Goal: Information Seeking & Learning: Compare options

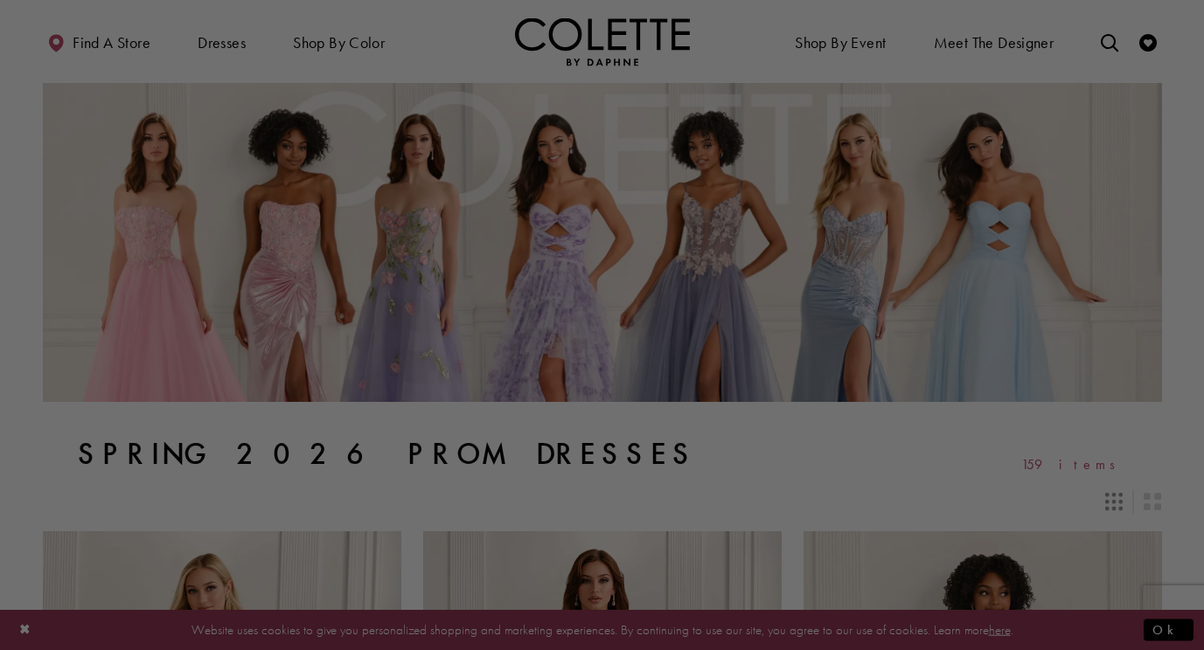
scroll to position [25, 0]
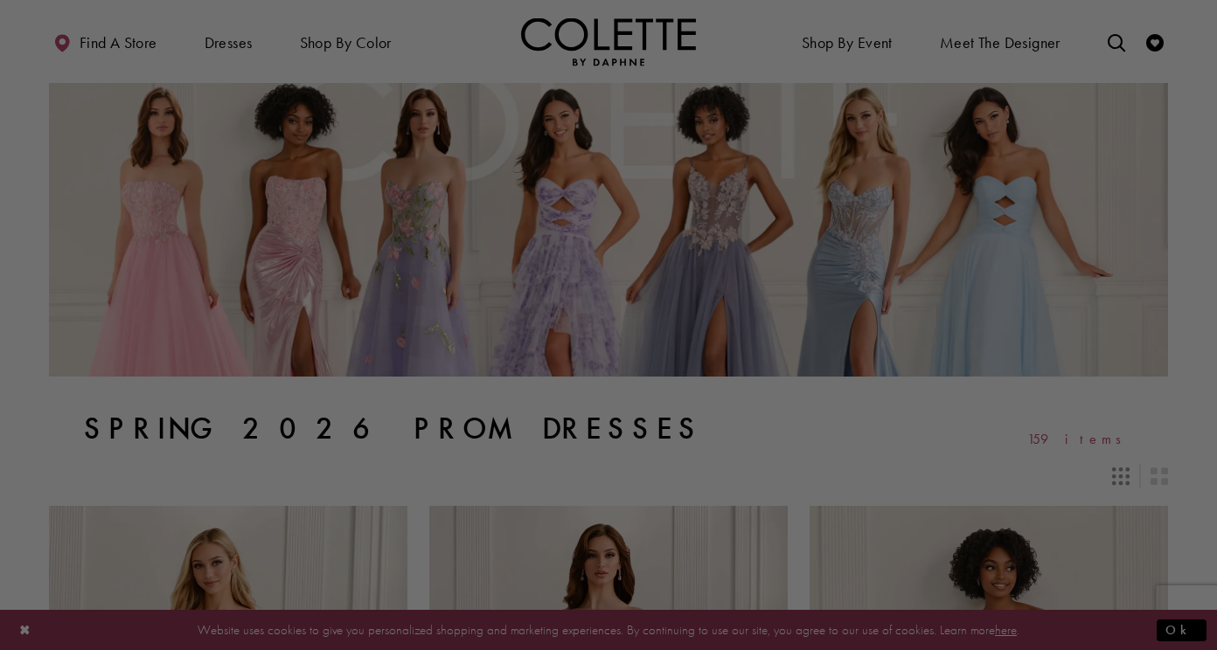
drag, startPoint x: 1207, startPoint y: 42, endPoint x: 1218, endPoint y: 65, distance: 25.4
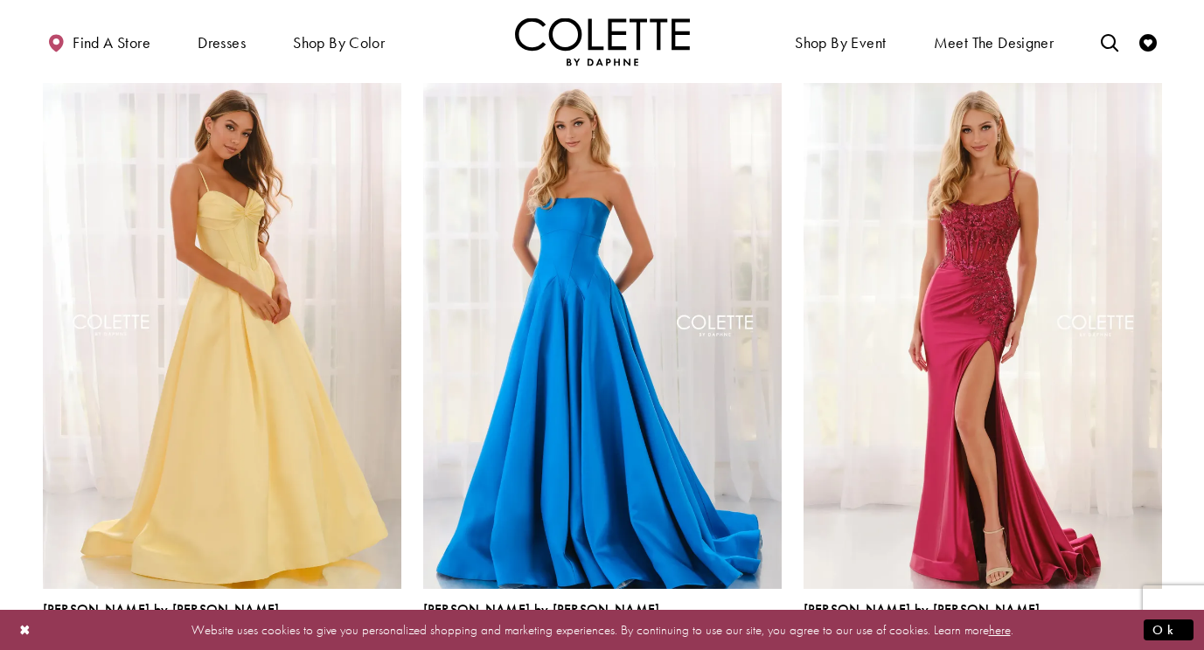
scroll to position [1759, 0]
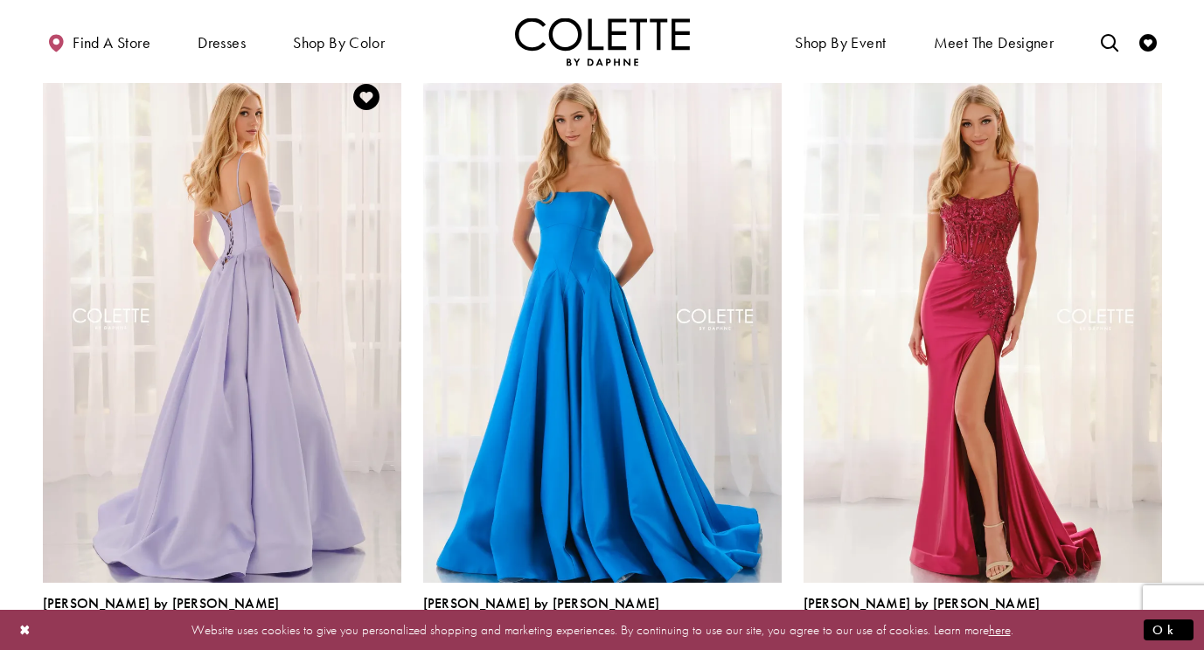
click at [249, 282] on img "Visit Colette by Daphne Style No. CL6157 Page" at bounding box center [222, 322] width 358 height 521
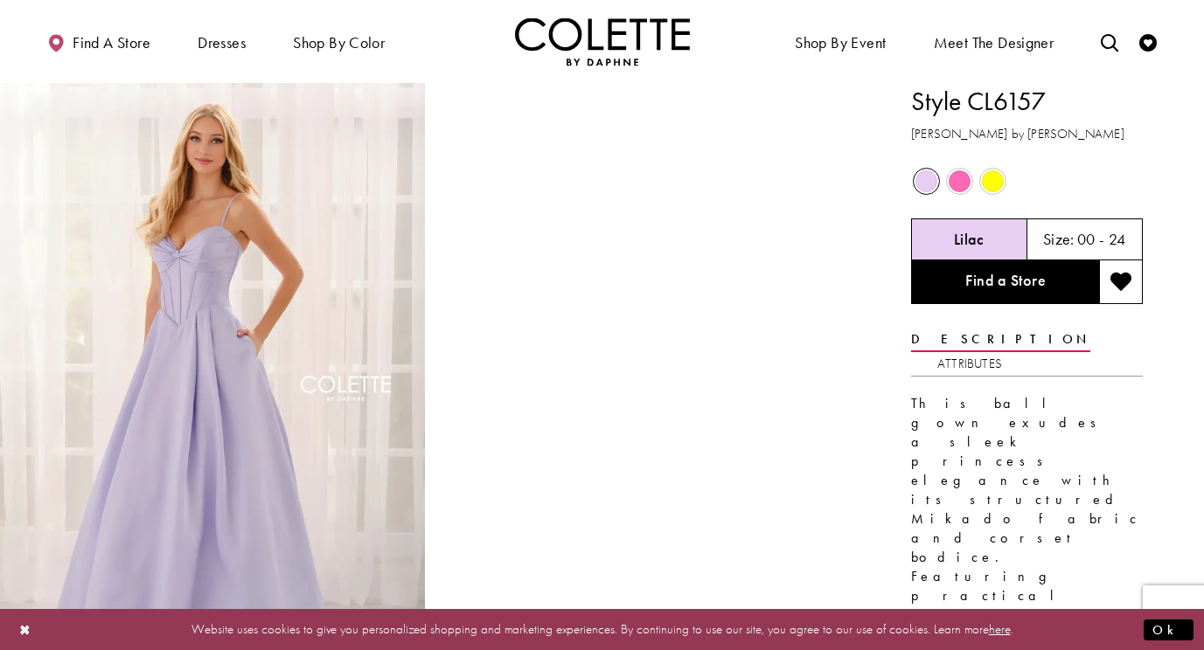
click at [992, 180] on span "Product color controls state depends on size chosen" at bounding box center [993, 181] width 22 height 22
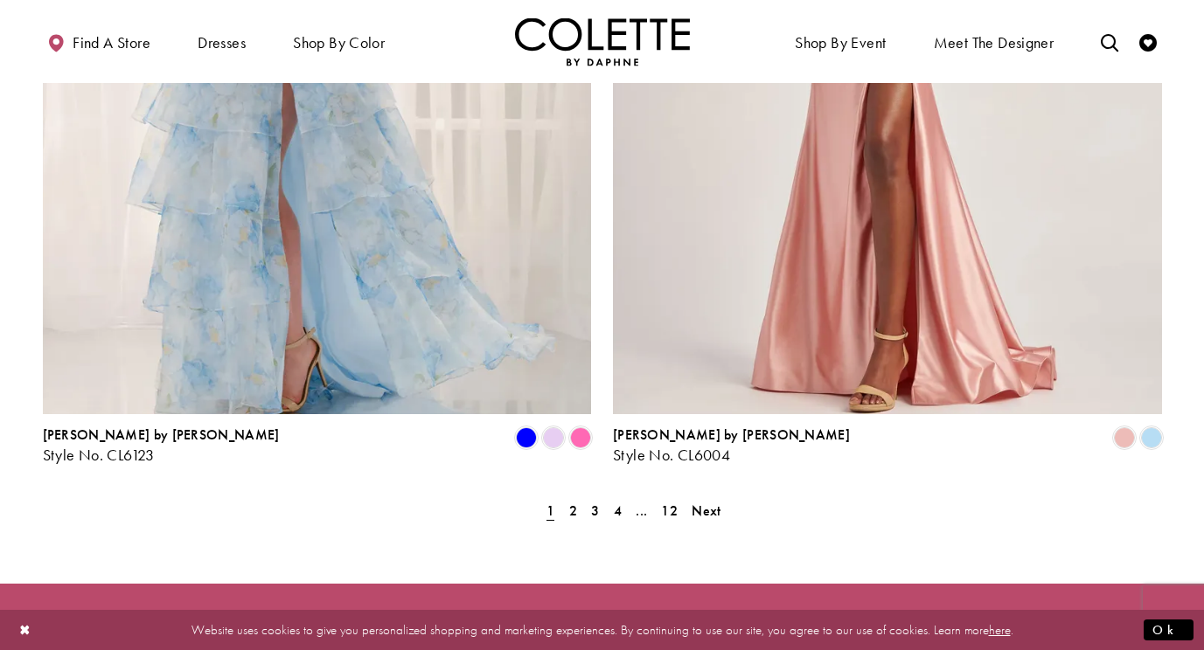
scroll to position [3499, 0]
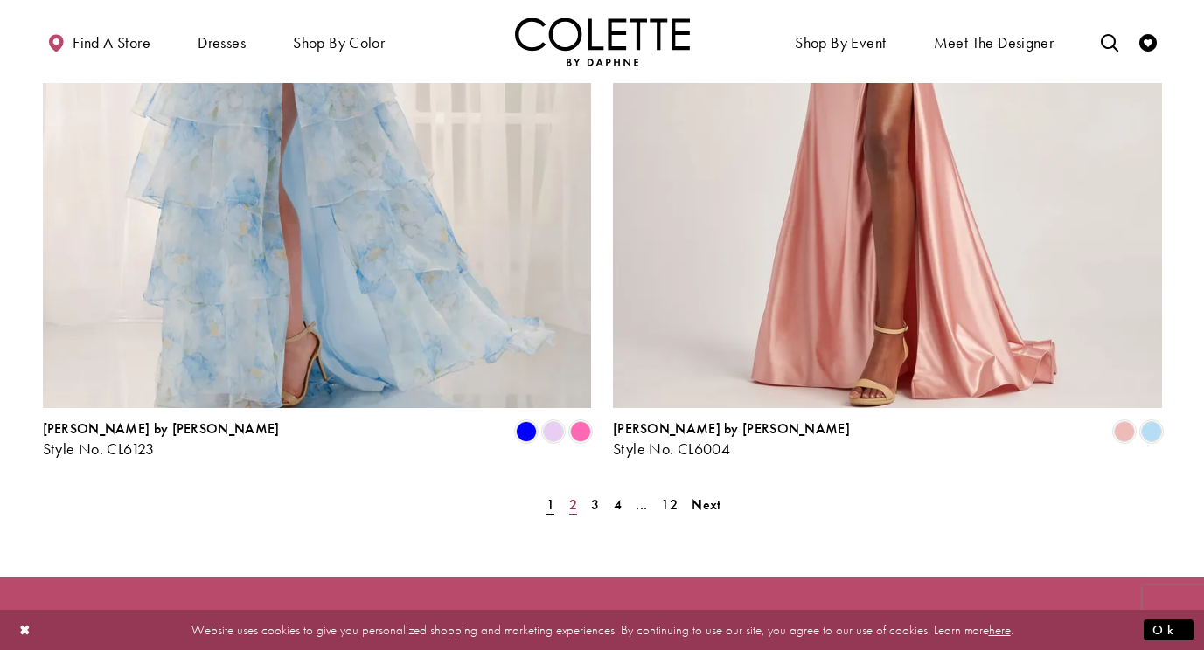
click at [573, 496] on span "2" at bounding box center [573, 505] width 8 height 18
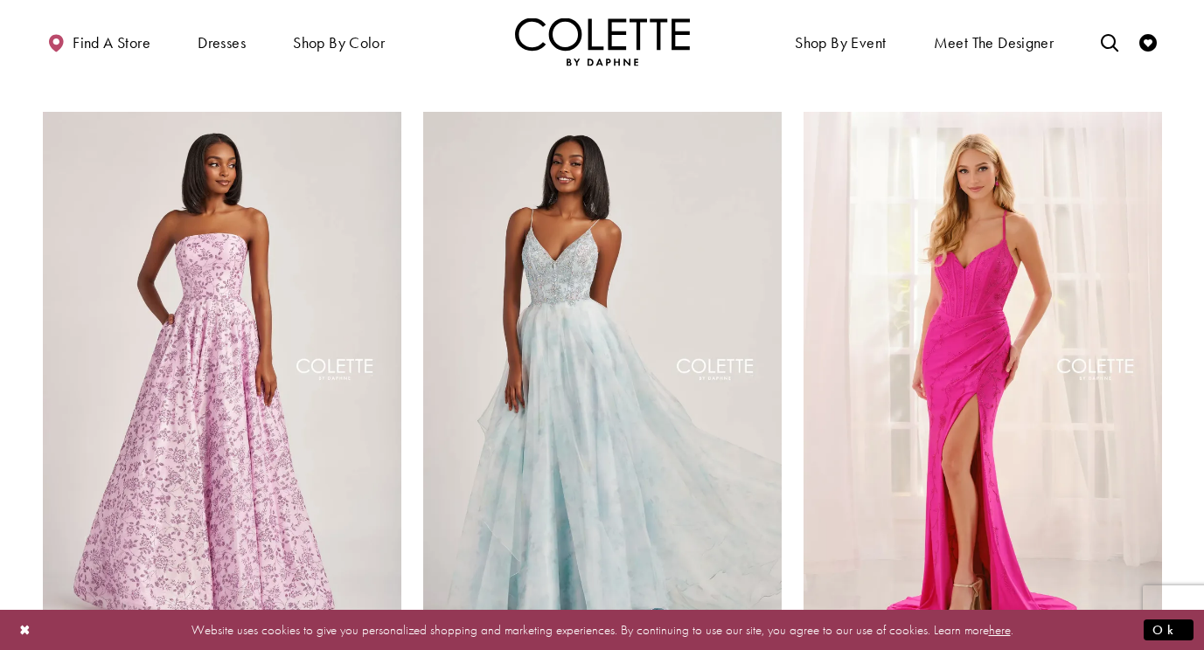
scroll to position [1721, 0]
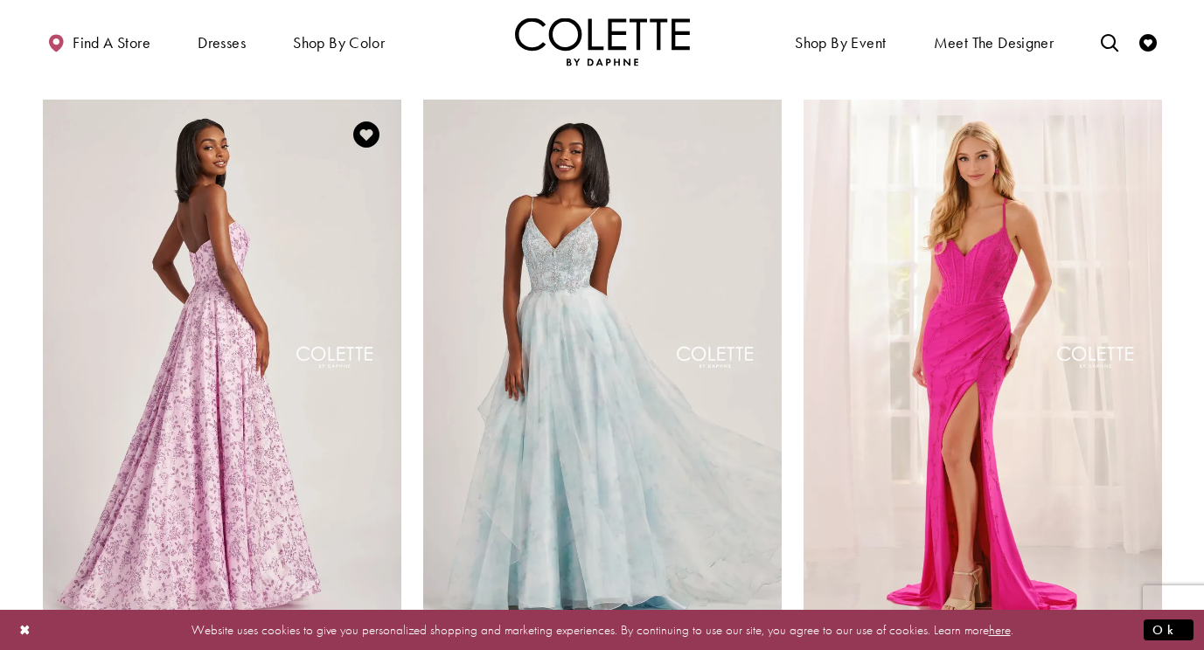
click at [205, 382] on img "Visit Colette by Daphne Style No. CL6002 Page" at bounding box center [222, 360] width 358 height 521
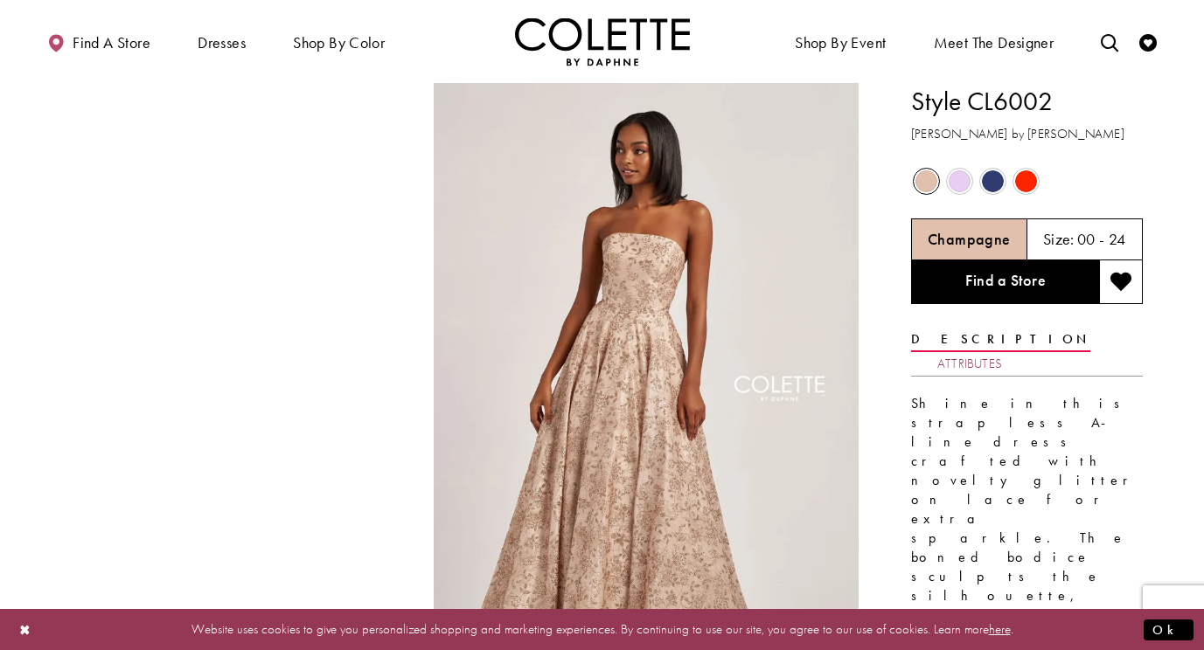
click at [1002, 351] on link "Attributes" at bounding box center [969, 363] width 65 height 25
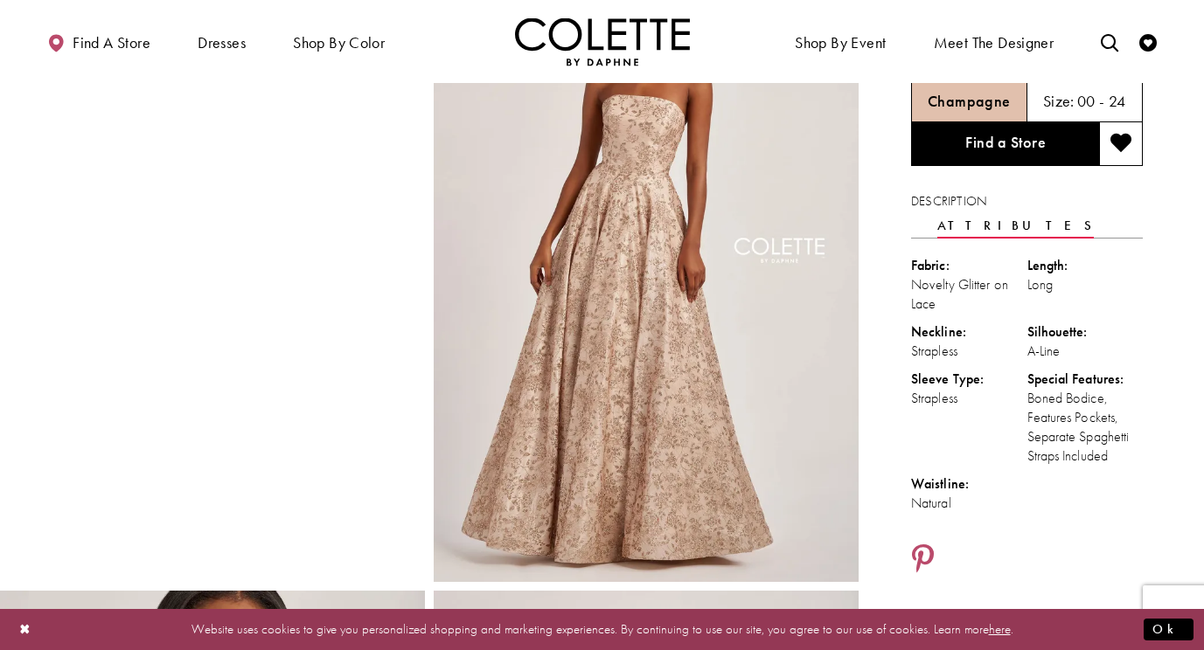
scroll to position [165, 0]
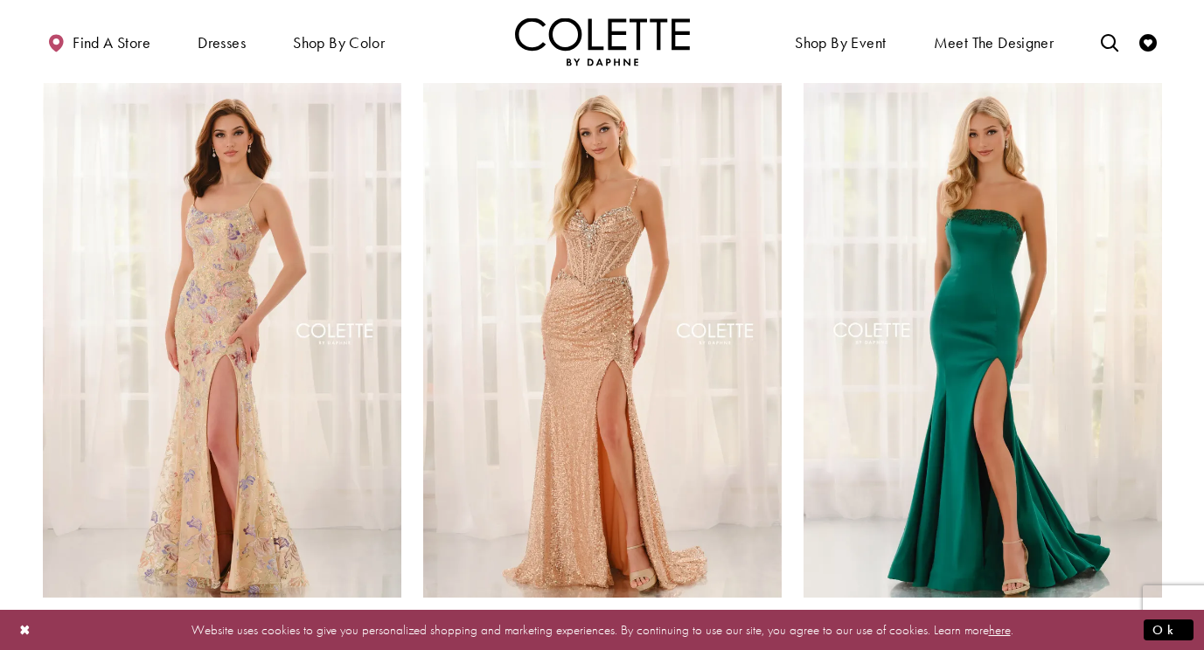
scroll to position [2382, 0]
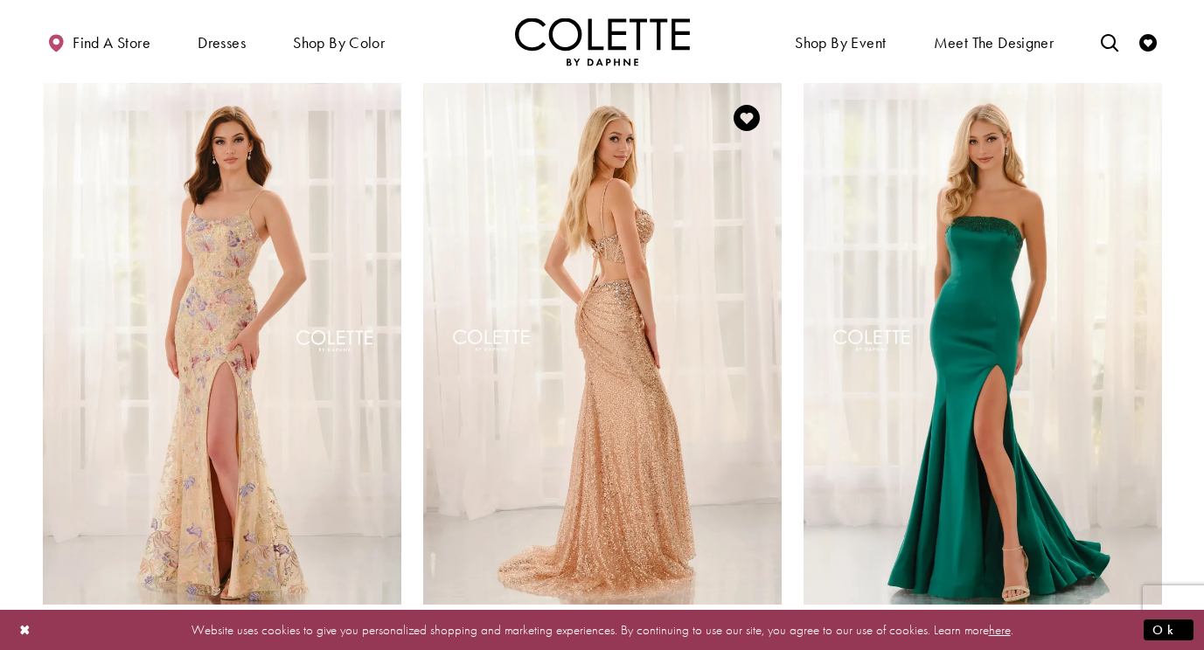
click at [612, 287] on img "Visit Colette by Daphne Style No. CL6145 Page" at bounding box center [602, 343] width 358 height 521
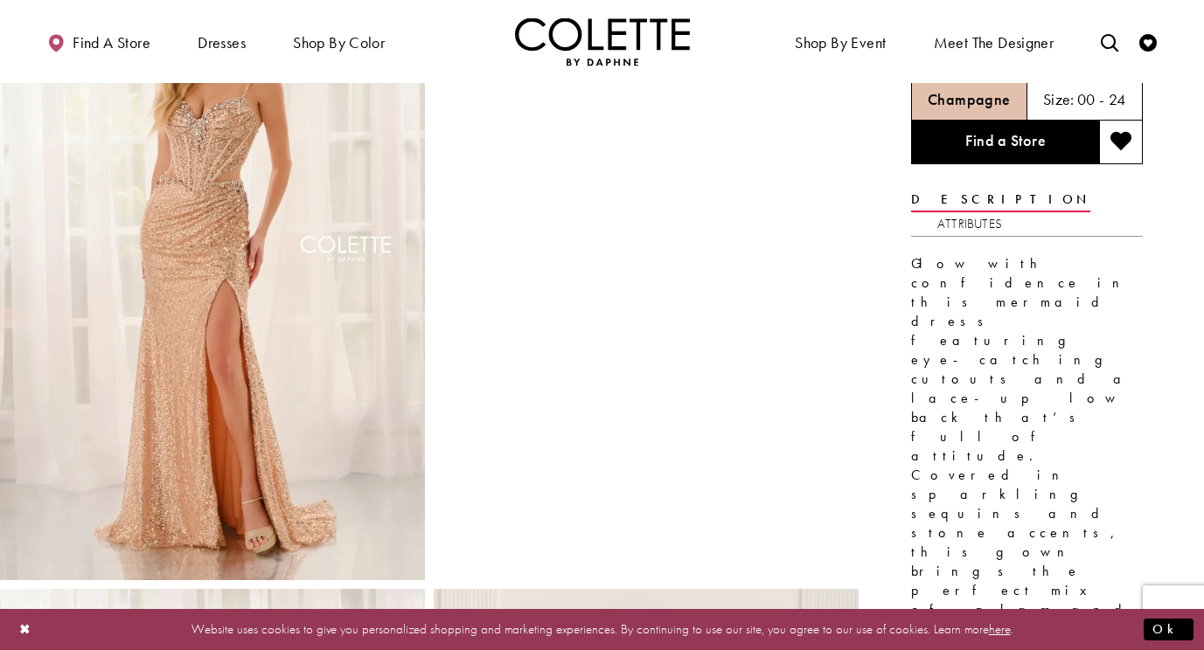
scroll to position [149, 0]
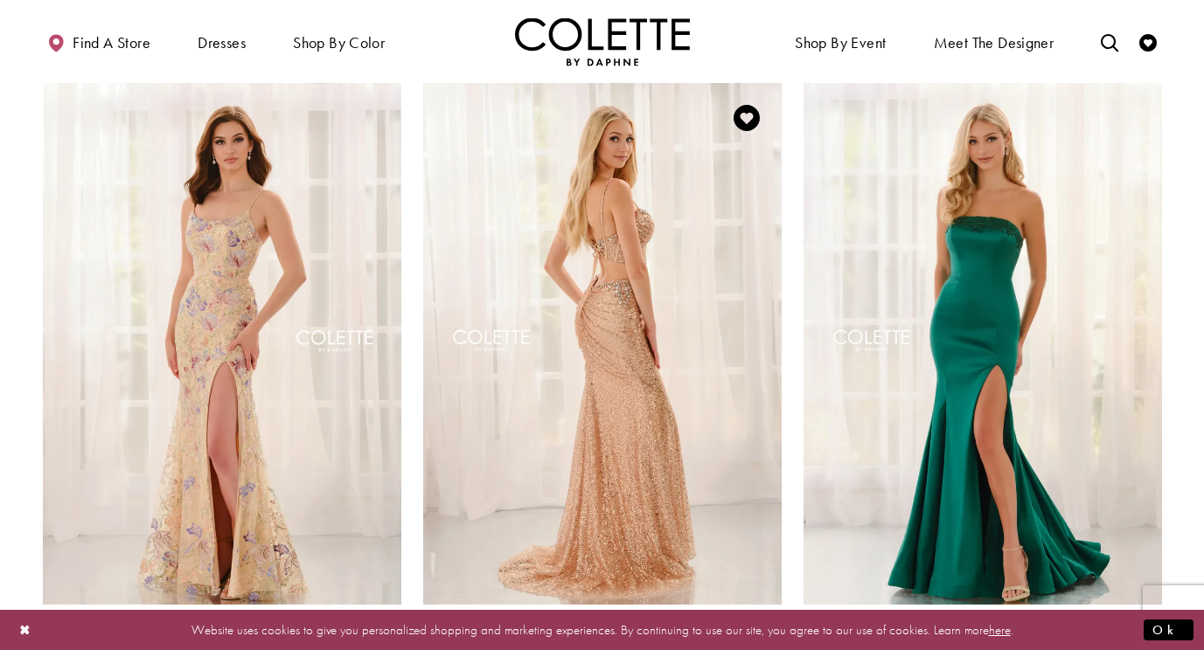
click at [637, 330] on img "Visit Colette by Daphne Style No. CL6145 Page" at bounding box center [602, 343] width 358 height 521
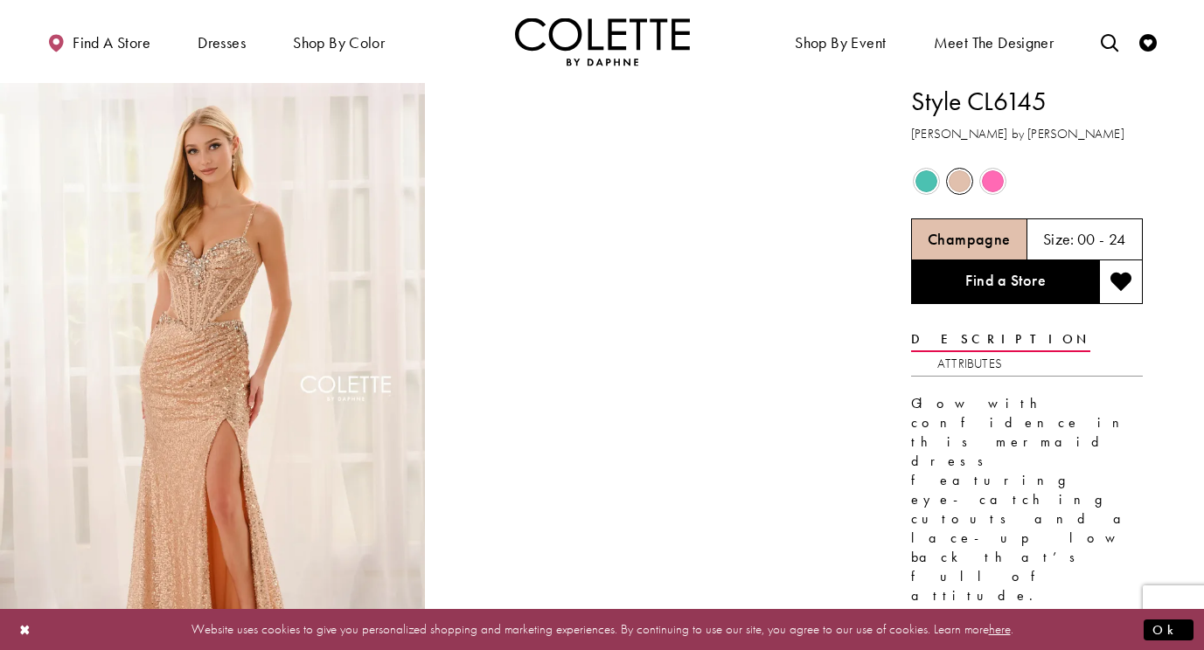
click at [996, 181] on span "Product color controls state depends on size chosen" at bounding box center [993, 181] width 22 height 22
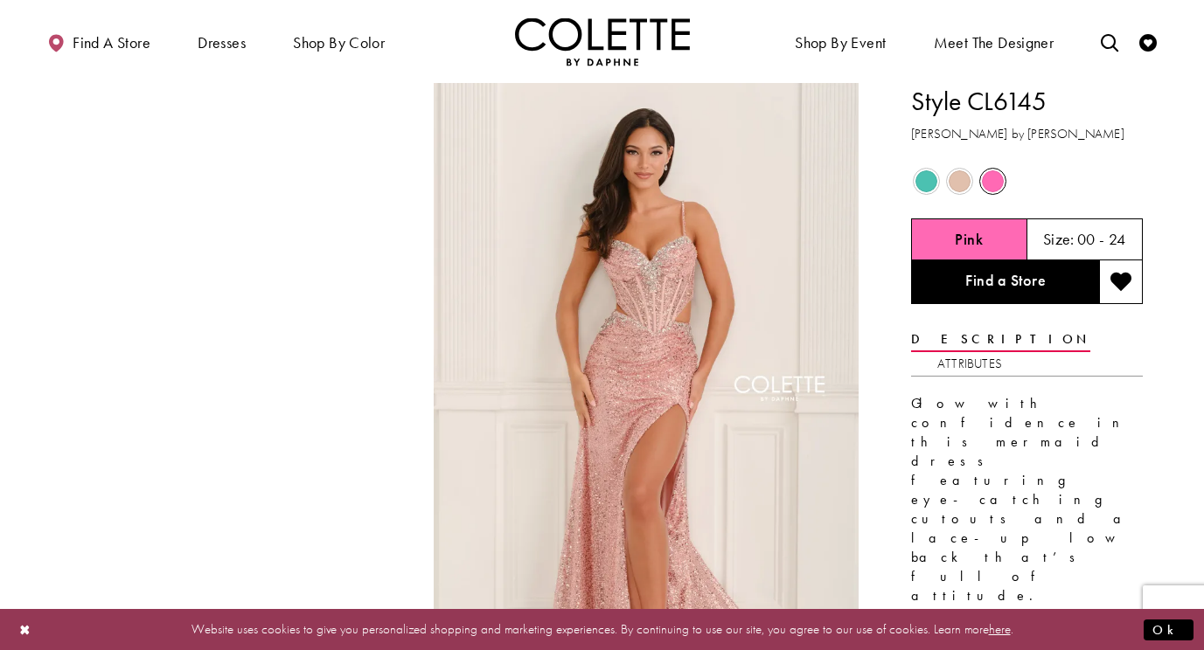
click at [924, 184] on span "Product color controls state depends on size chosen" at bounding box center [926, 181] width 22 height 22
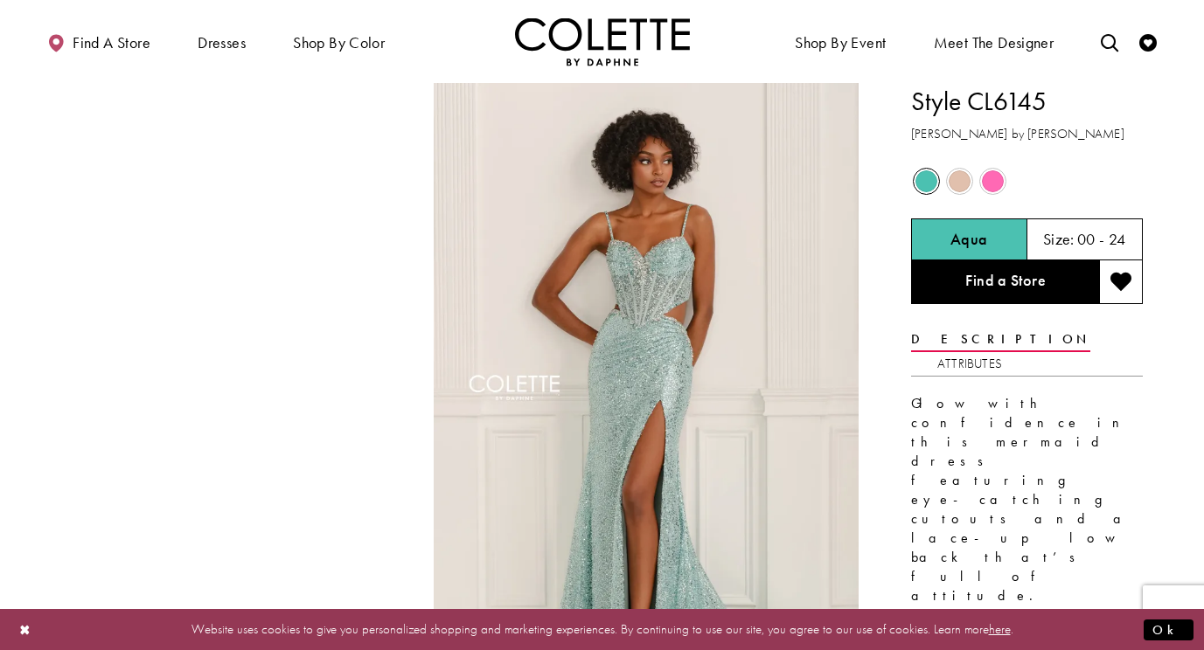
click at [962, 187] on span "Product color controls state depends on size chosen" at bounding box center [959, 181] width 22 height 22
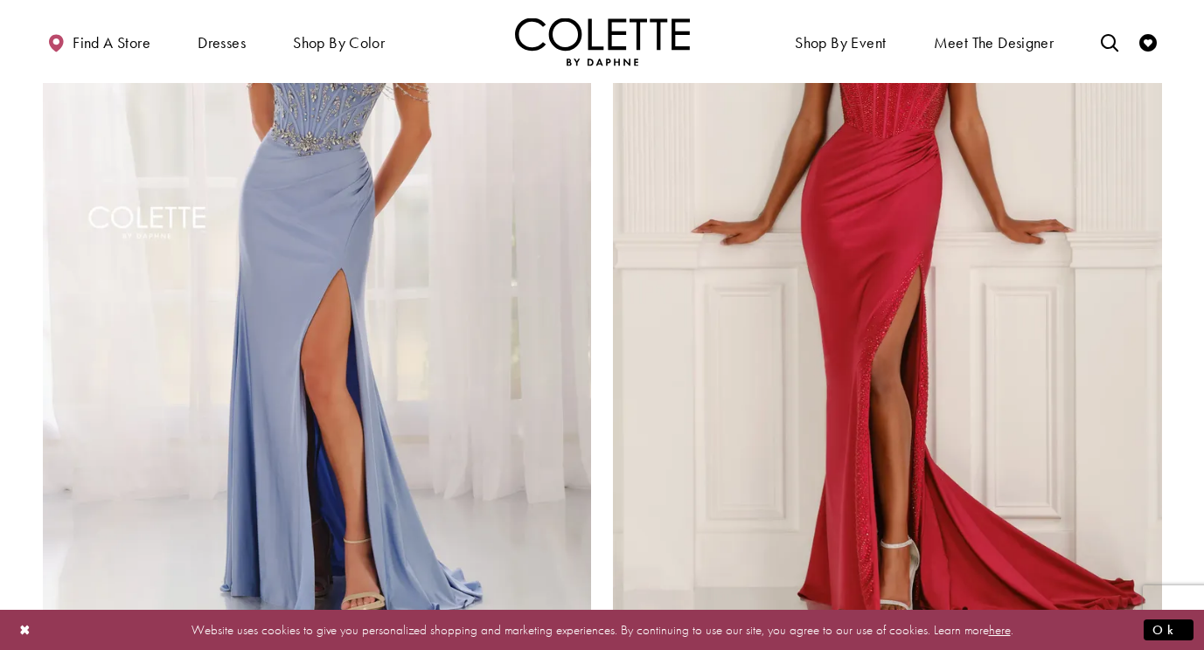
scroll to position [3287, 0]
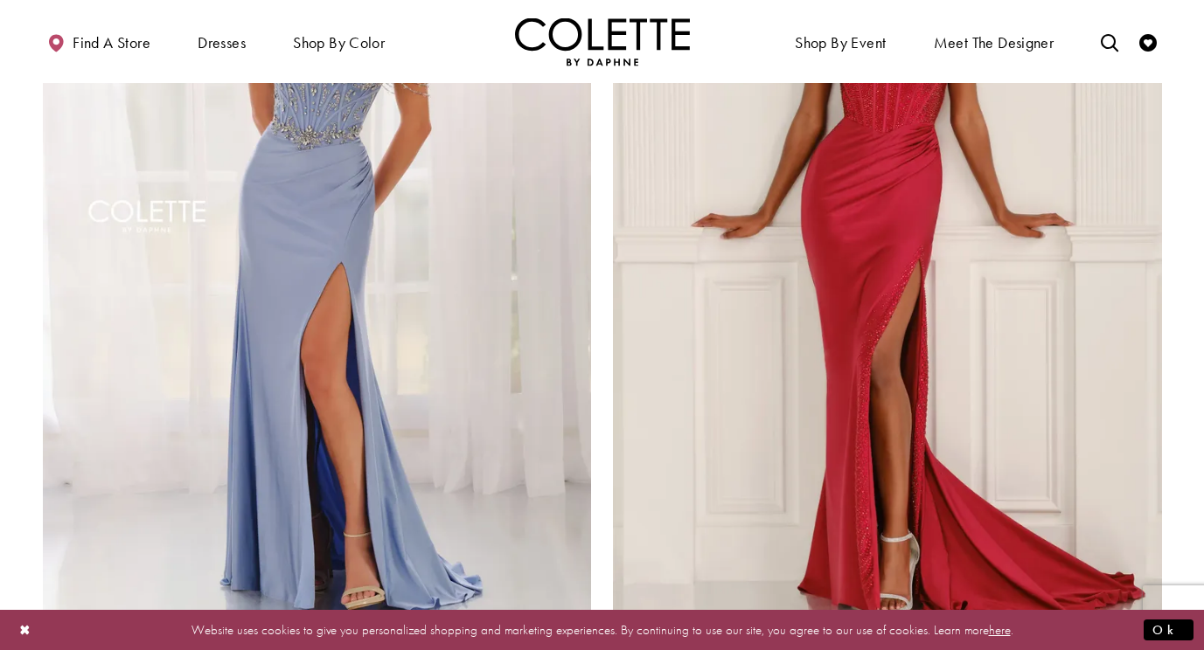
click at [574, 634] on span "Product List" at bounding box center [580, 644] width 21 height 21
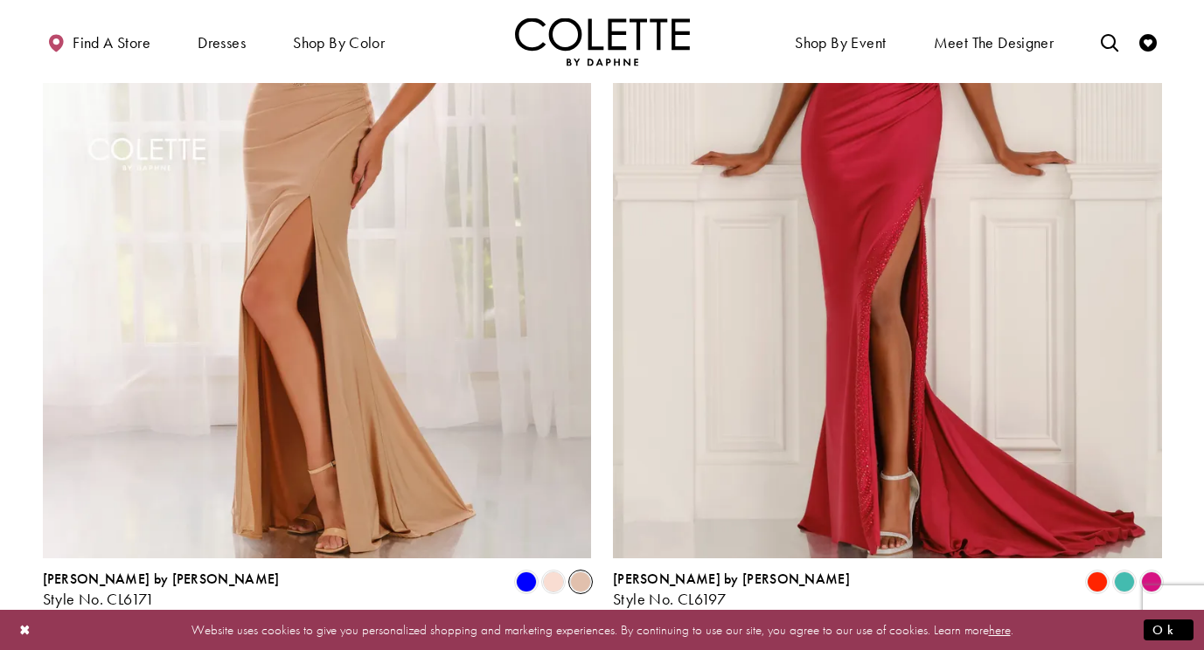
scroll to position [3355, 0]
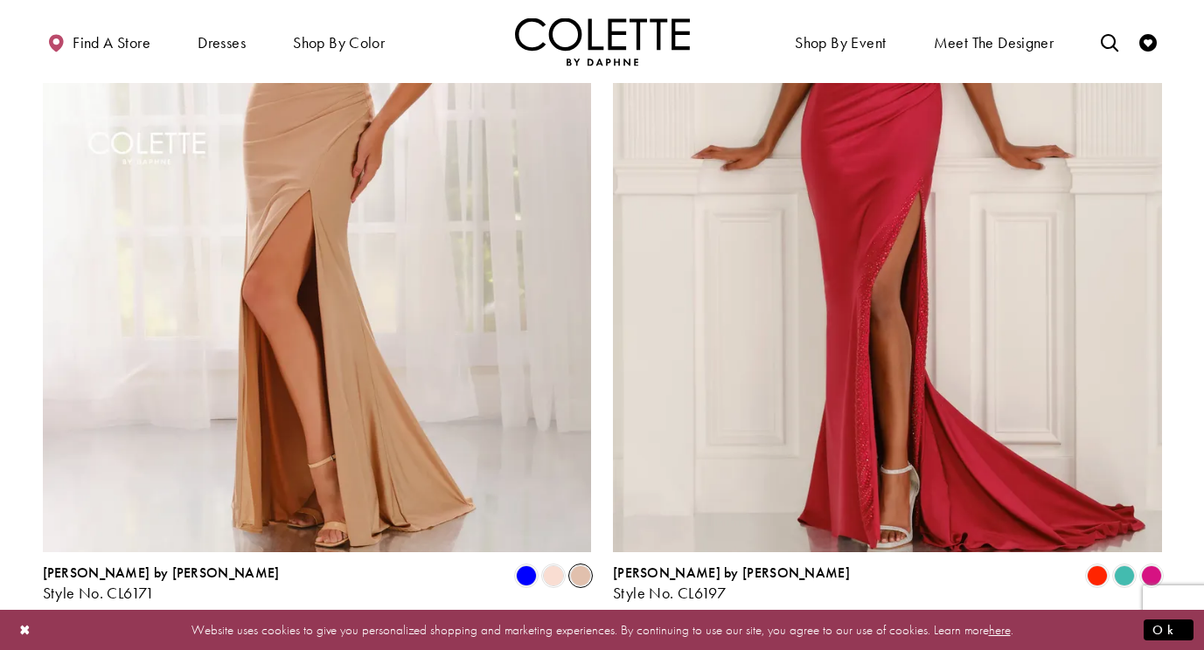
click at [596, 640] on span "3" at bounding box center [595, 649] width 8 height 18
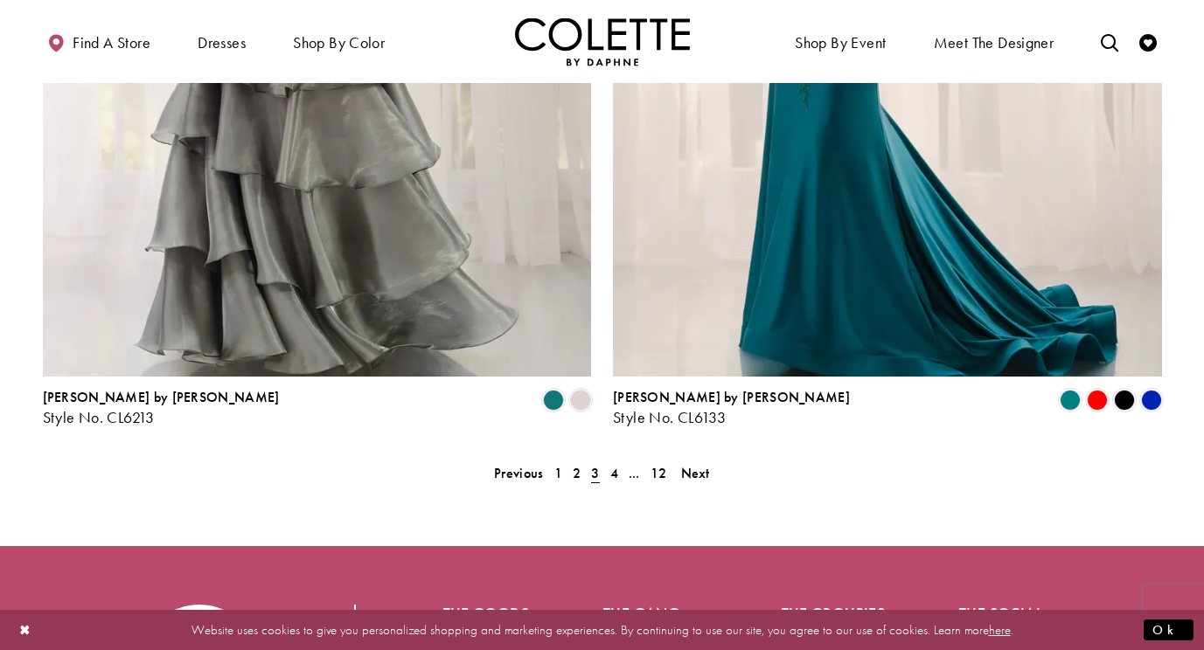
scroll to position [3599, 0]
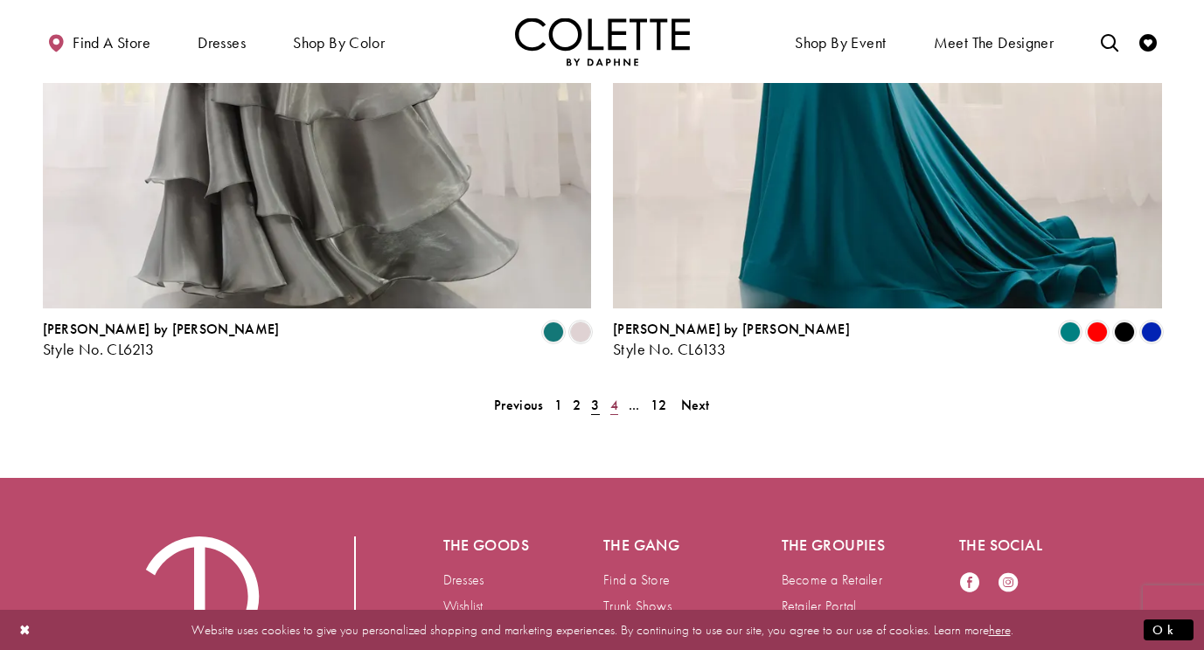
click at [617, 396] on span "4" at bounding box center [614, 405] width 8 height 18
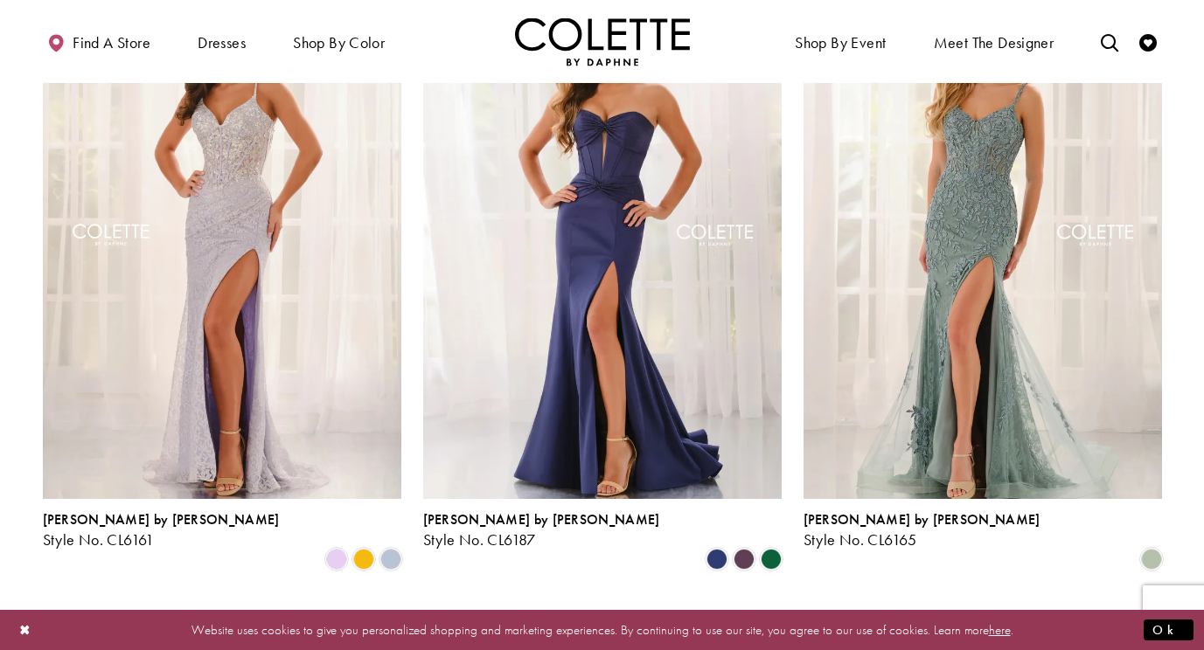
scroll to position [548, 0]
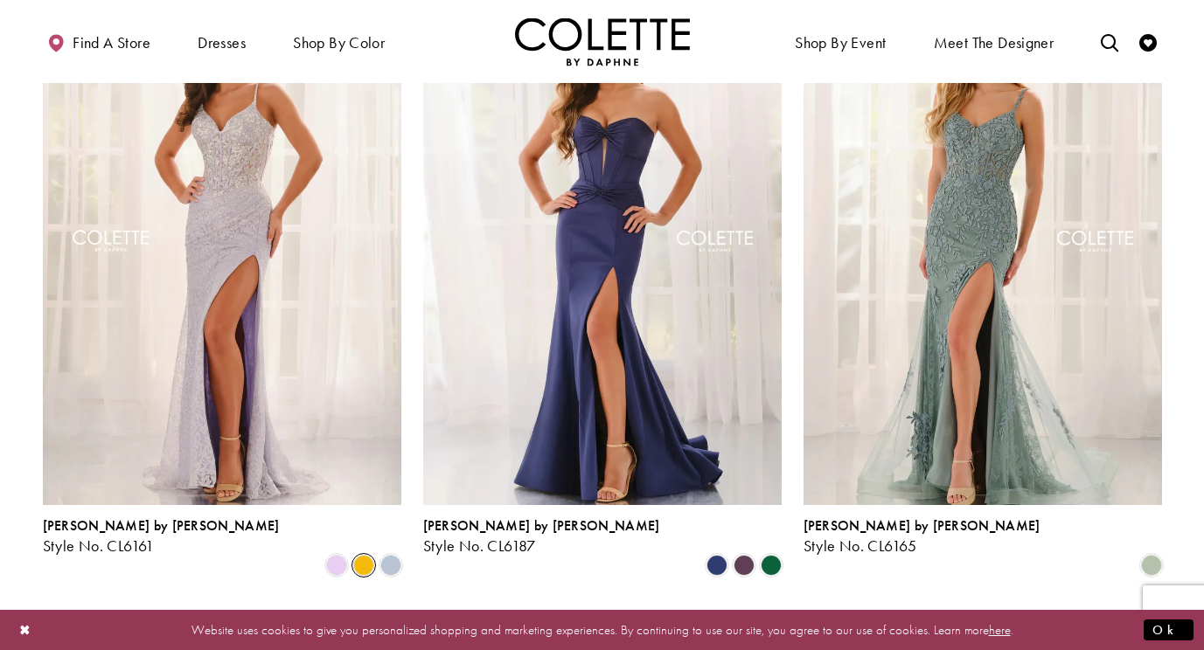
click at [368, 555] on span "Product List" at bounding box center [363, 565] width 21 height 21
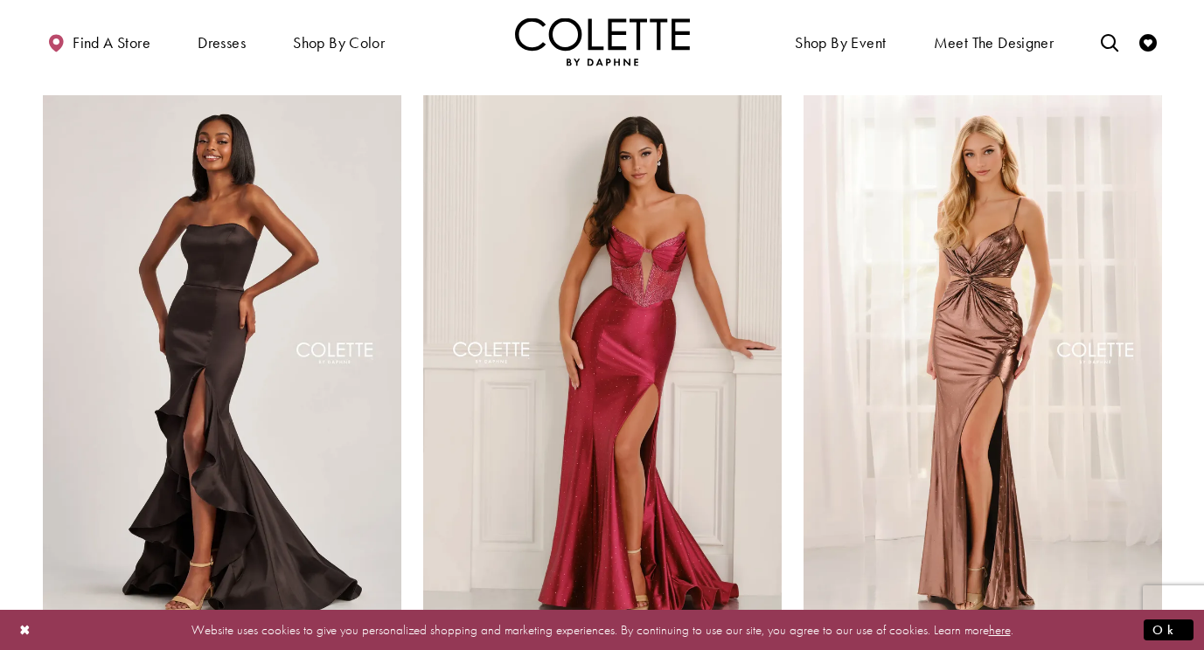
scroll to position [2370, 0]
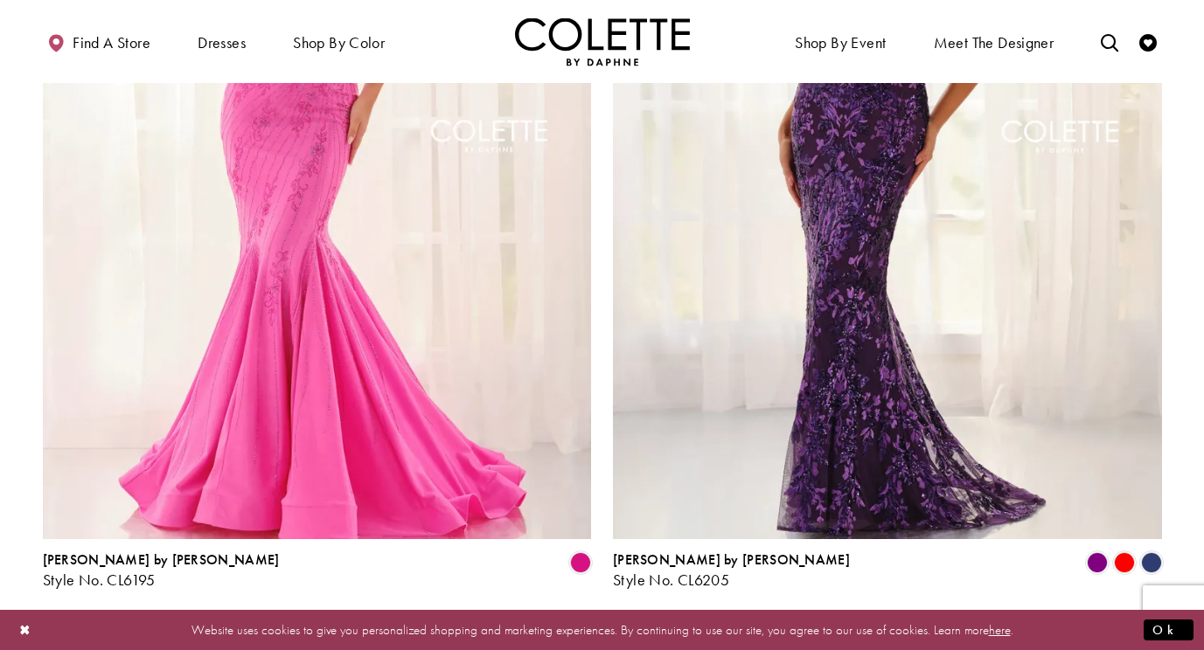
scroll to position [3418, 0]
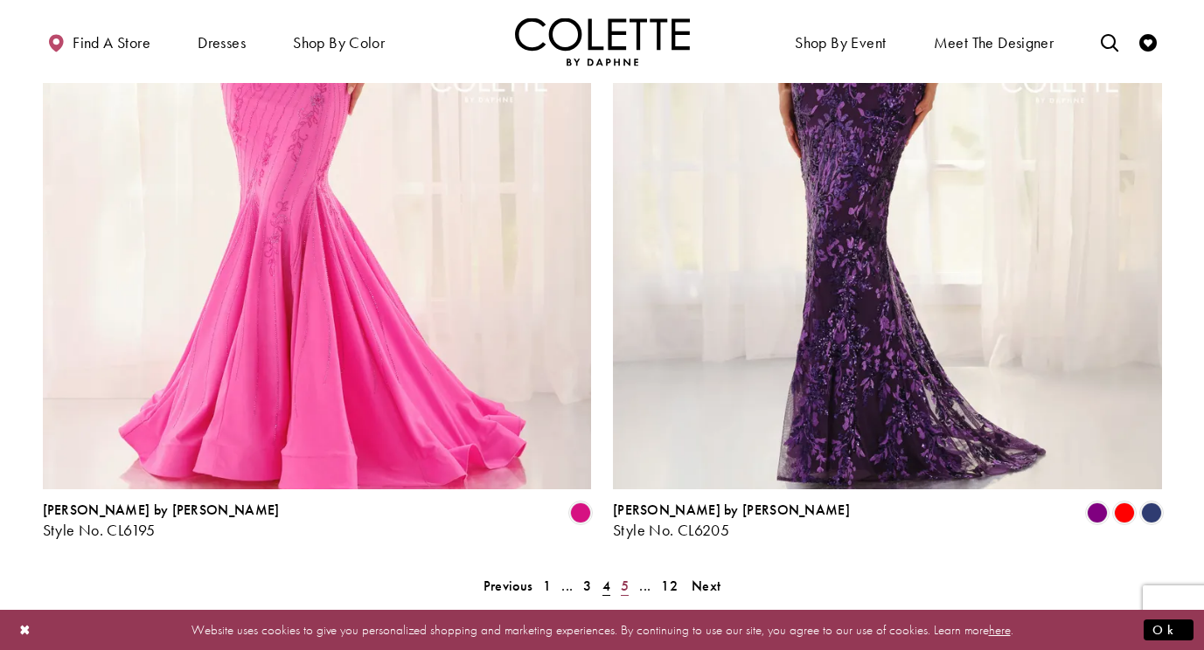
click at [626, 577] on span "5" at bounding box center [625, 586] width 8 height 18
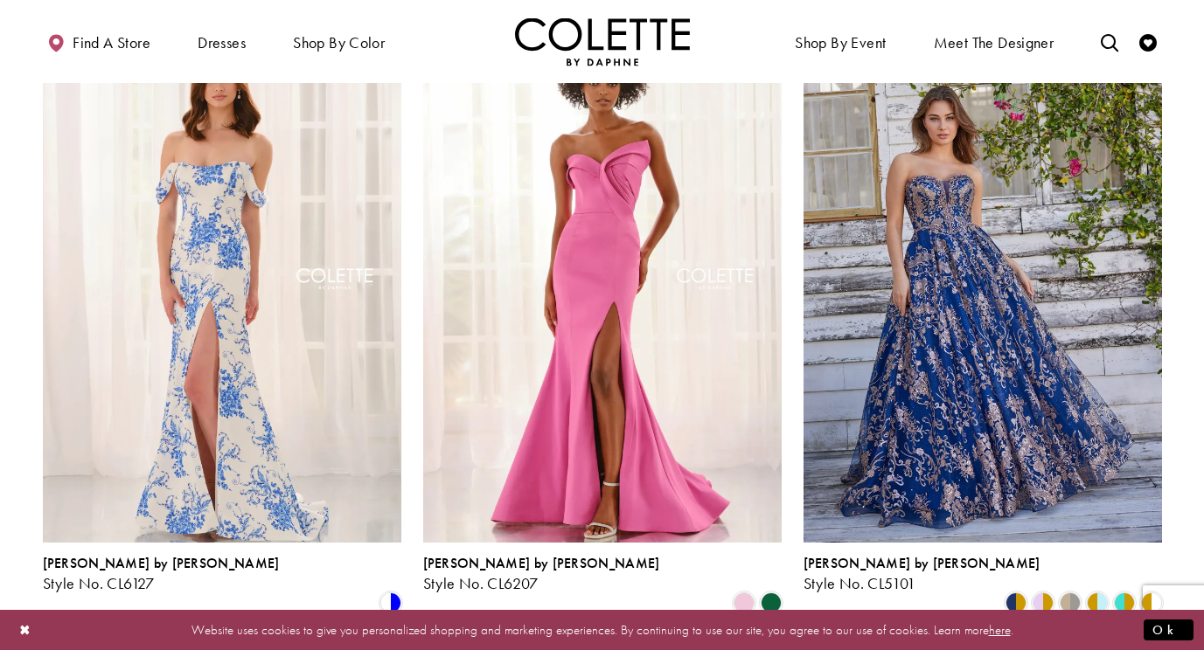
scroll to position [504, 0]
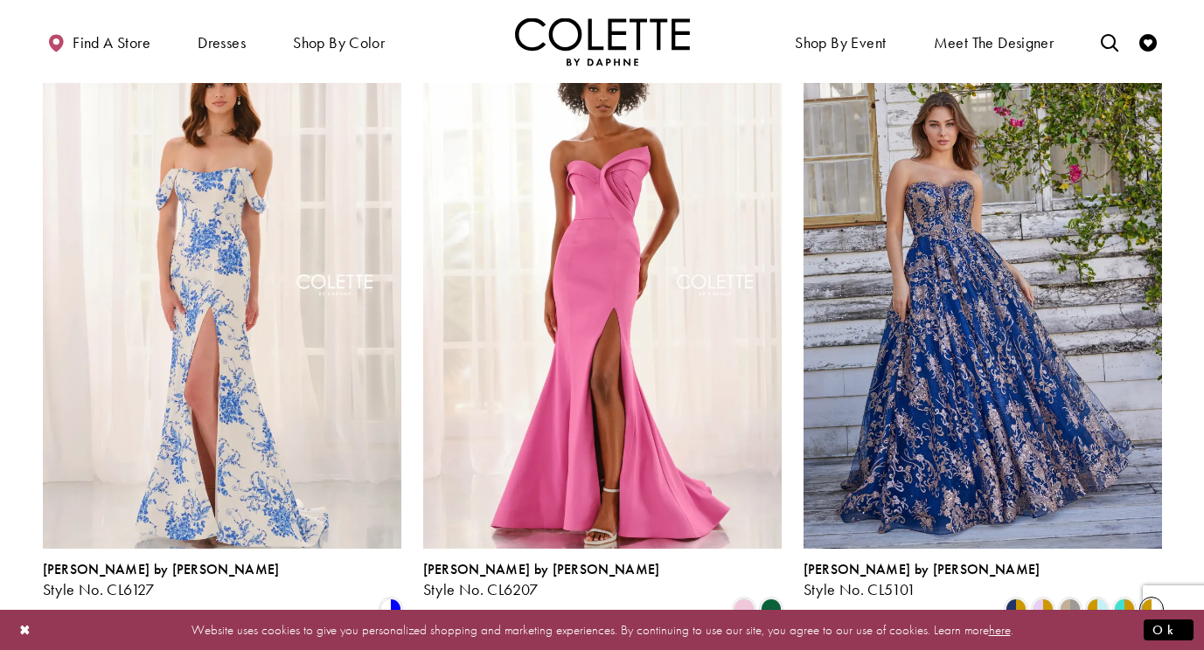
click at [1154, 599] on span "Product List" at bounding box center [1151, 609] width 21 height 21
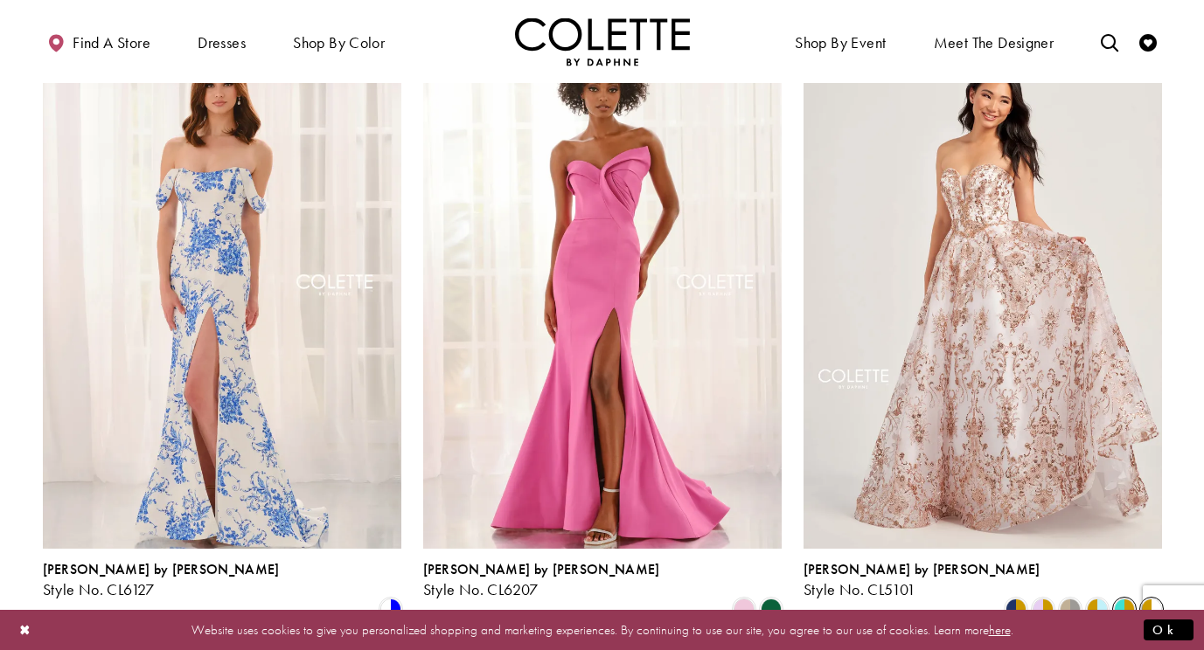
click at [1125, 599] on span "Product List" at bounding box center [1124, 609] width 21 height 21
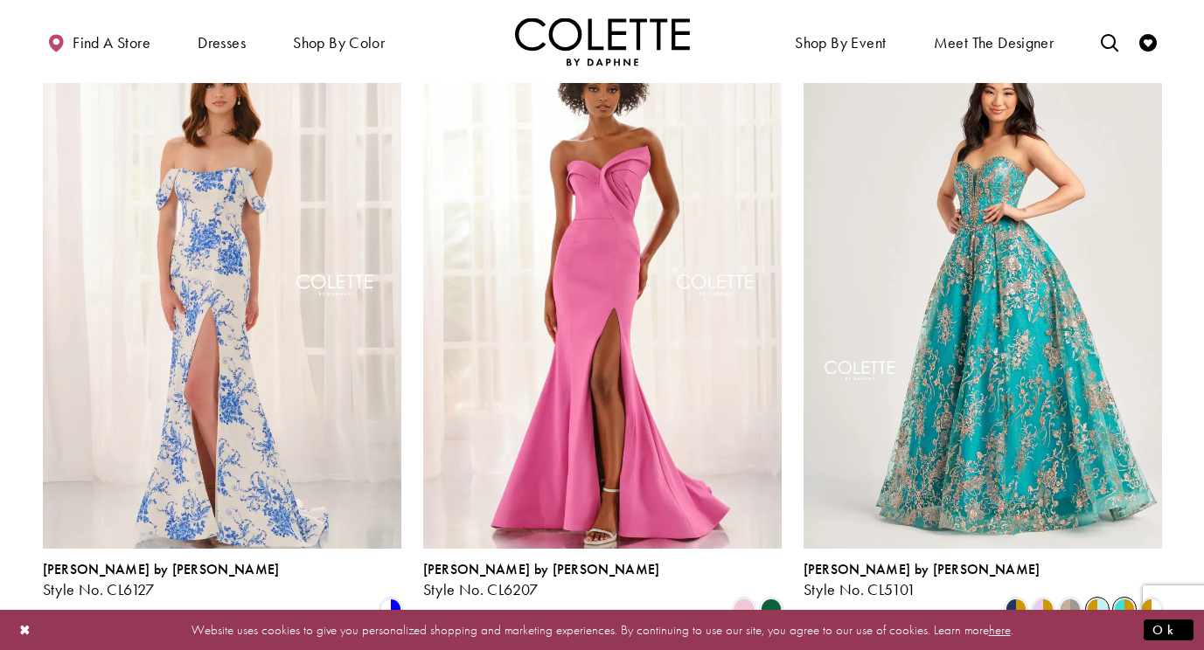
click at [1100, 599] on span "Product List" at bounding box center [1096, 609] width 21 height 21
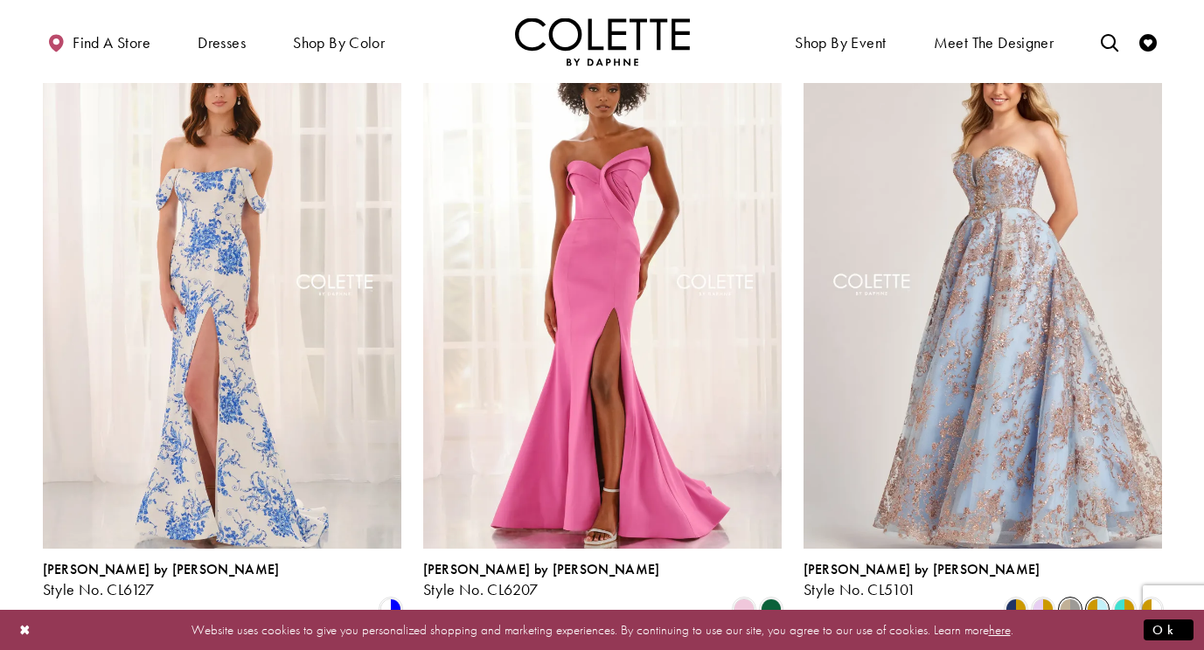
click at [1070, 599] on span "Product List" at bounding box center [1069, 609] width 21 height 21
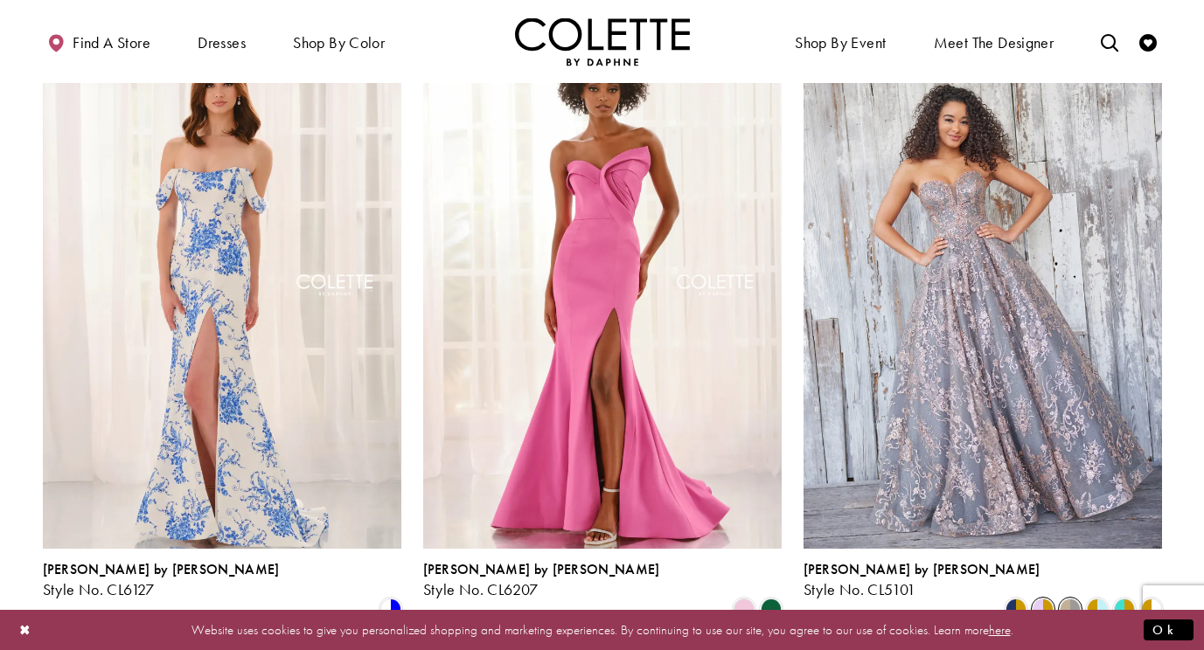
click at [1036, 599] on span "Product List" at bounding box center [1042, 609] width 21 height 21
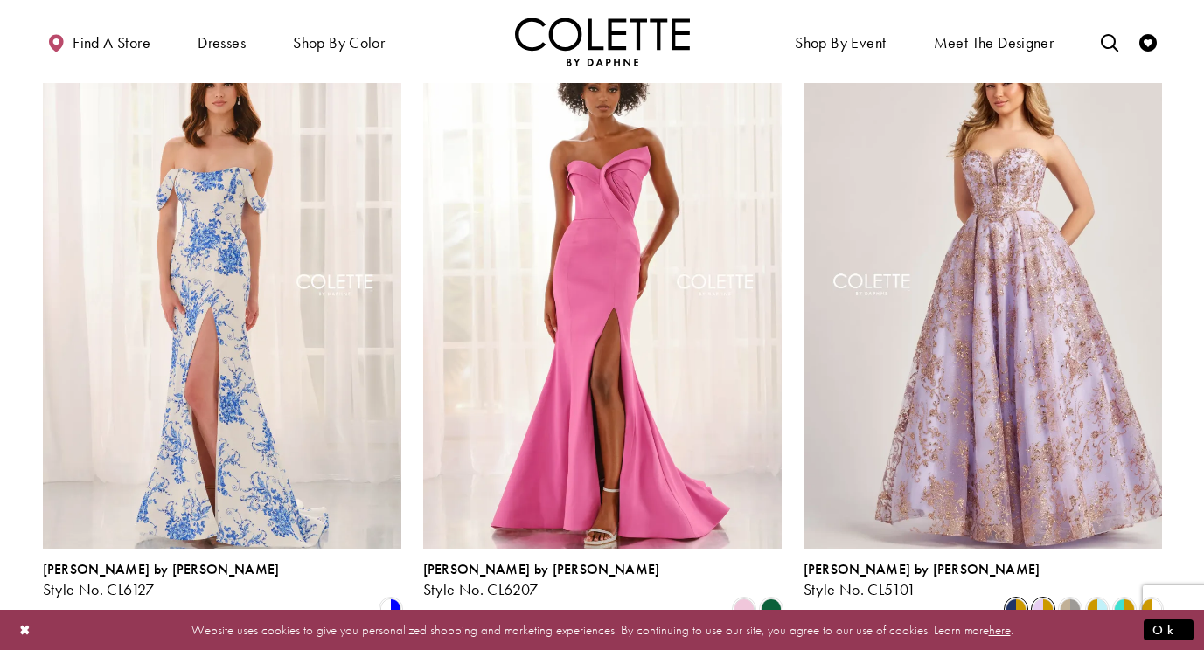
click at [1011, 599] on span "Product List" at bounding box center [1015, 609] width 21 height 21
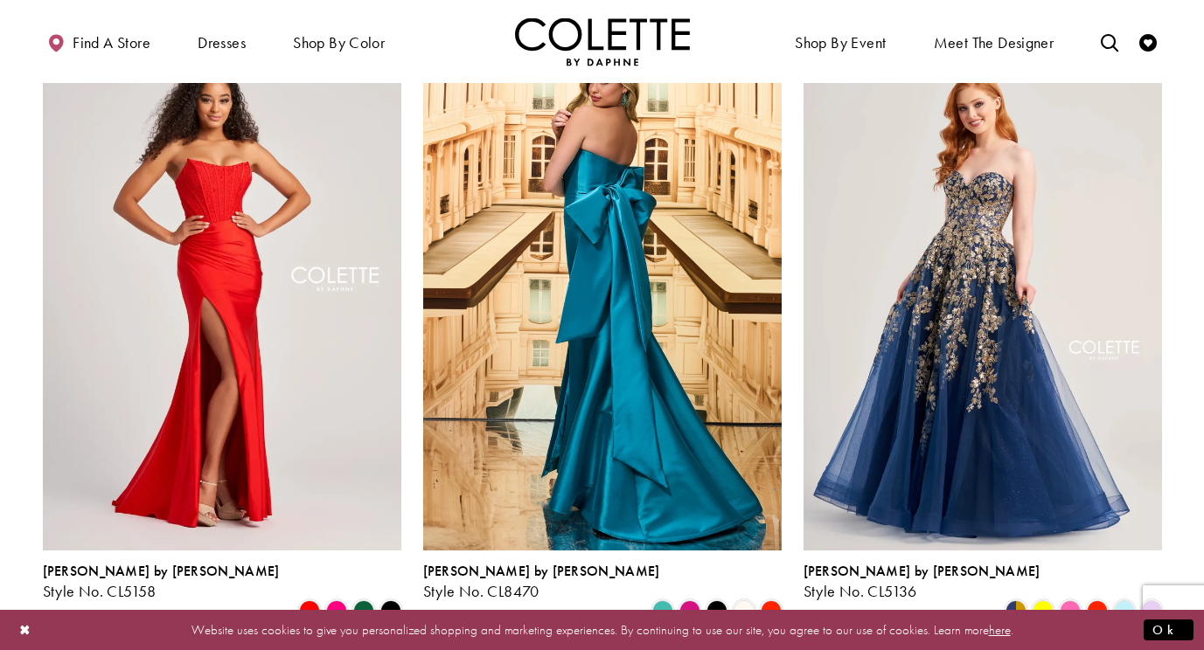
scroll to position [1166, 0]
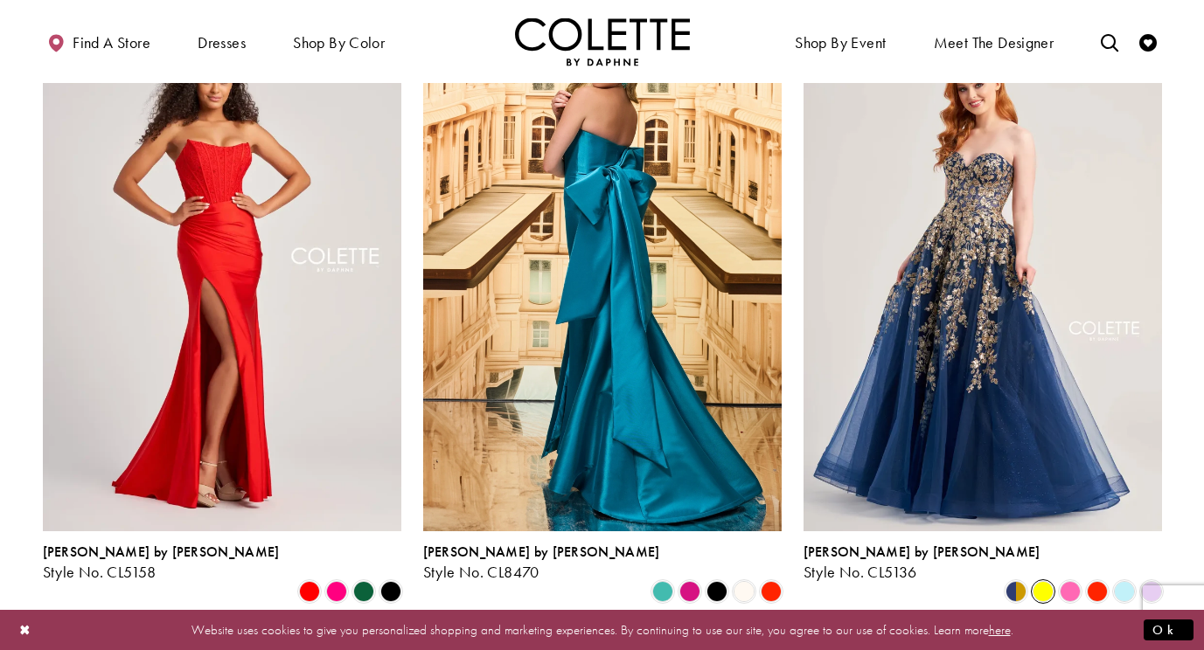
click at [1045, 581] on span "Product List" at bounding box center [1042, 591] width 21 height 21
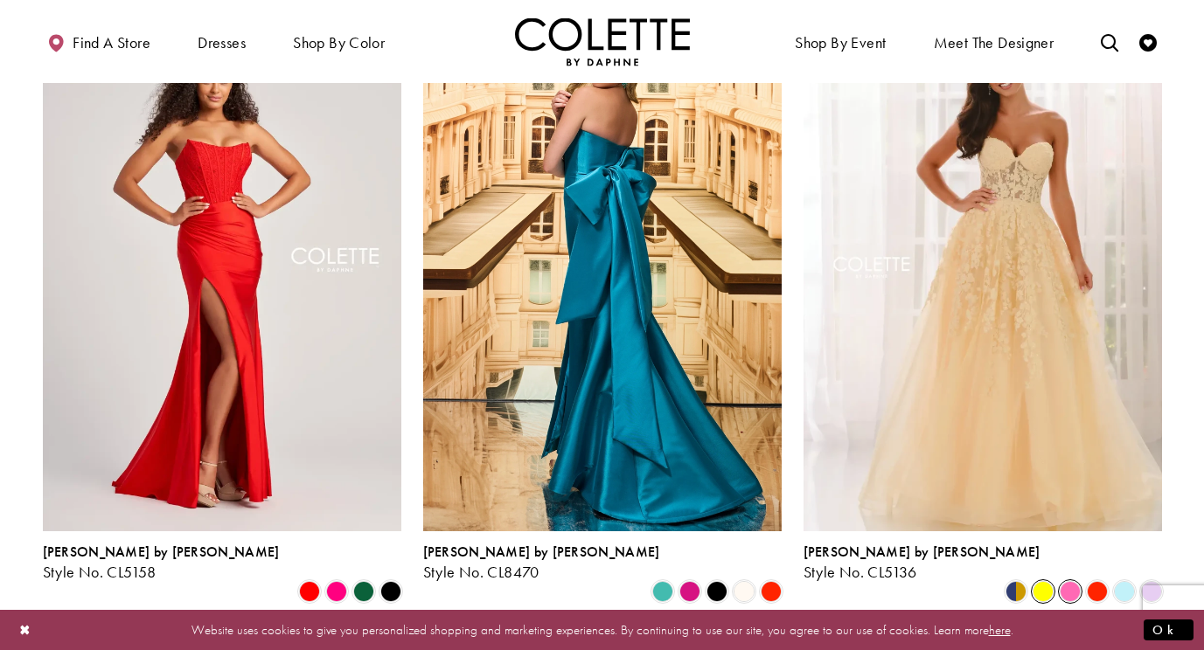
click at [1071, 581] on span "Product List" at bounding box center [1069, 591] width 21 height 21
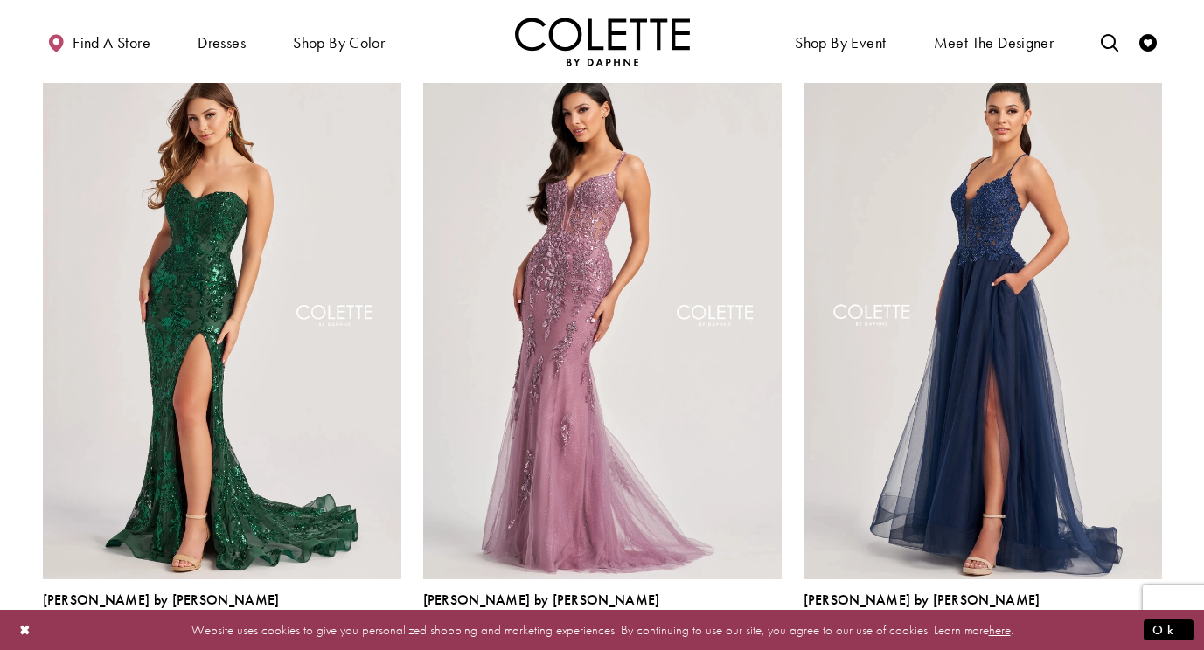
scroll to position [2382, 0]
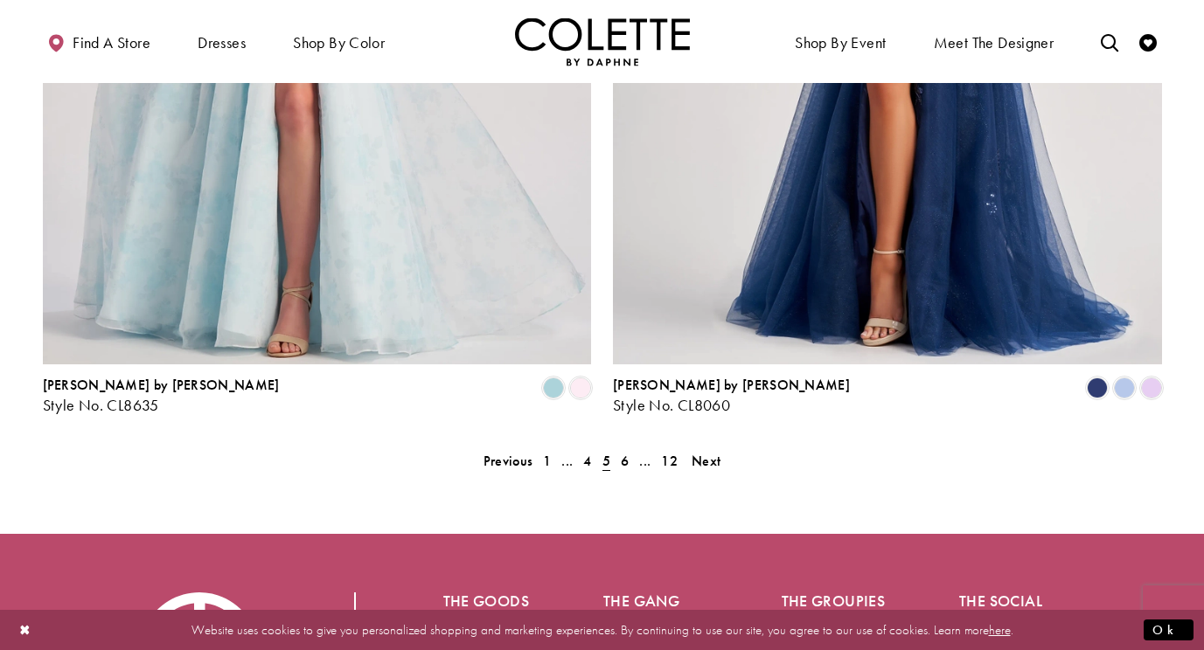
scroll to position [3549, 0]
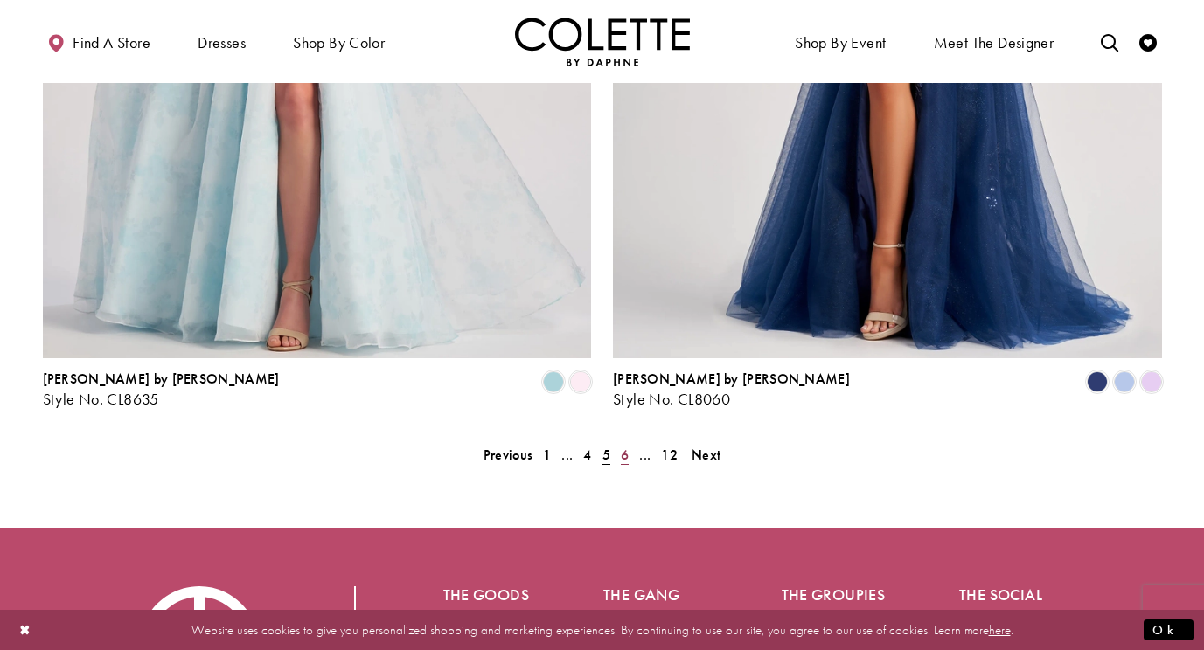
click at [626, 446] on span "6" at bounding box center [625, 455] width 8 height 18
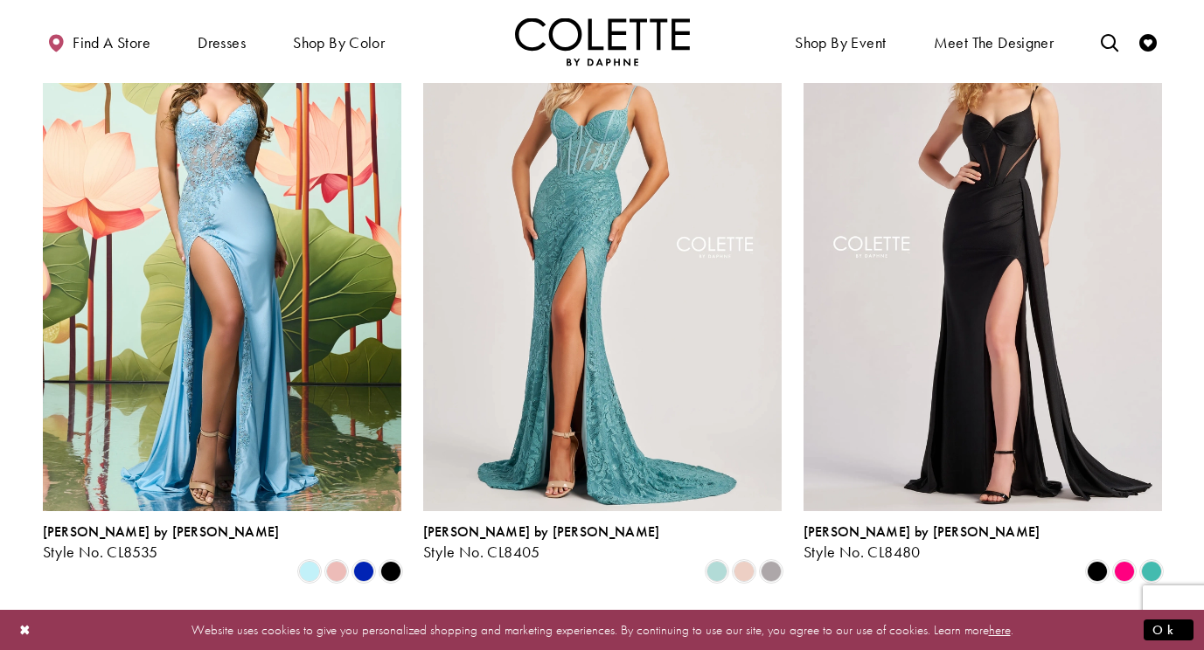
scroll to position [536, 0]
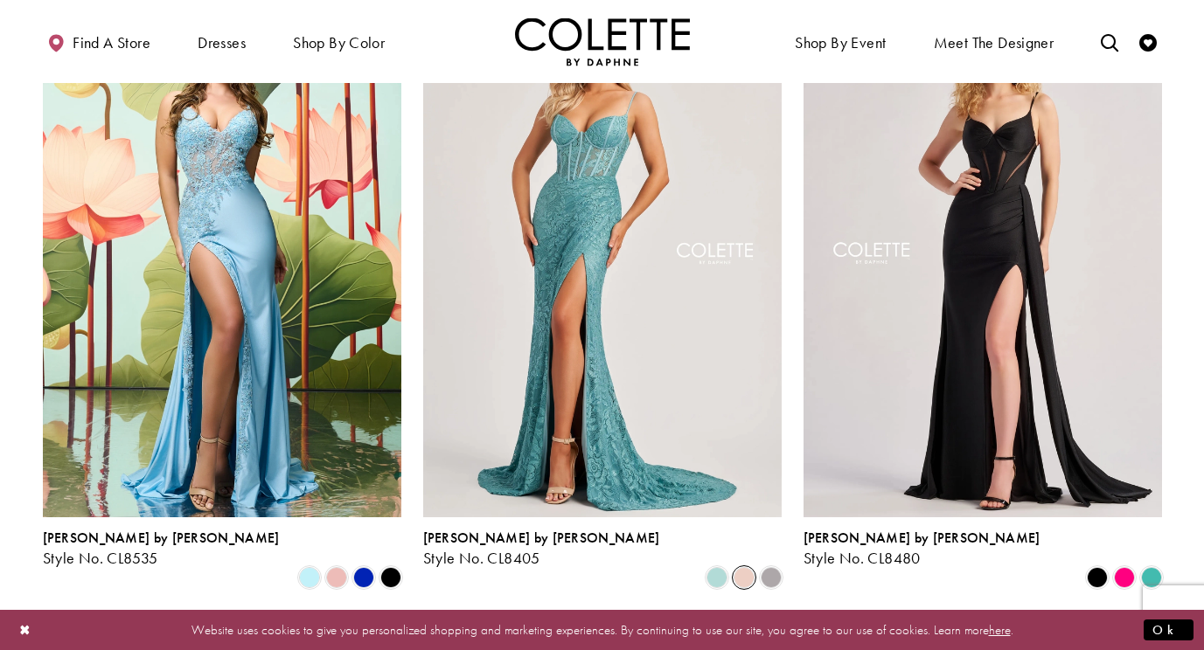
click at [742, 567] on span "Product List" at bounding box center [743, 577] width 21 height 21
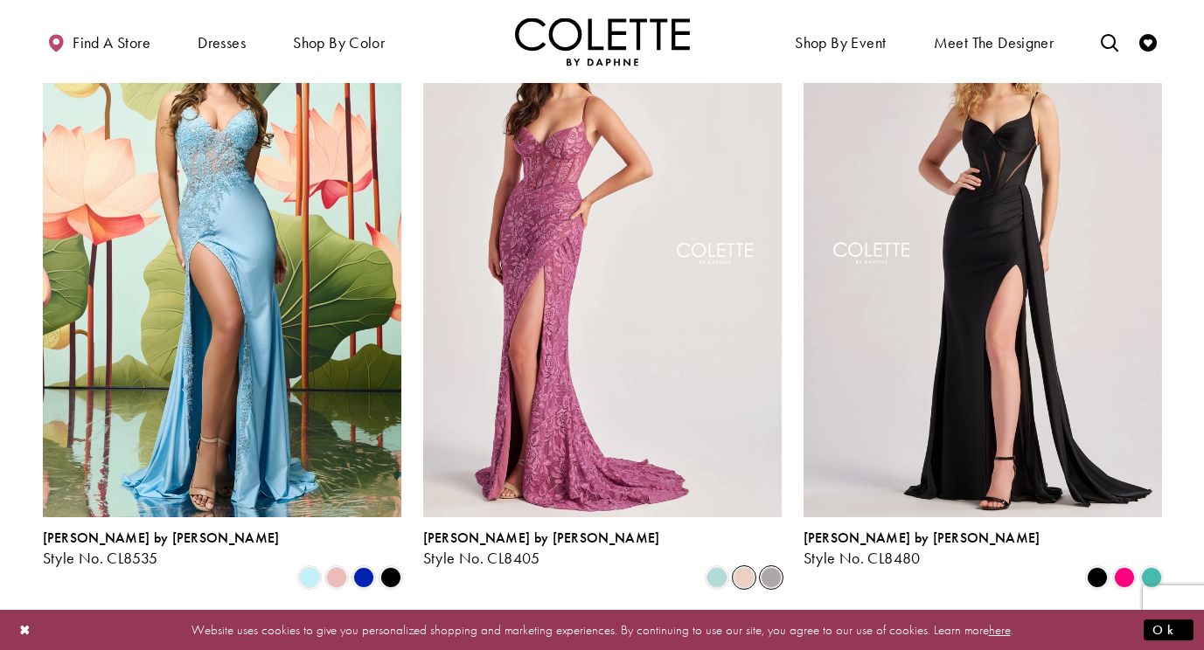
click at [774, 567] on span "Product List" at bounding box center [770, 577] width 21 height 21
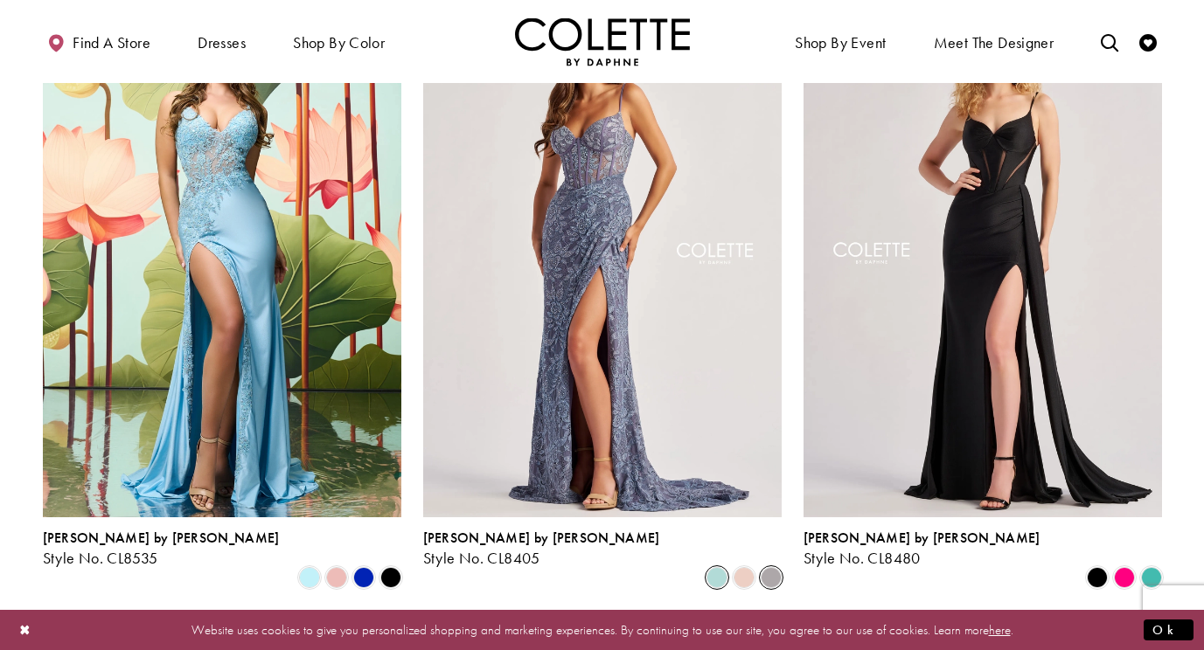
click at [718, 567] on span "Product List" at bounding box center [716, 577] width 21 height 21
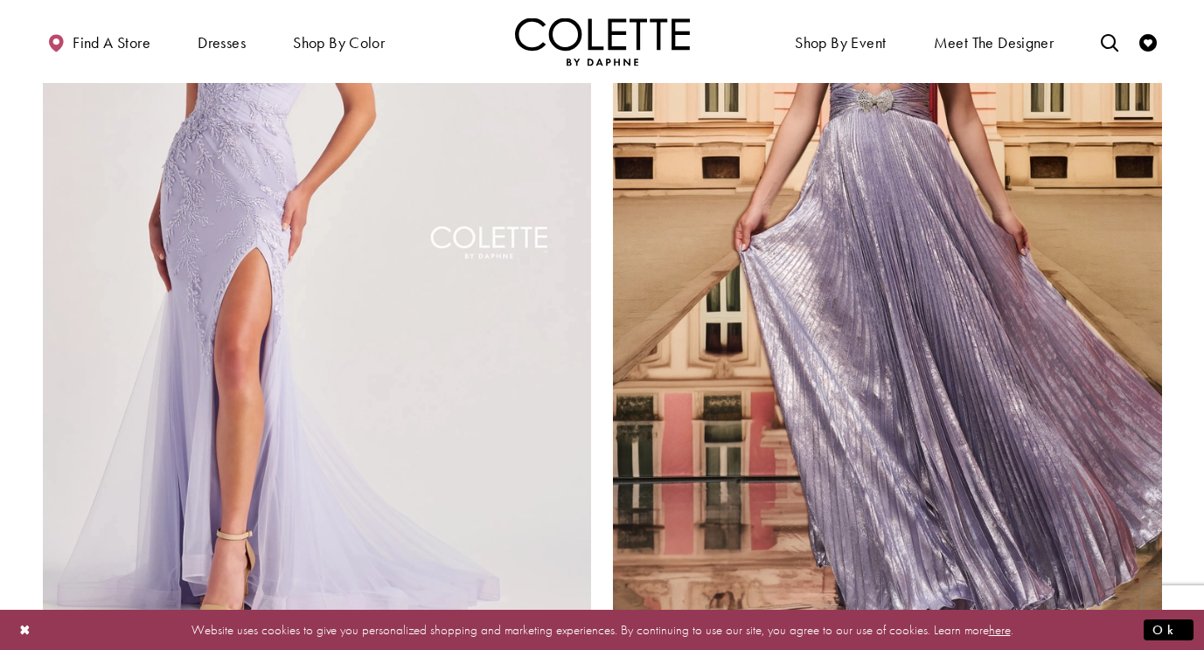
scroll to position [3318, 0]
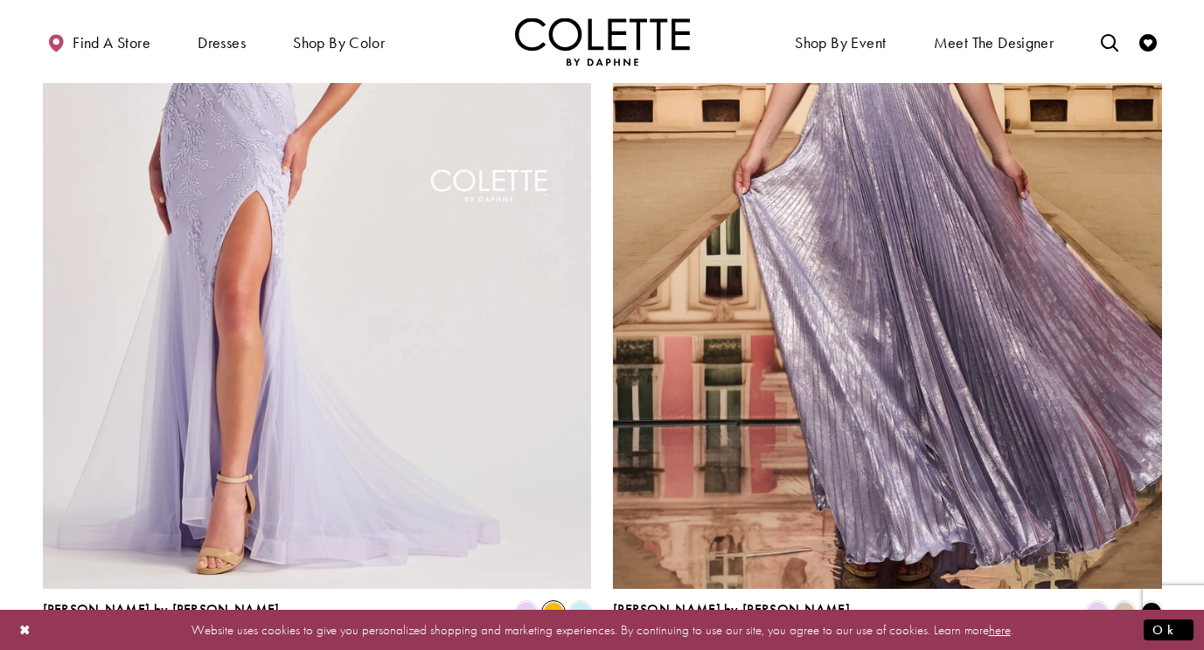
click at [552, 602] on span "Product List" at bounding box center [553, 612] width 21 height 21
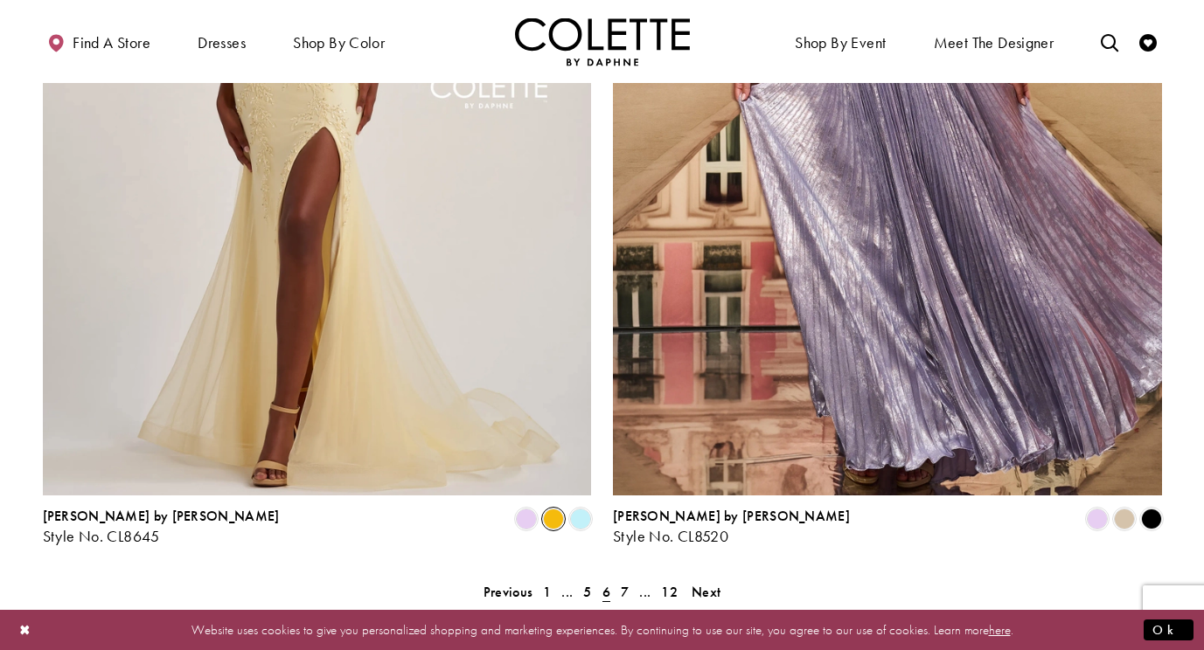
scroll to position [3424, 0]
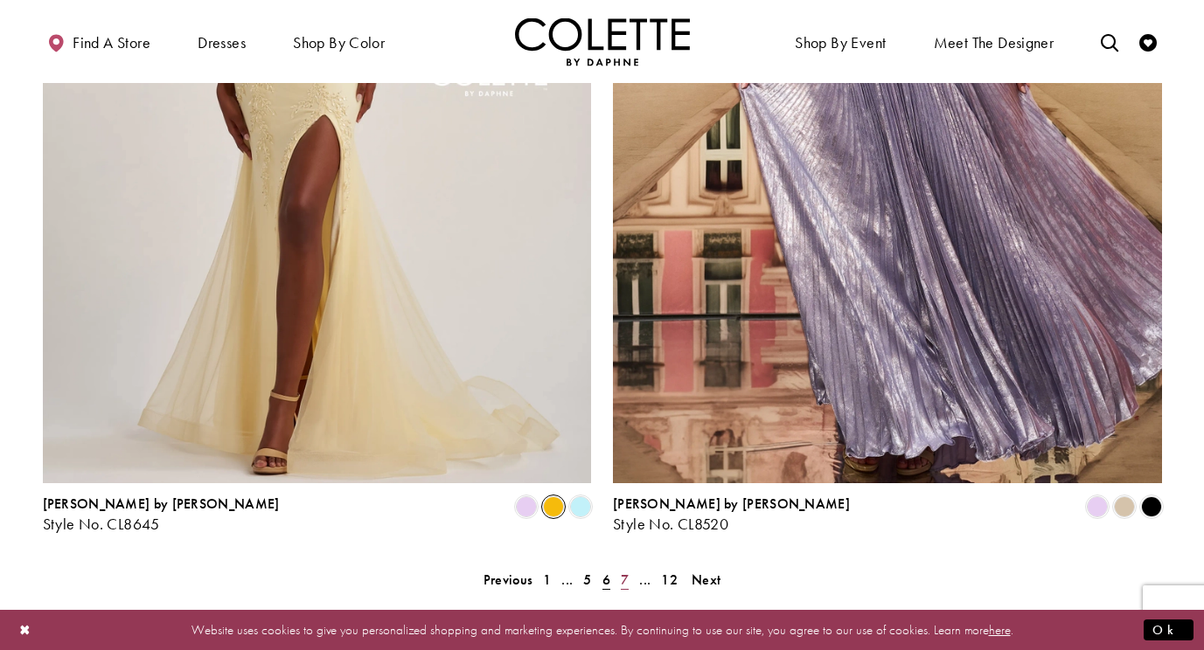
click at [627, 571] on span "7" at bounding box center [625, 580] width 8 height 18
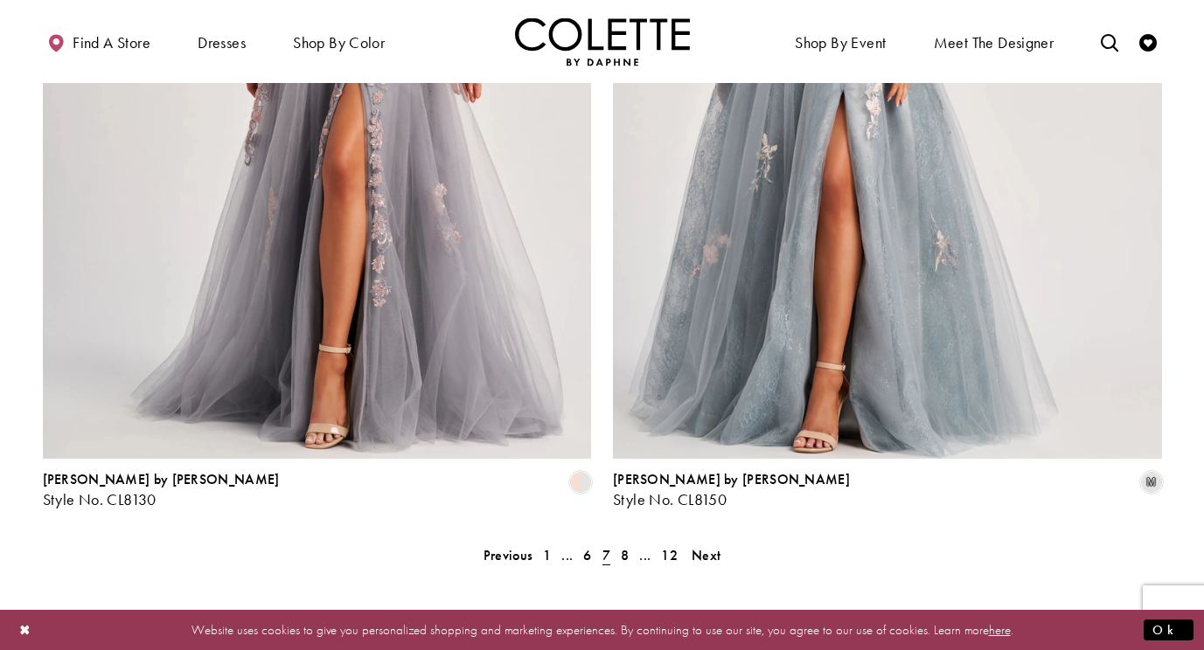
scroll to position [3461, 0]
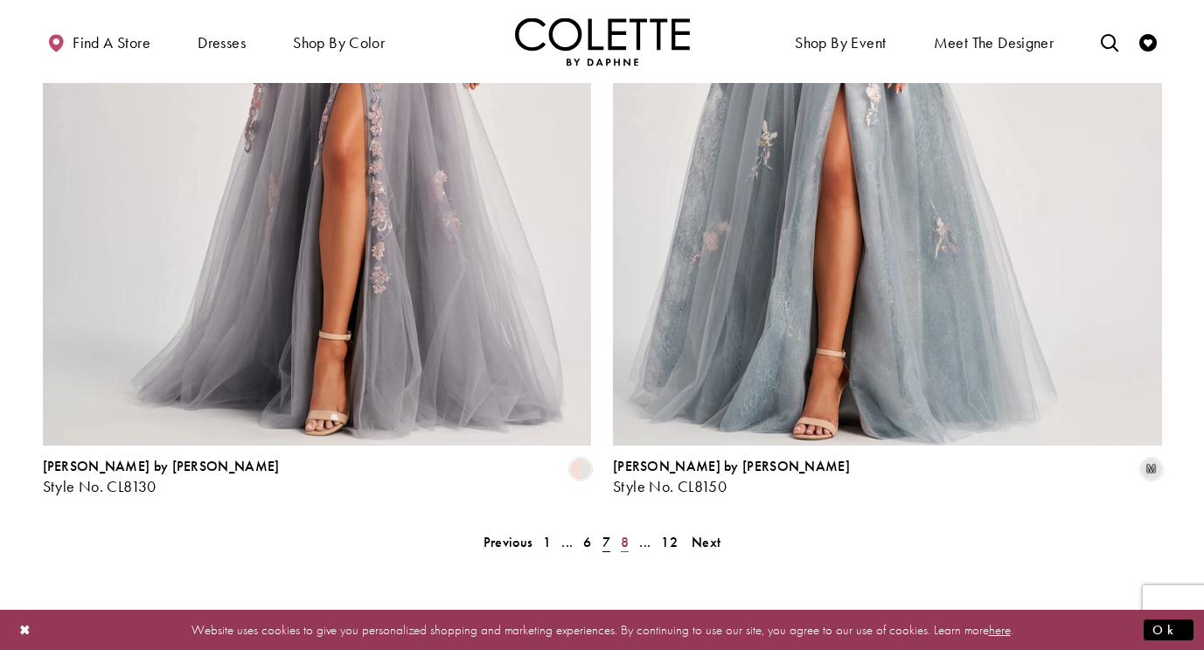
click at [627, 533] on span "8" at bounding box center [625, 542] width 8 height 18
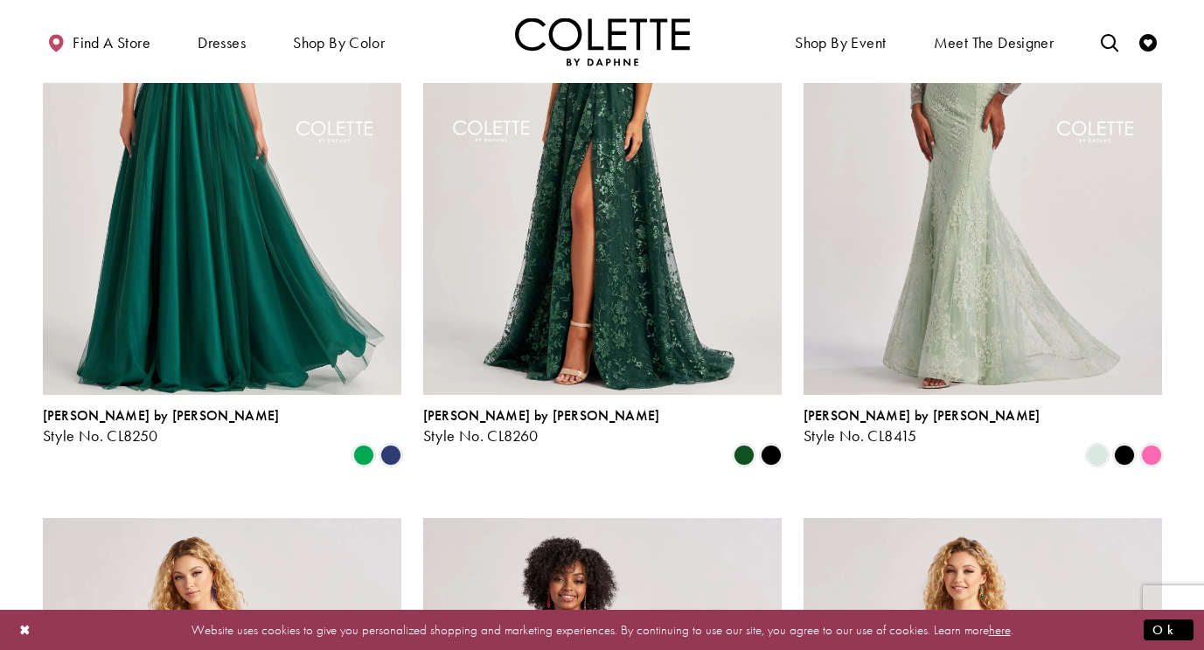
scroll to position [1309, 0]
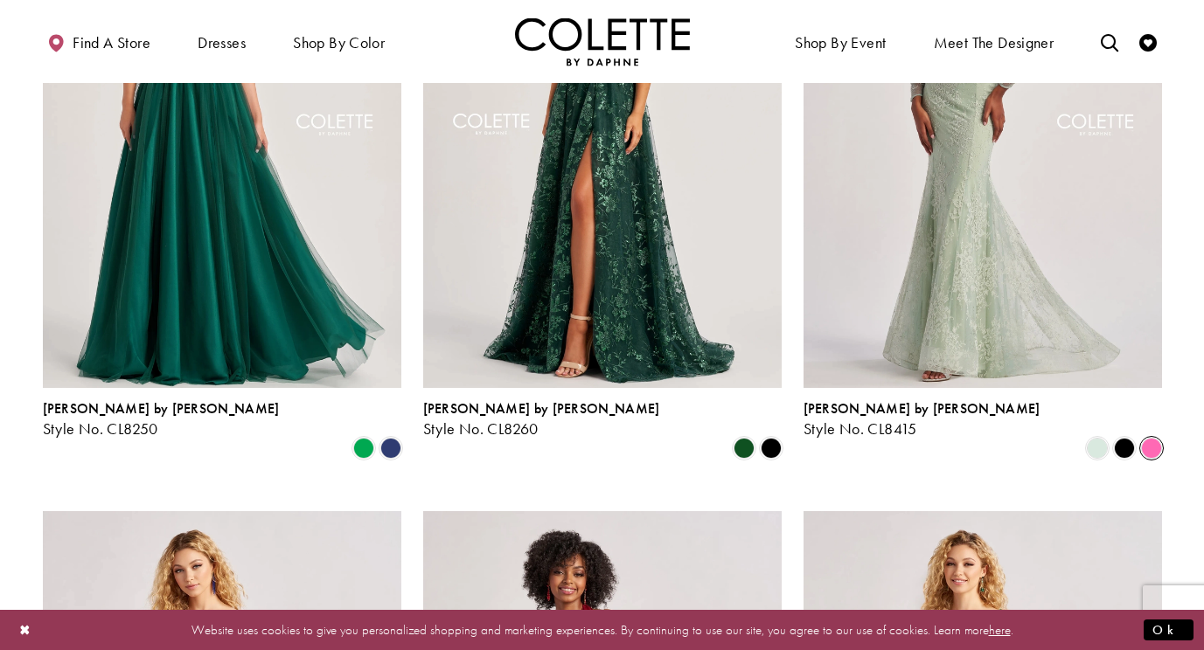
click at [1151, 438] on span "Product List" at bounding box center [1151, 448] width 21 height 21
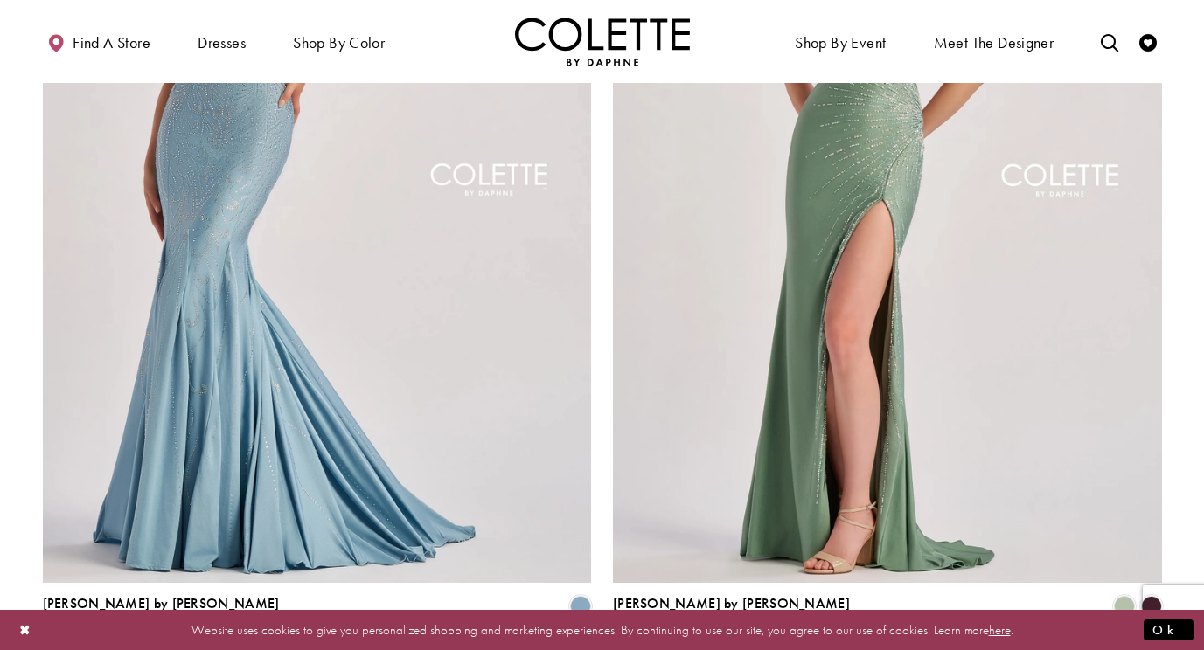
scroll to position [3349, 0]
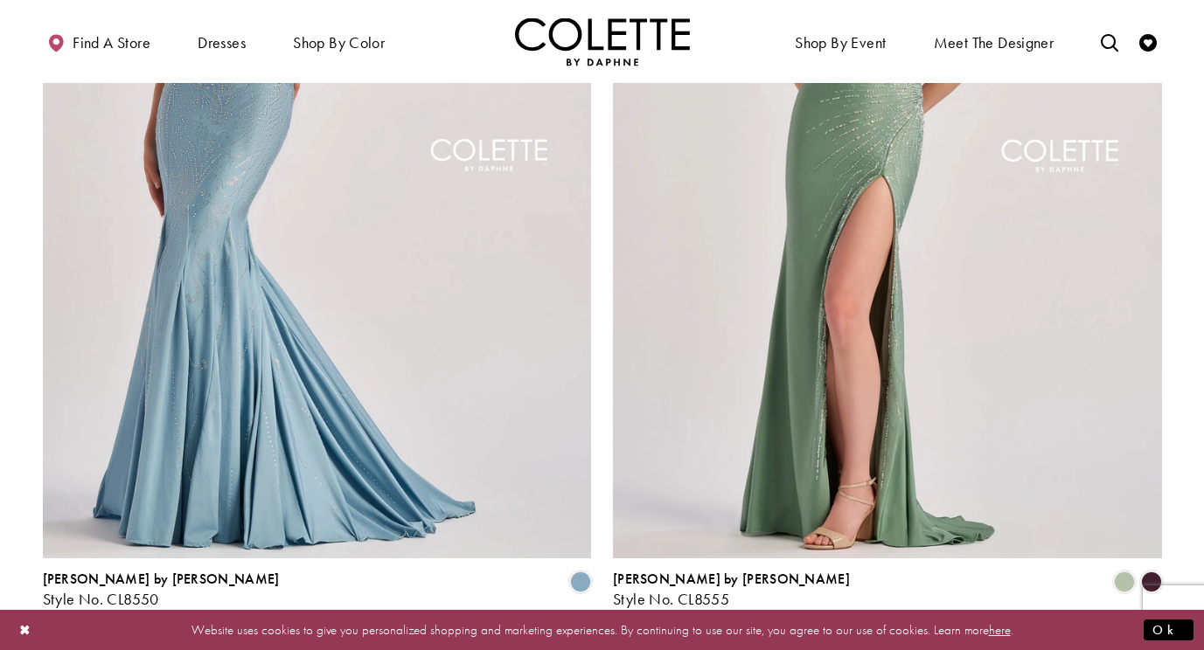
click at [621, 646] on span "9" at bounding box center [625, 655] width 8 height 18
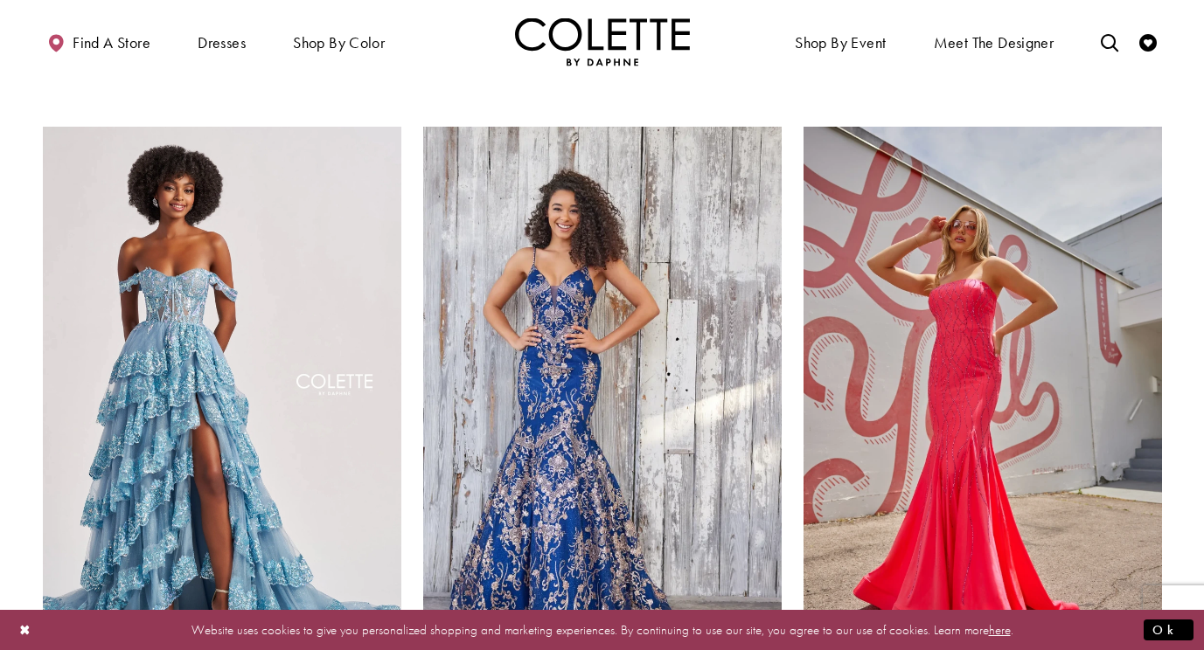
scroll to position [2357, 0]
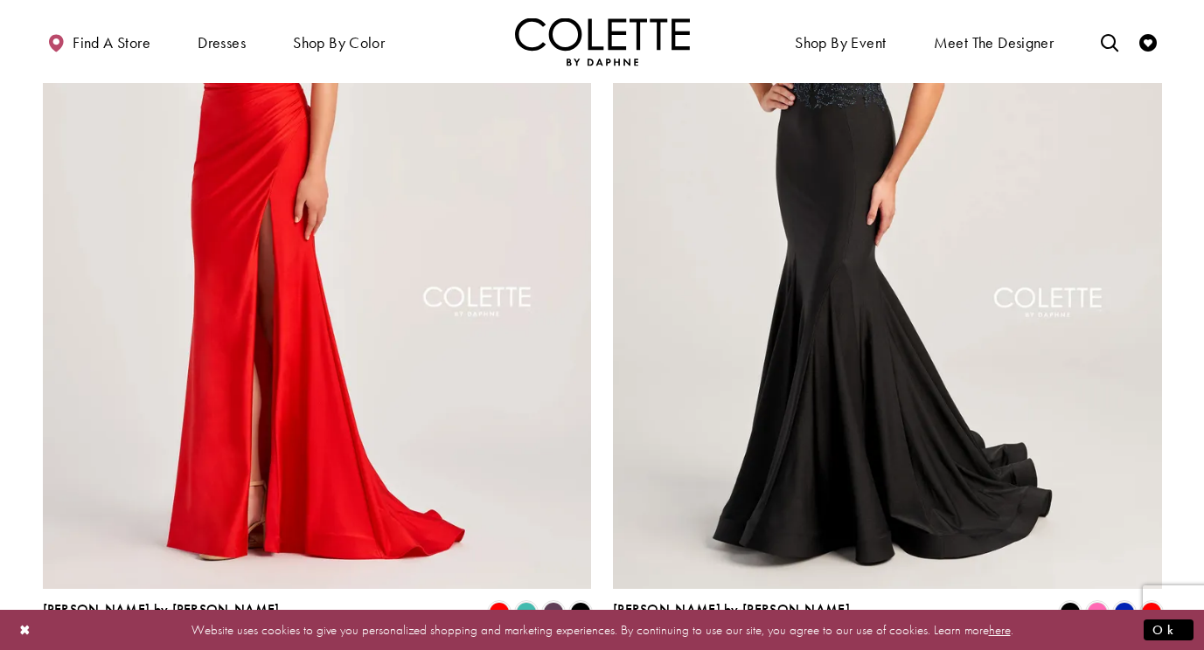
scroll to position [3336, 0]
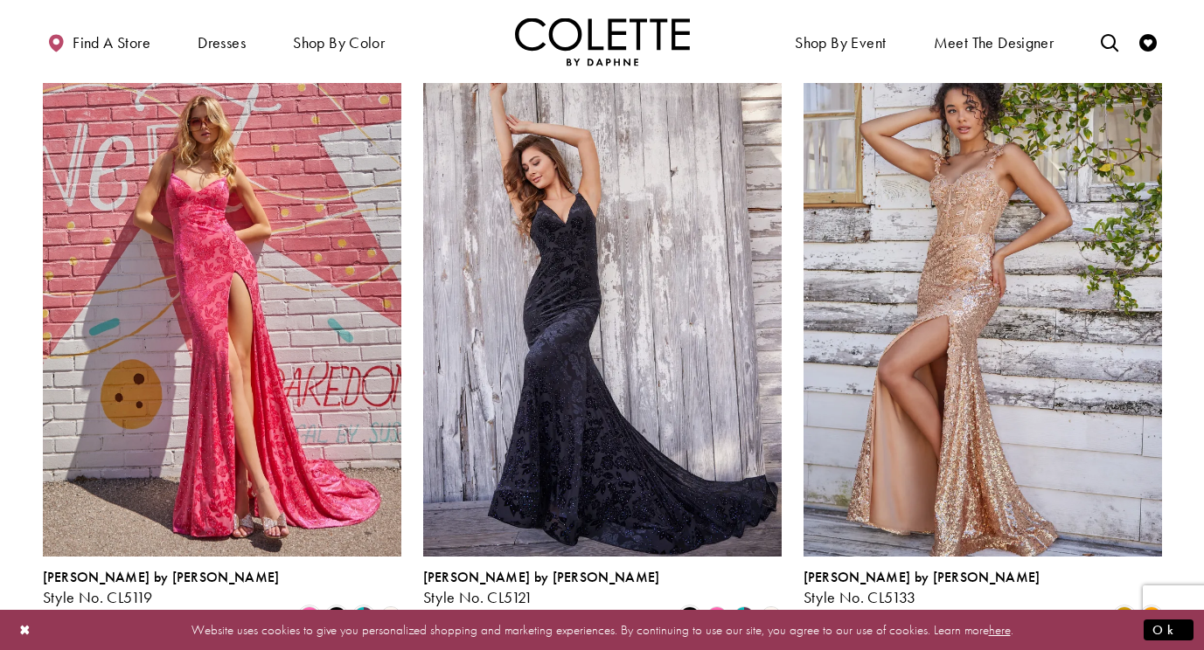
scroll to position [1135, 0]
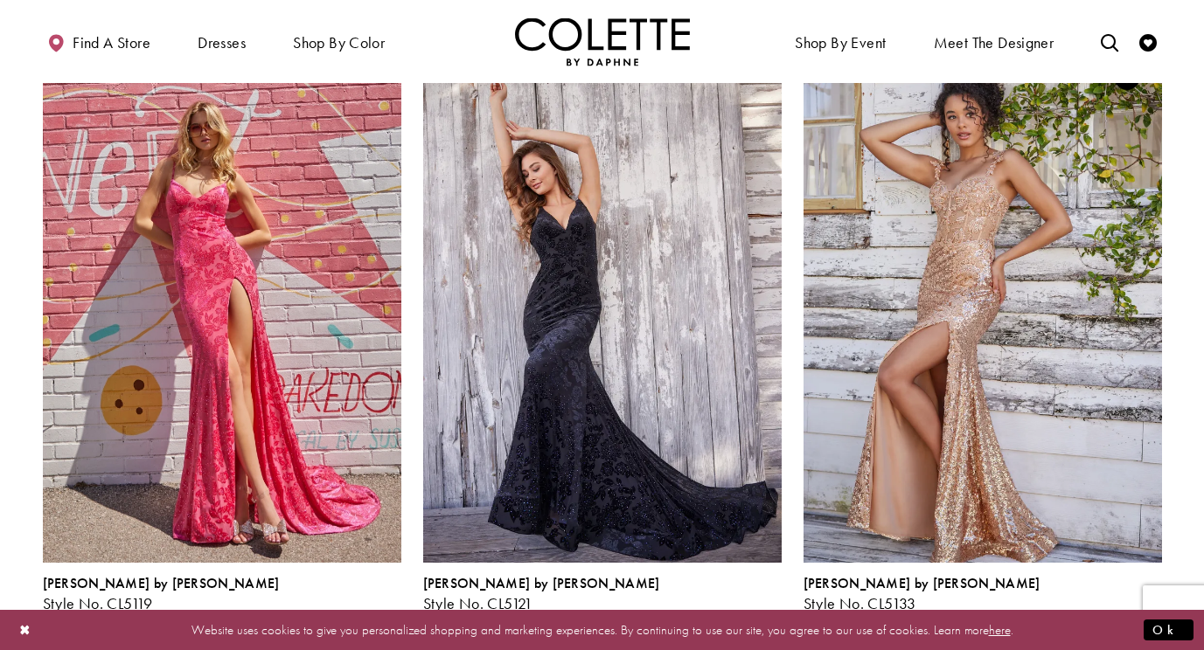
click at [1157, 613] on span "Product List" at bounding box center [1151, 623] width 21 height 21
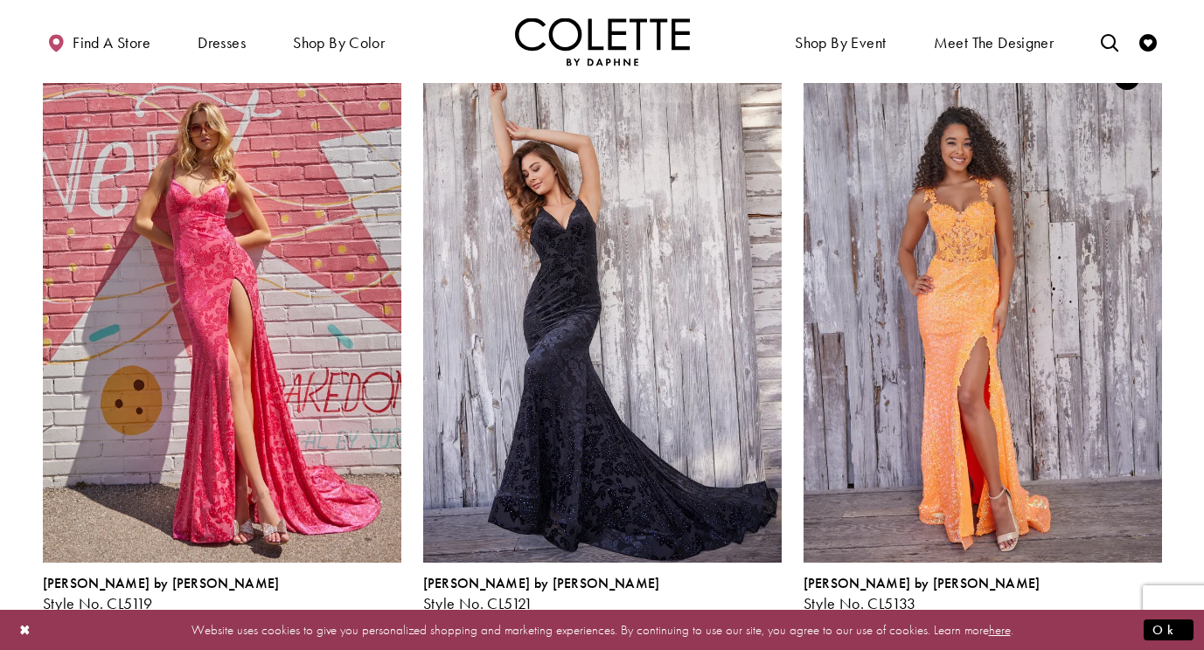
click at [1129, 613] on span "Product List" at bounding box center [1124, 623] width 21 height 21
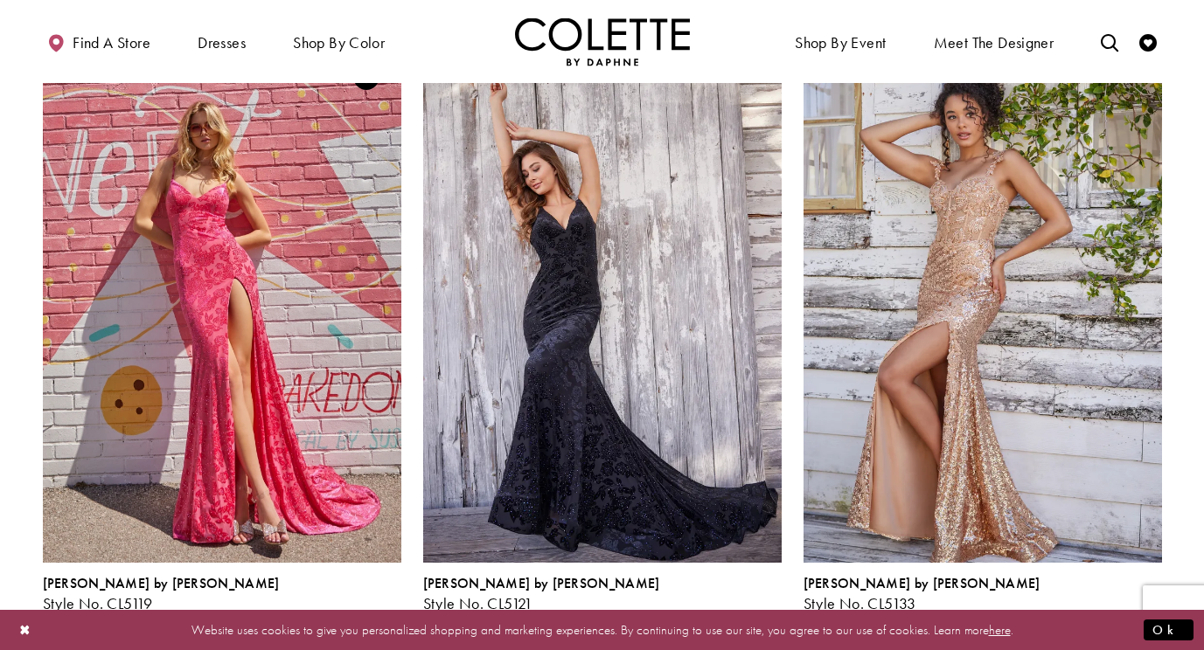
click at [337, 613] on span "Product List" at bounding box center [336, 623] width 21 height 21
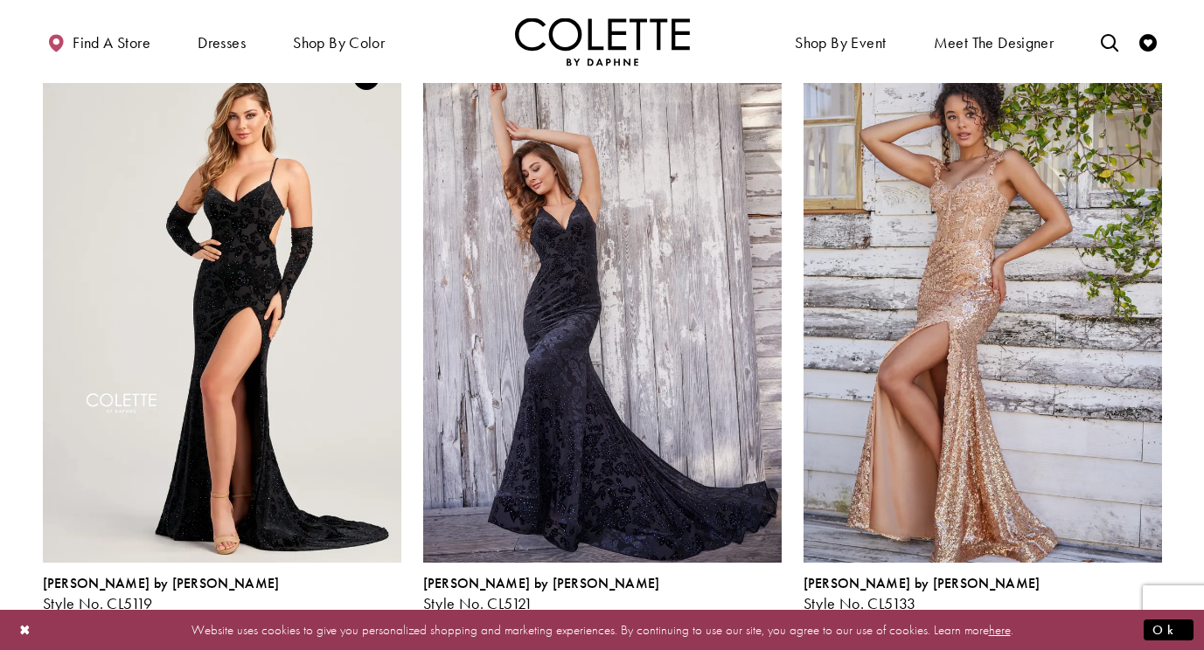
click at [366, 613] on span "Product List" at bounding box center [363, 623] width 21 height 21
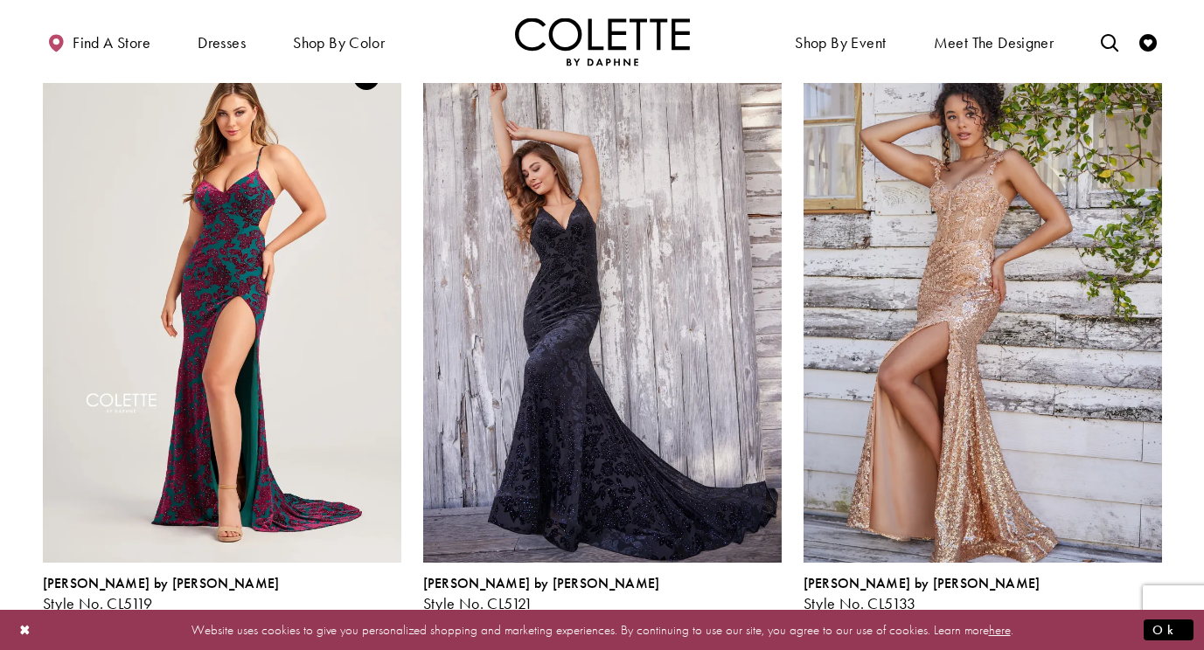
click at [388, 609] on polygon "Product List" at bounding box center [390, 622] width 27 height 27
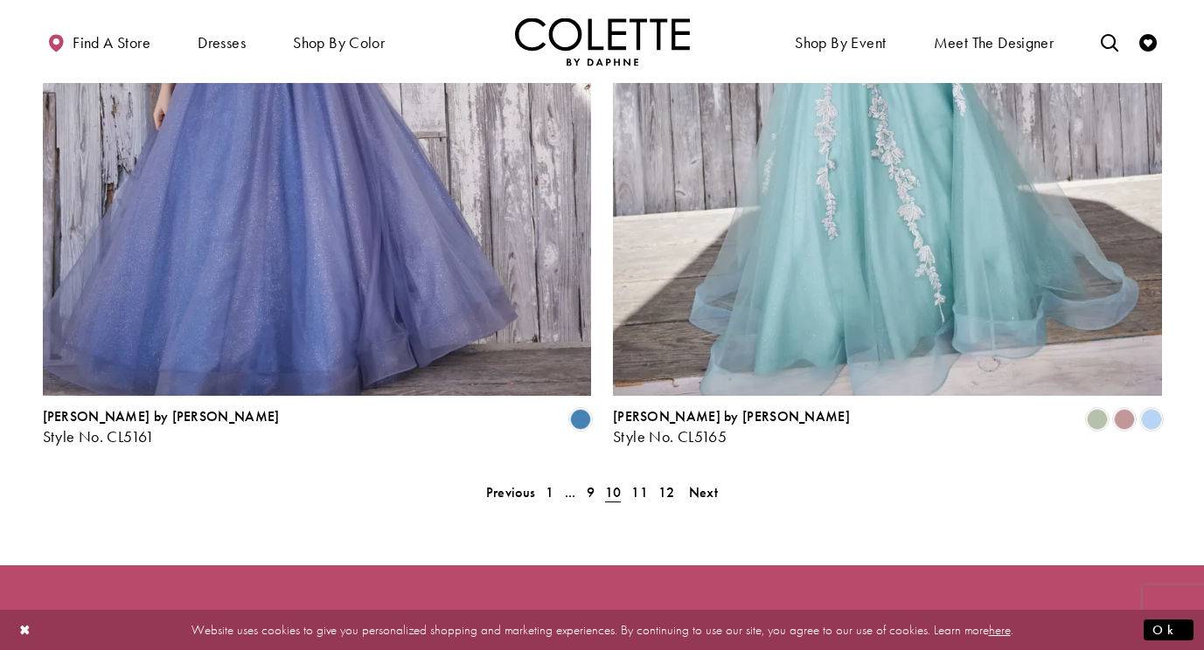
scroll to position [3517, 0]
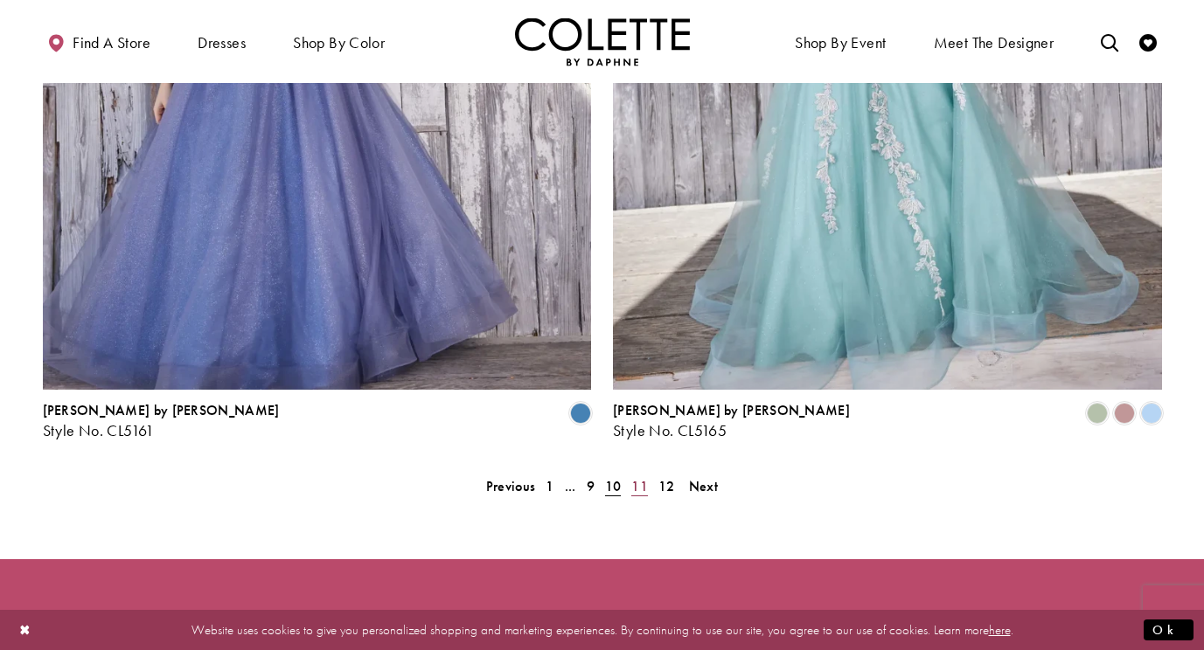
click at [642, 477] on span "11" at bounding box center [639, 486] width 17 height 18
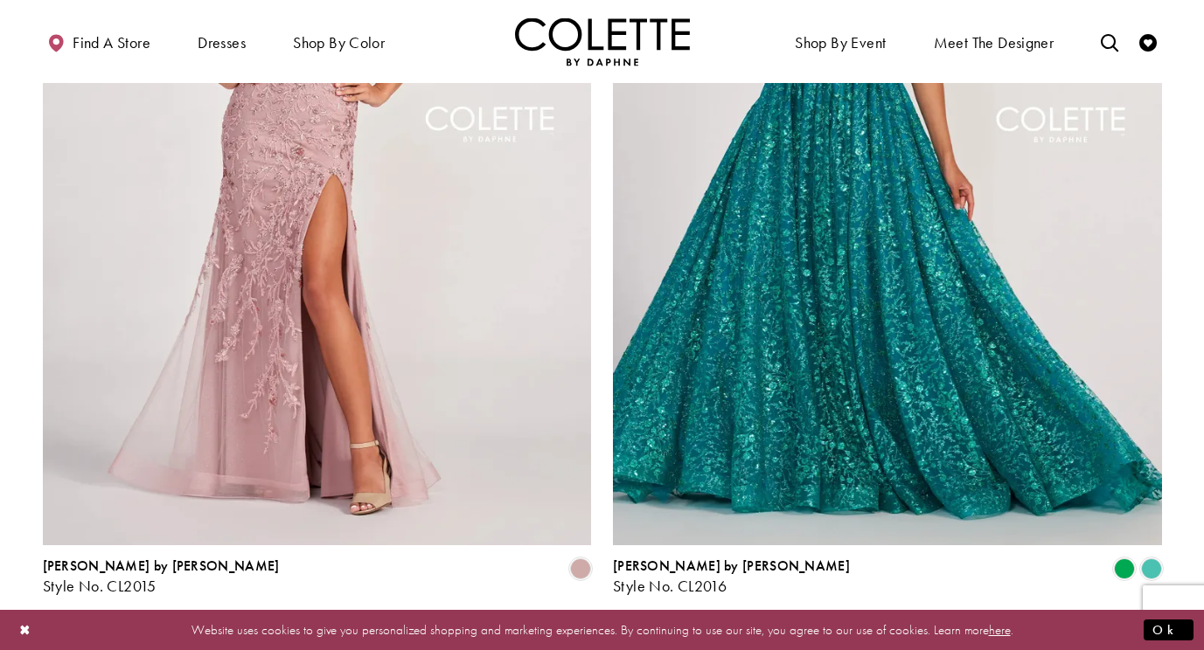
scroll to position [3399, 0]
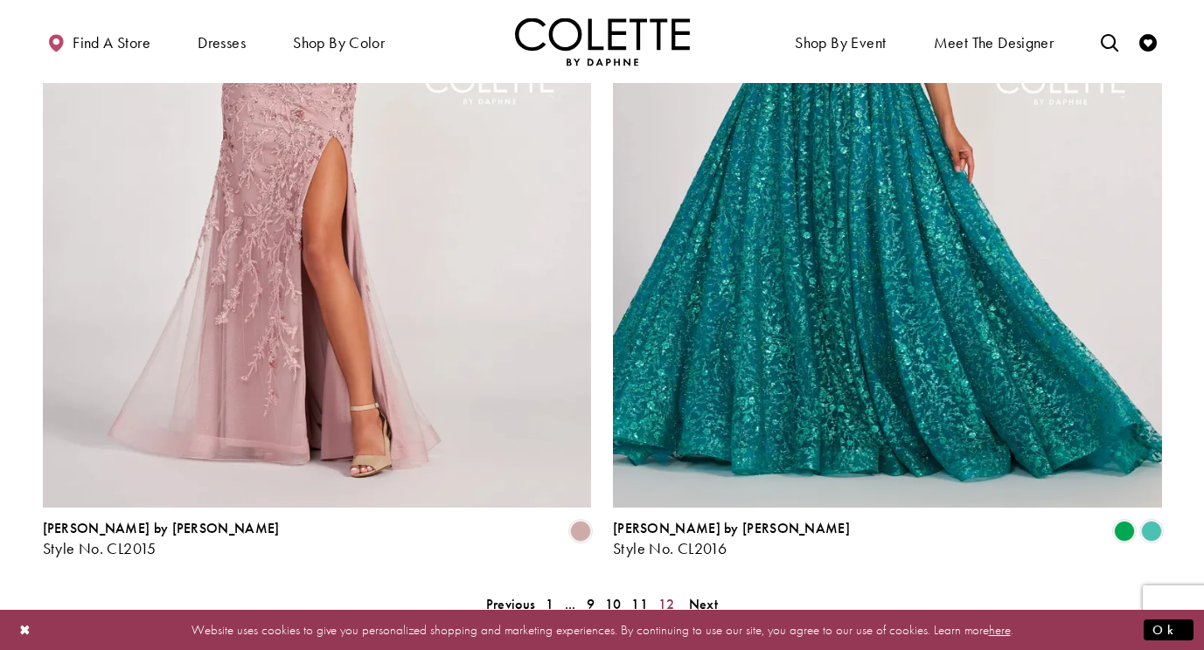
click at [668, 595] on span "12" at bounding box center [666, 604] width 17 height 18
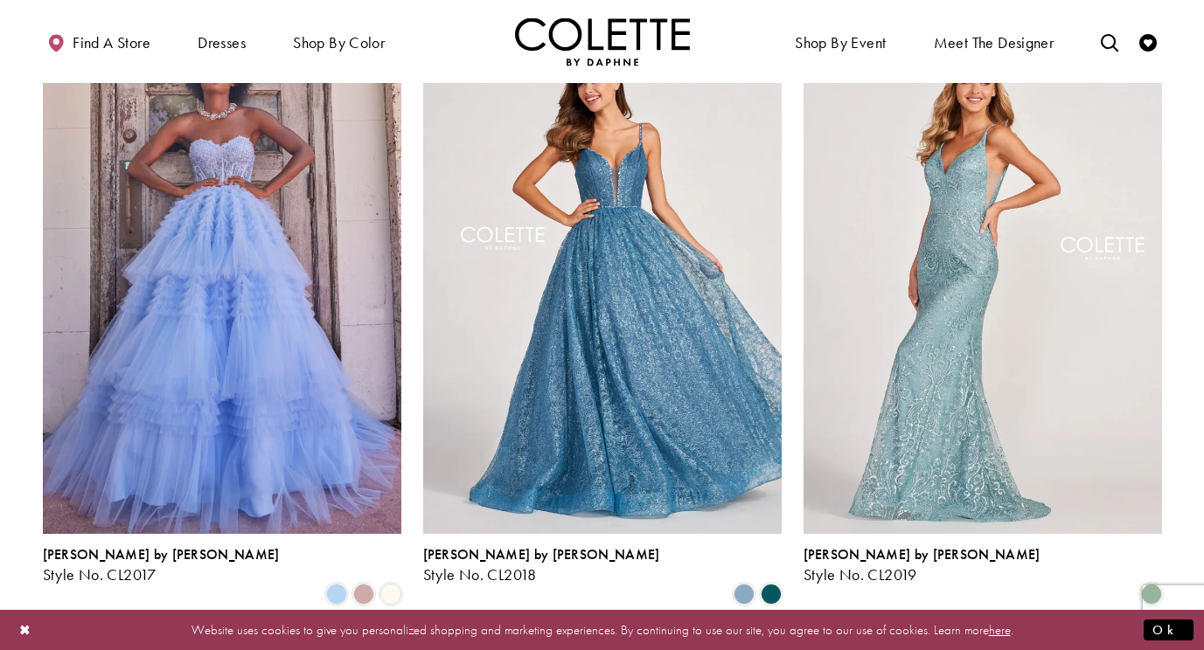
scroll to position [523, 0]
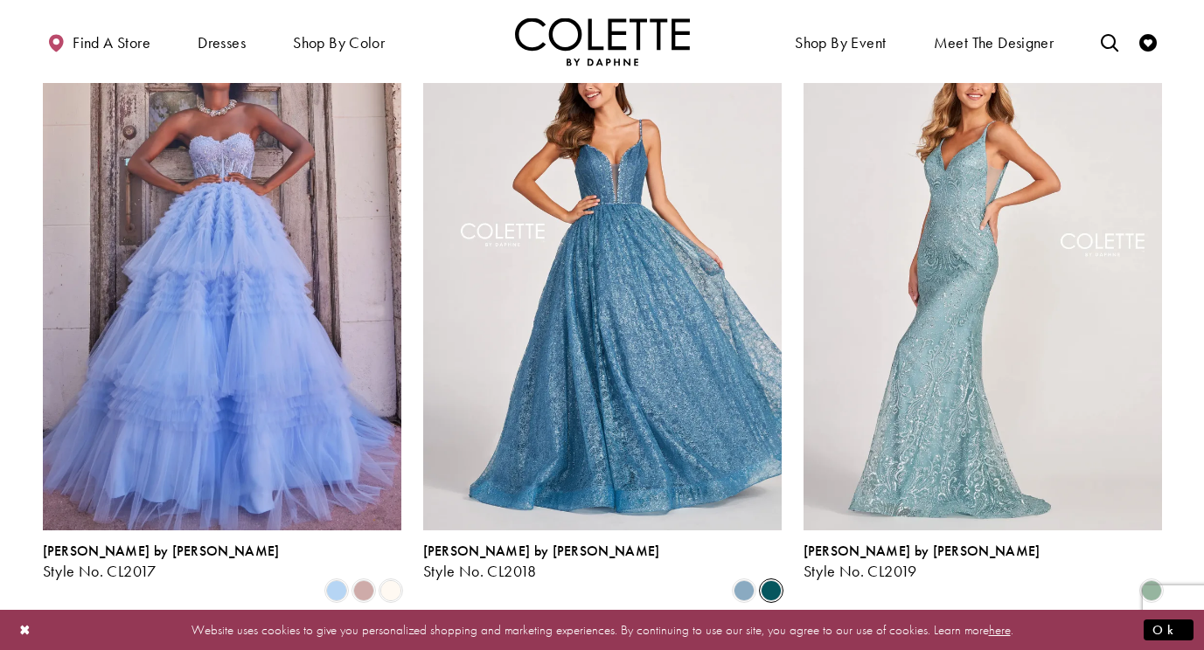
click at [770, 580] on span "Product List" at bounding box center [770, 590] width 21 height 21
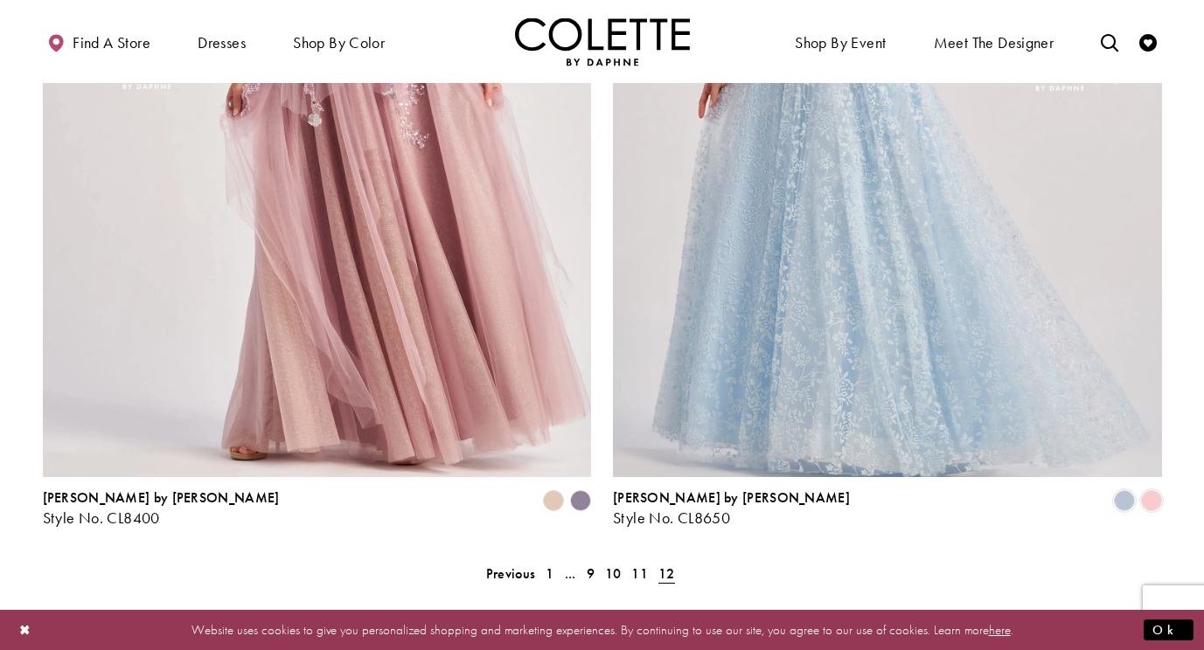
scroll to position [1500, 0]
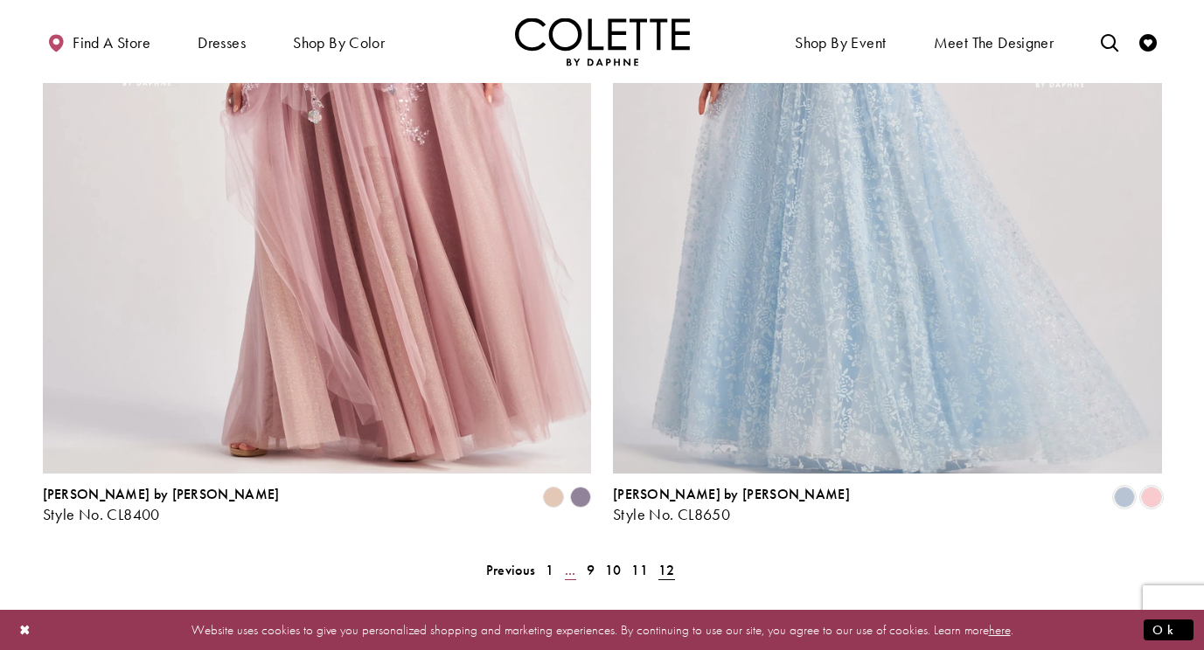
click at [570, 561] on span "..." at bounding box center [570, 570] width 11 height 18
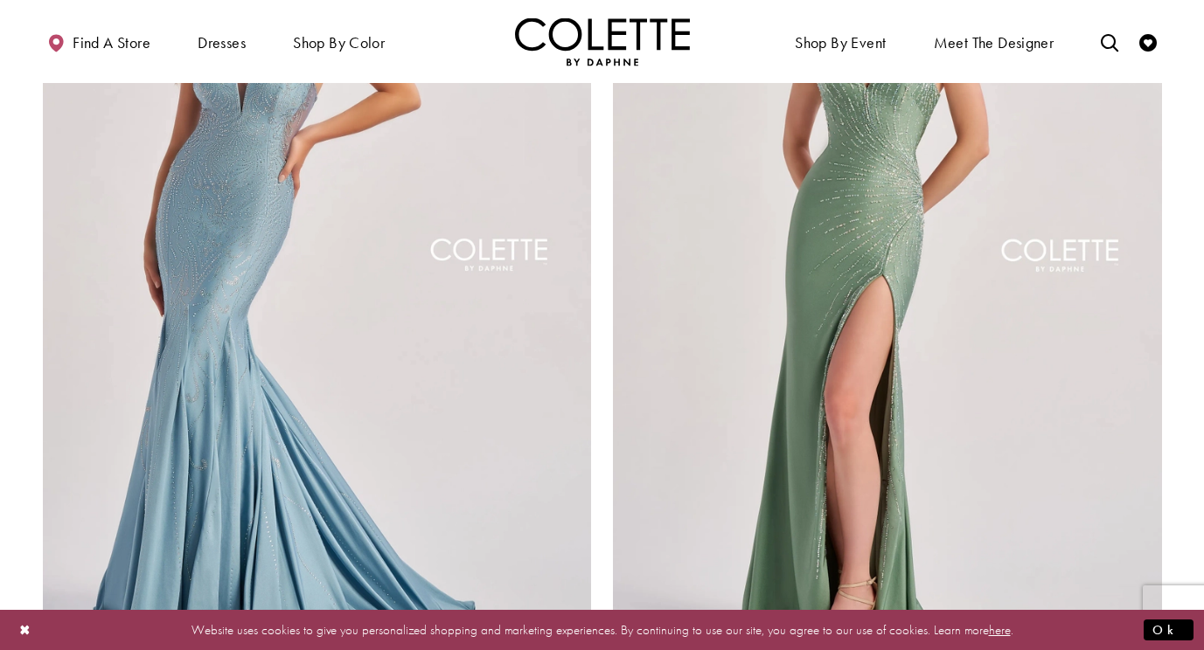
scroll to position [3642, 0]
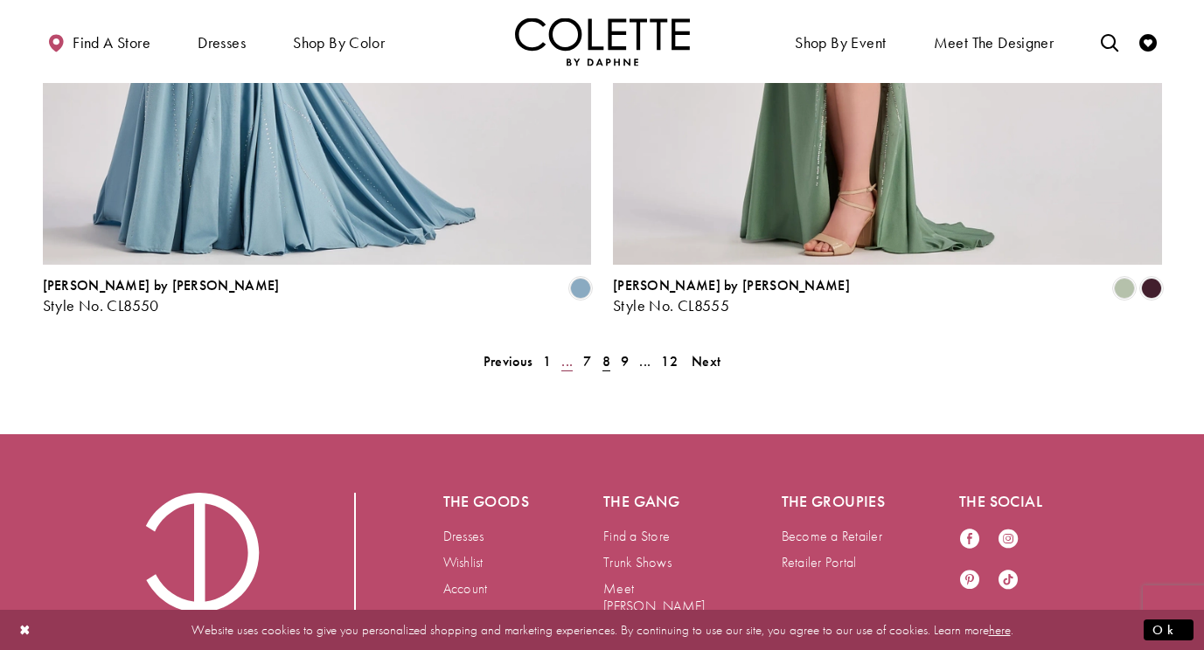
click at [565, 352] on span "..." at bounding box center [566, 361] width 11 height 18
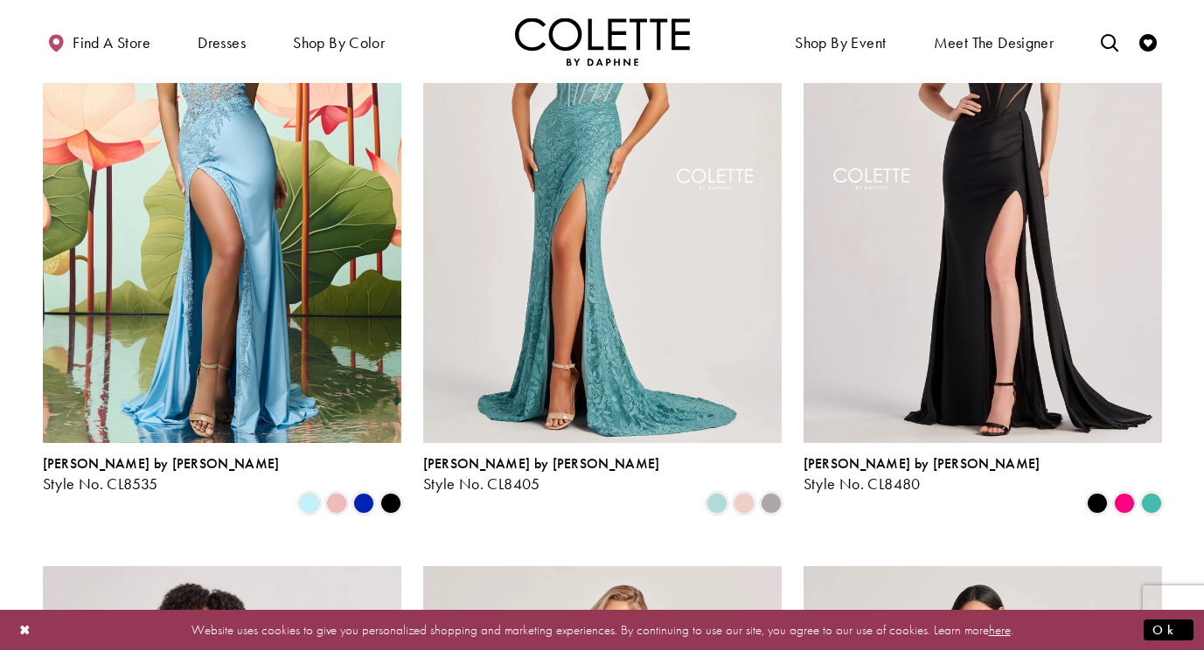
scroll to position [648, 0]
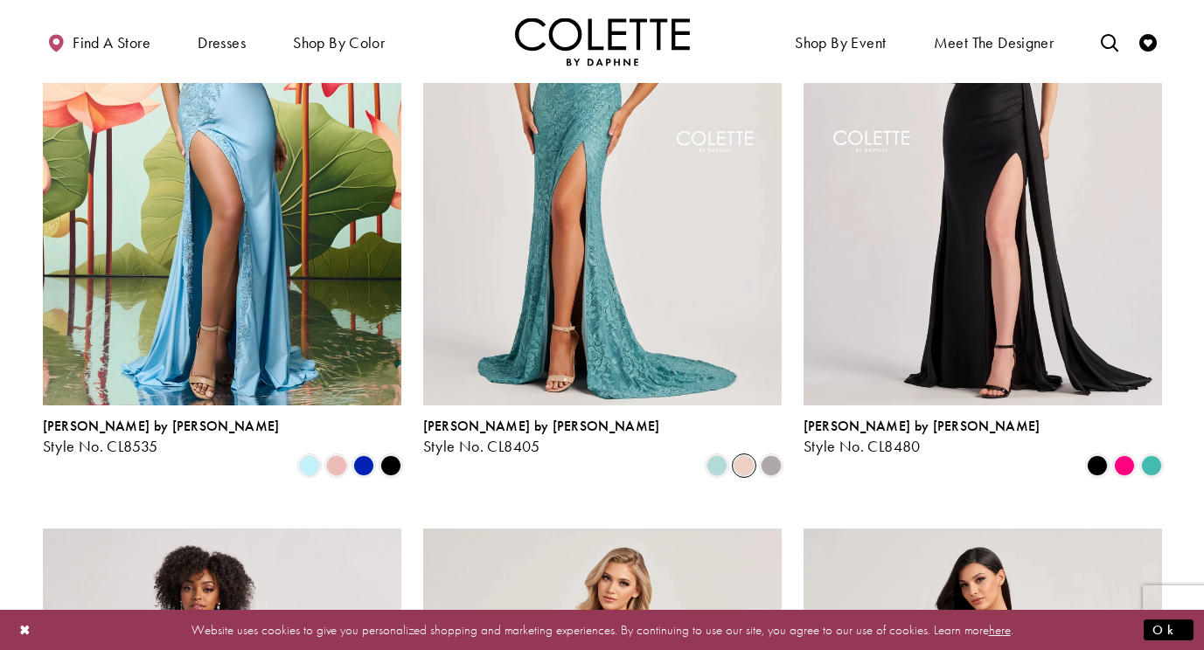
click at [744, 455] on span "Product List" at bounding box center [743, 465] width 21 height 21
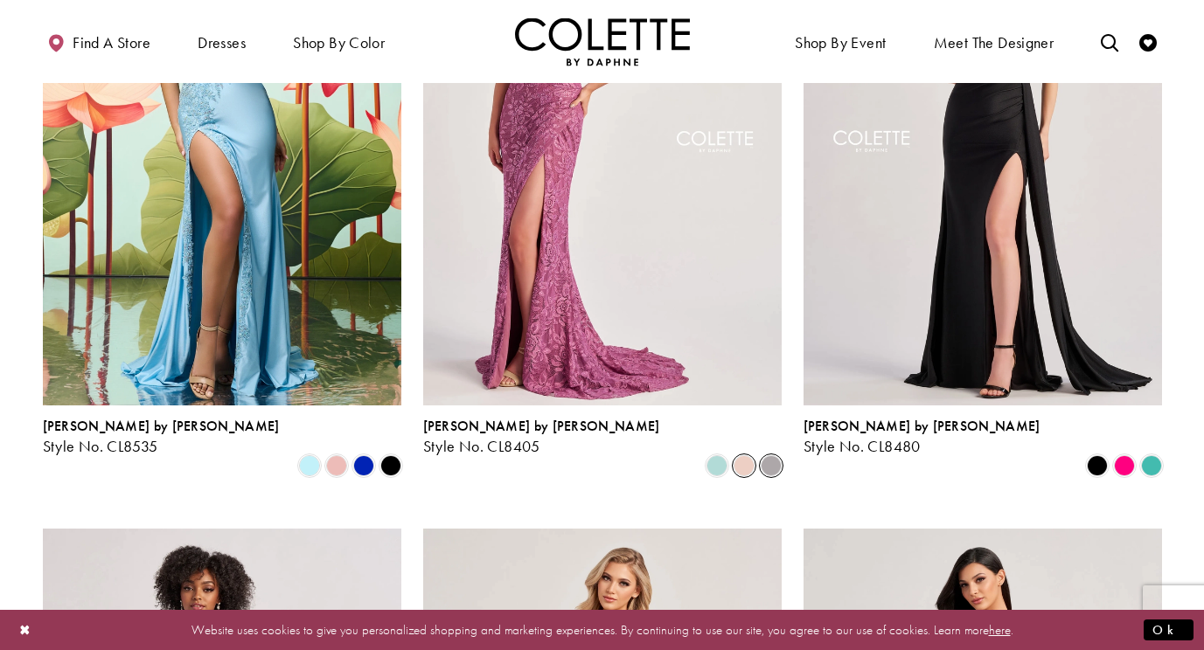
click at [779, 455] on span "Product List" at bounding box center [770, 465] width 21 height 21
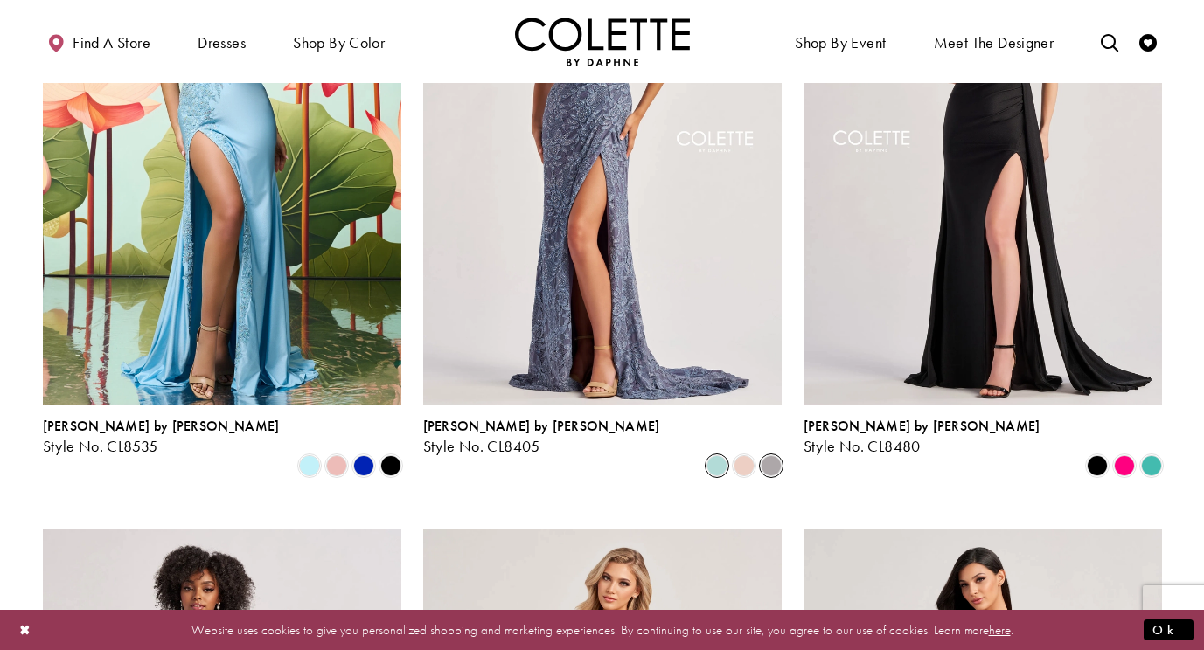
click at [720, 455] on span "Product List" at bounding box center [716, 465] width 21 height 21
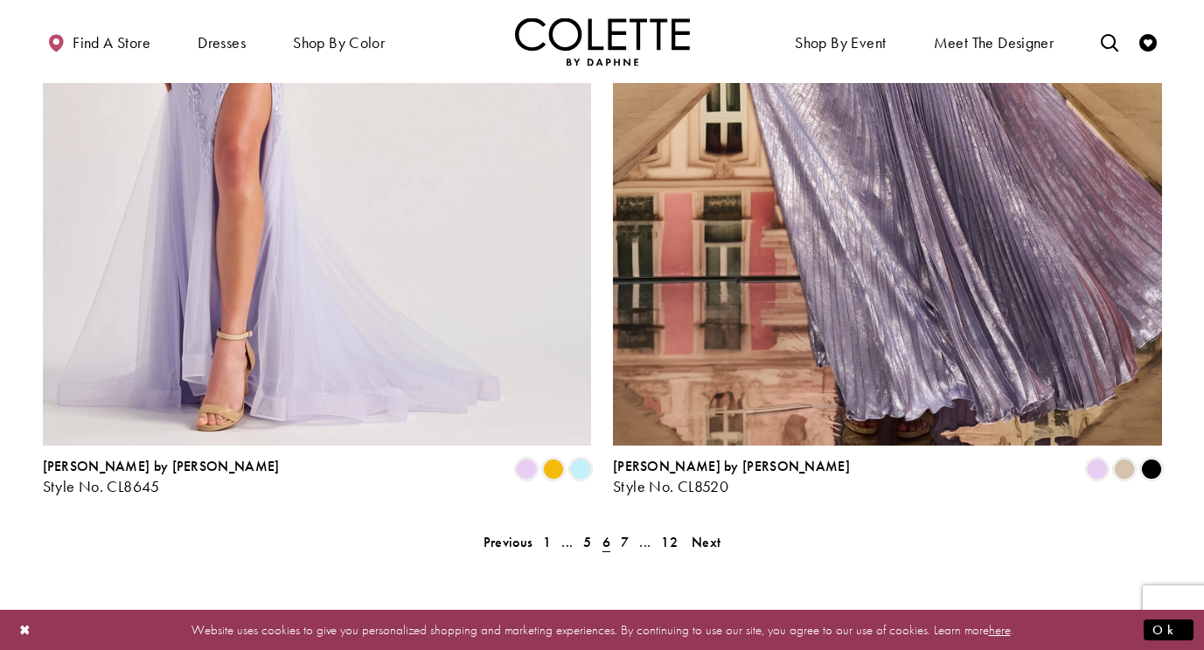
scroll to position [3436, 0]
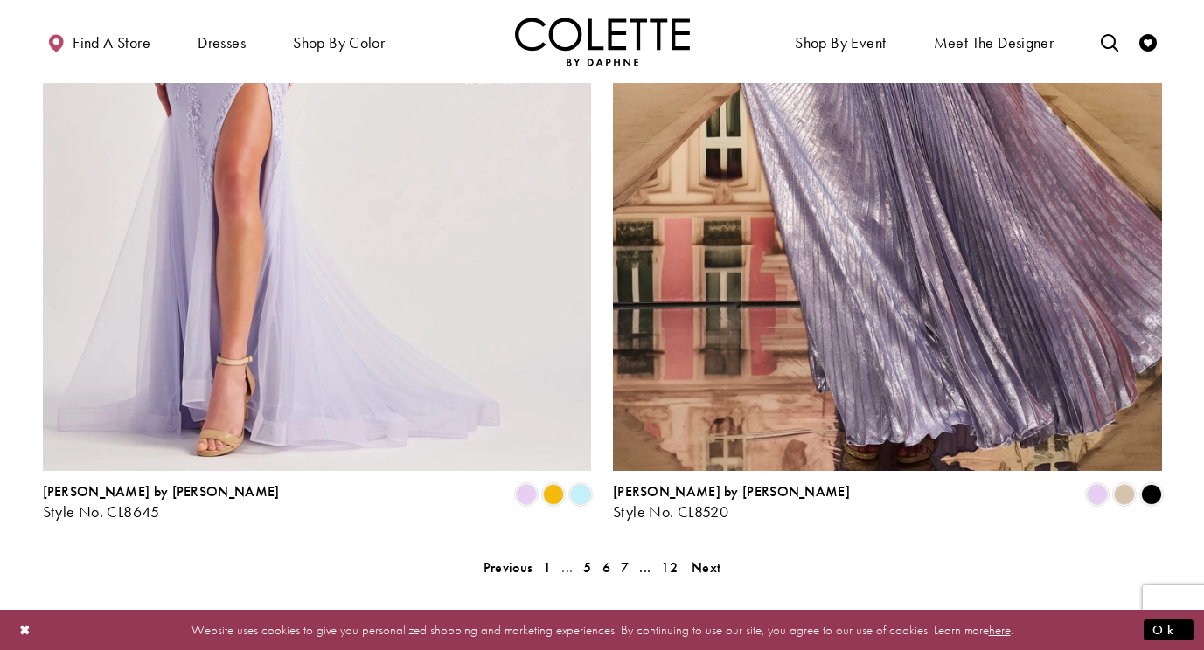
click at [568, 559] on span "..." at bounding box center [566, 568] width 11 height 18
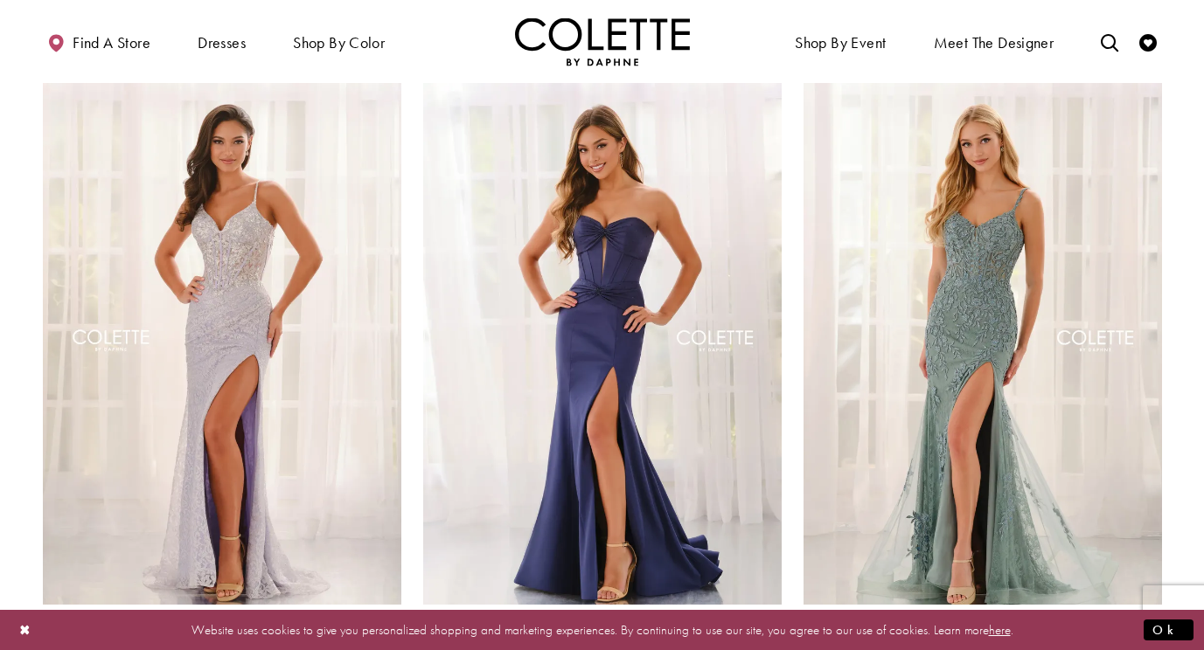
scroll to position [629, 0]
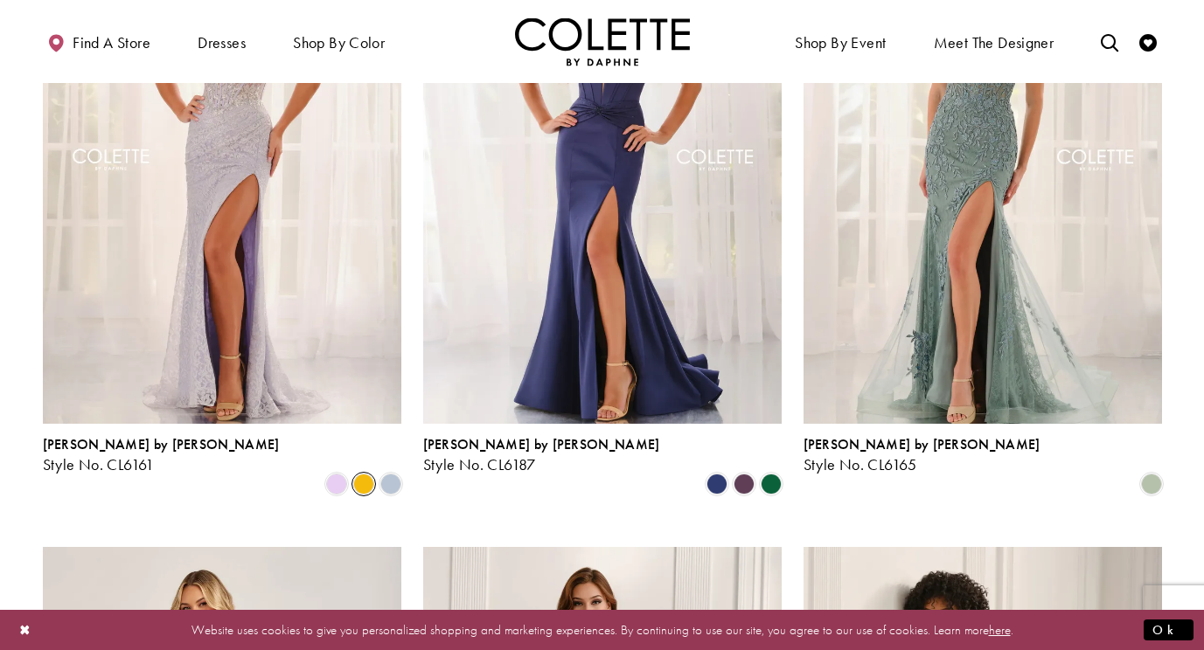
click at [362, 474] on span "Product List" at bounding box center [363, 484] width 21 height 21
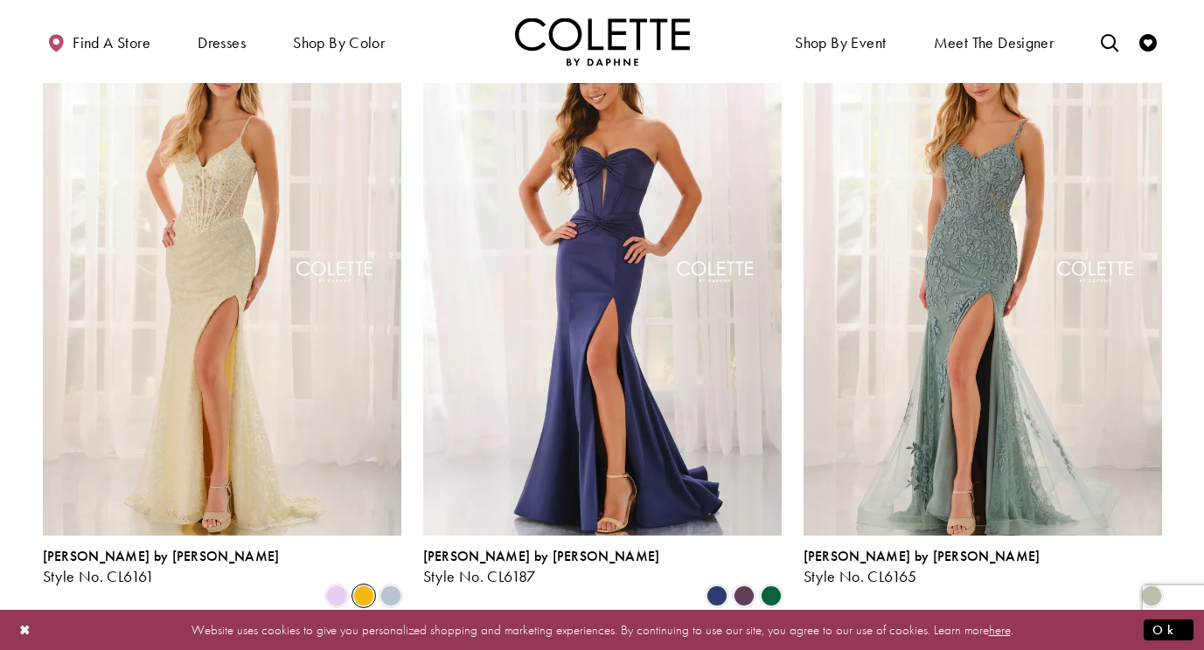
scroll to position [504, 0]
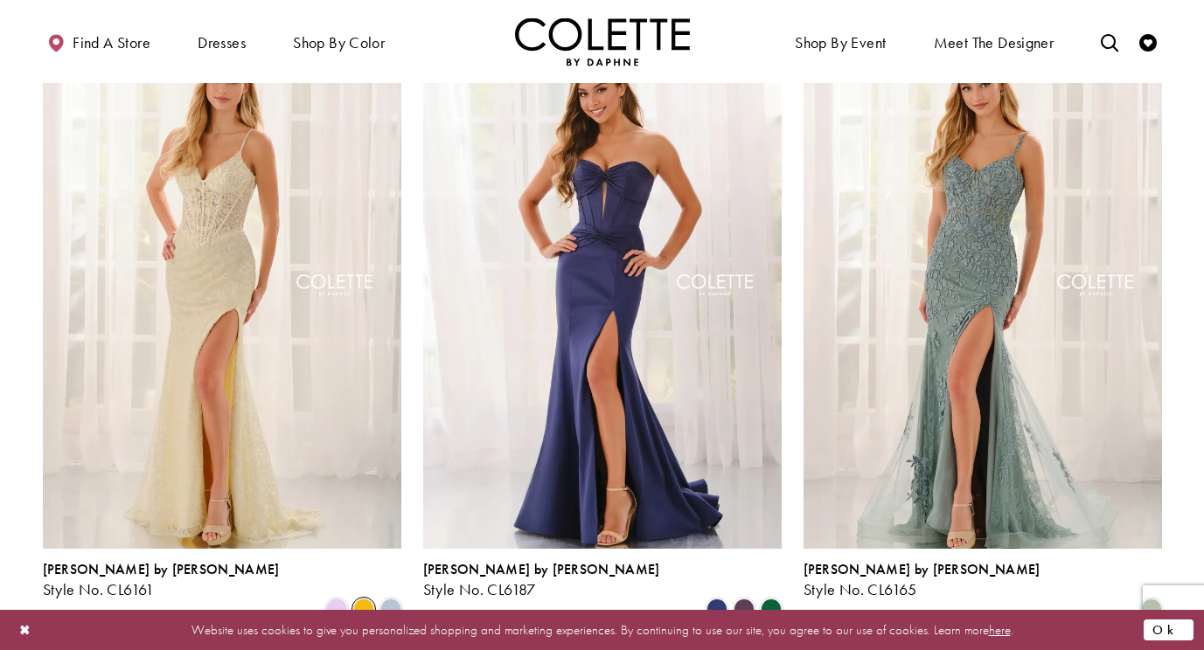
click at [1183, 628] on button "Ok" at bounding box center [1168, 630] width 50 height 22
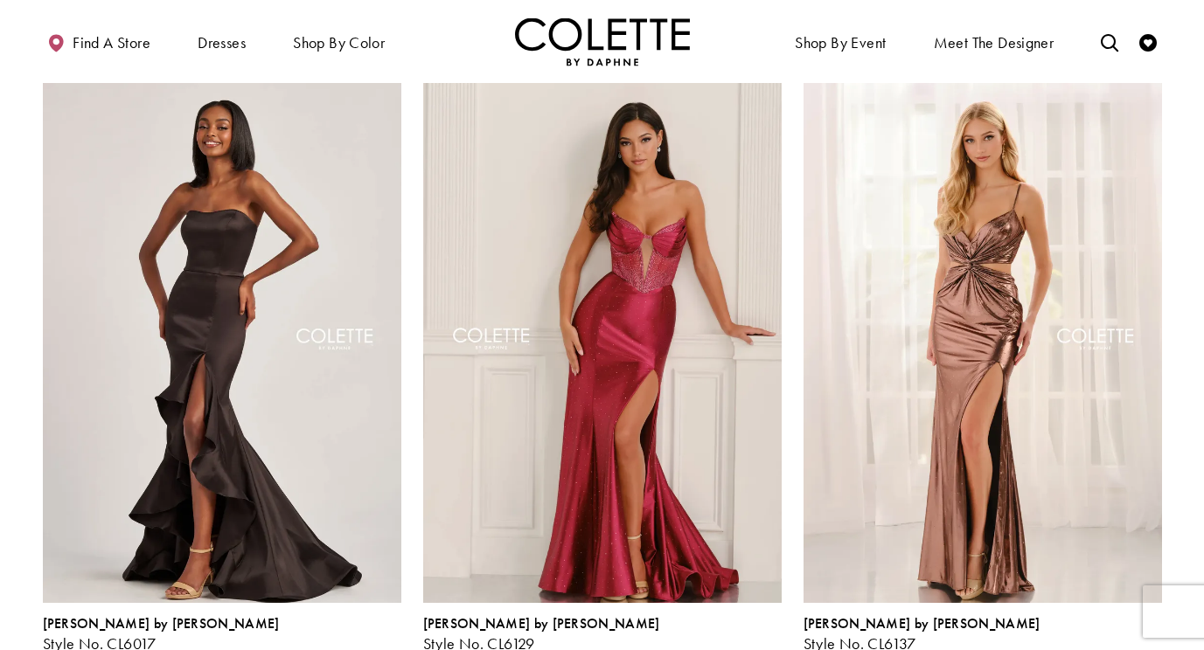
scroll to position [2390, 0]
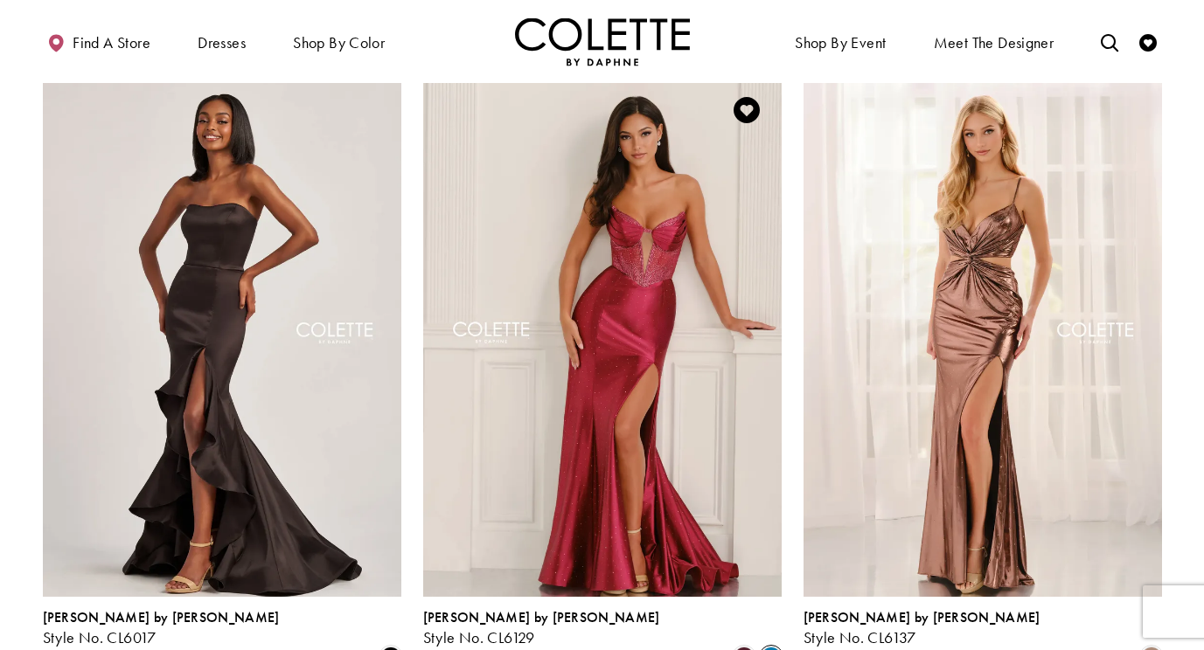
click at [767, 647] on span "Product List" at bounding box center [770, 657] width 21 height 21
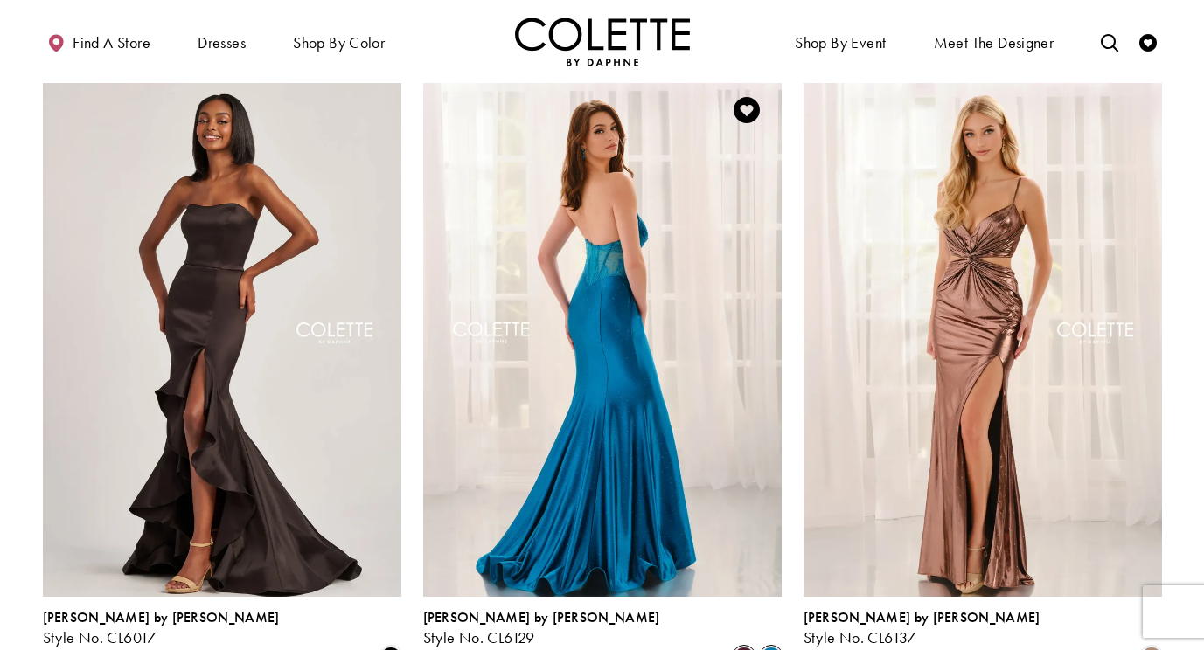
click at [735, 647] on span "Product List" at bounding box center [743, 657] width 21 height 21
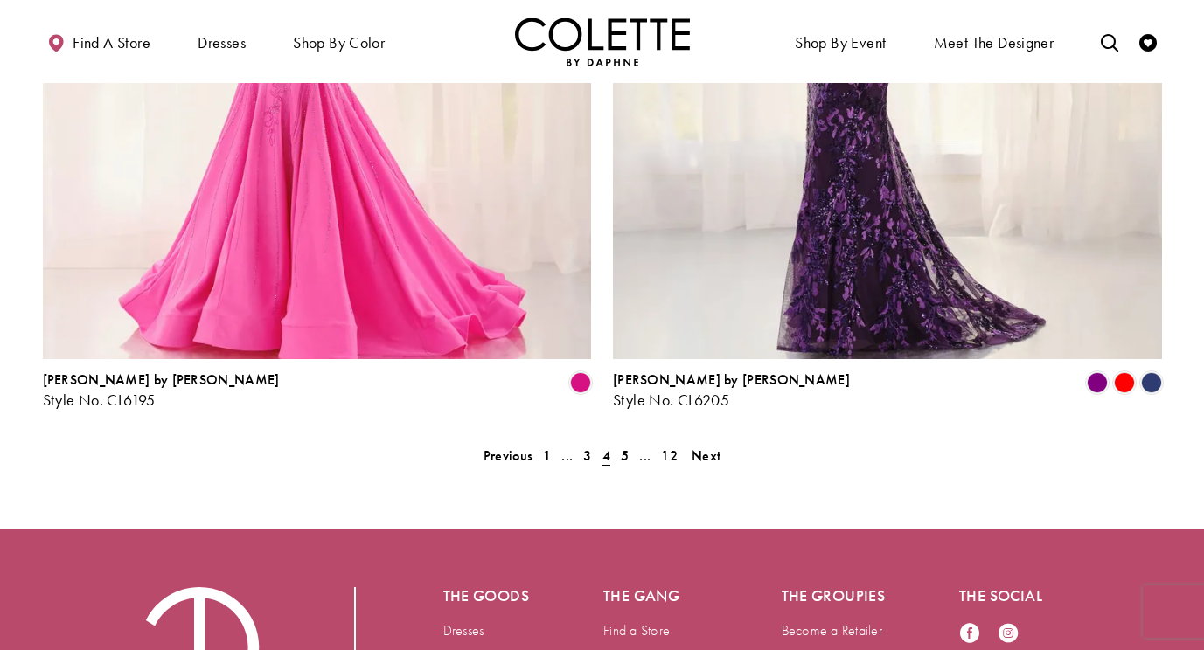
scroll to position [3585, 0]
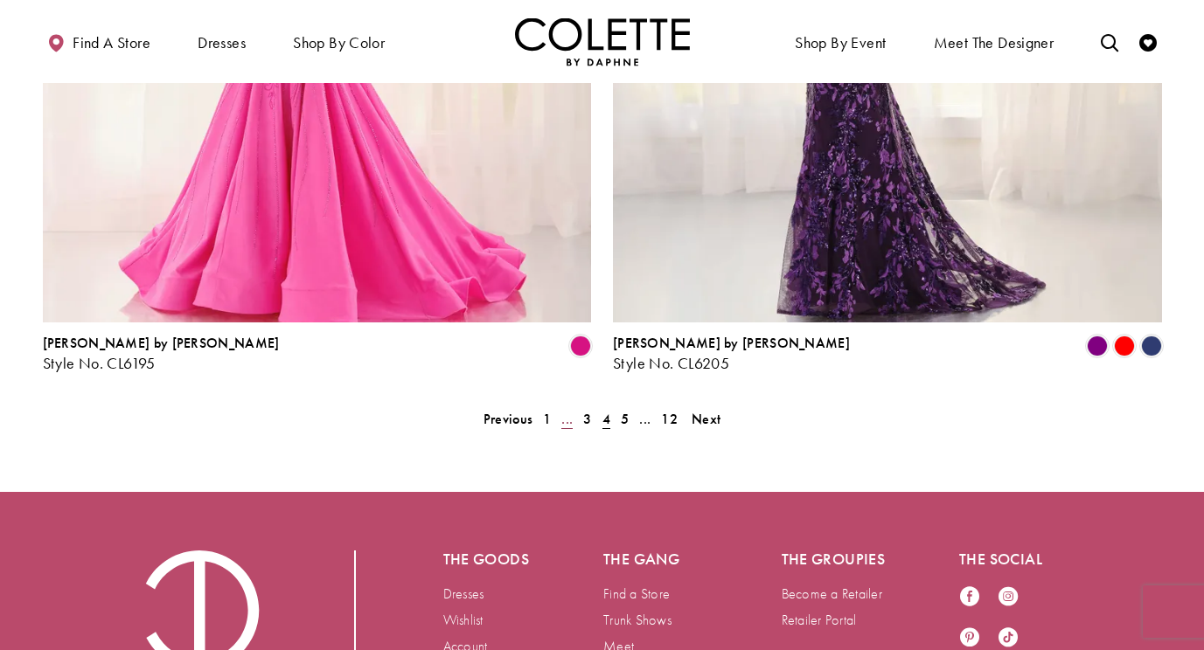
click at [569, 410] on span "..." at bounding box center [566, 419] width 11 height 18
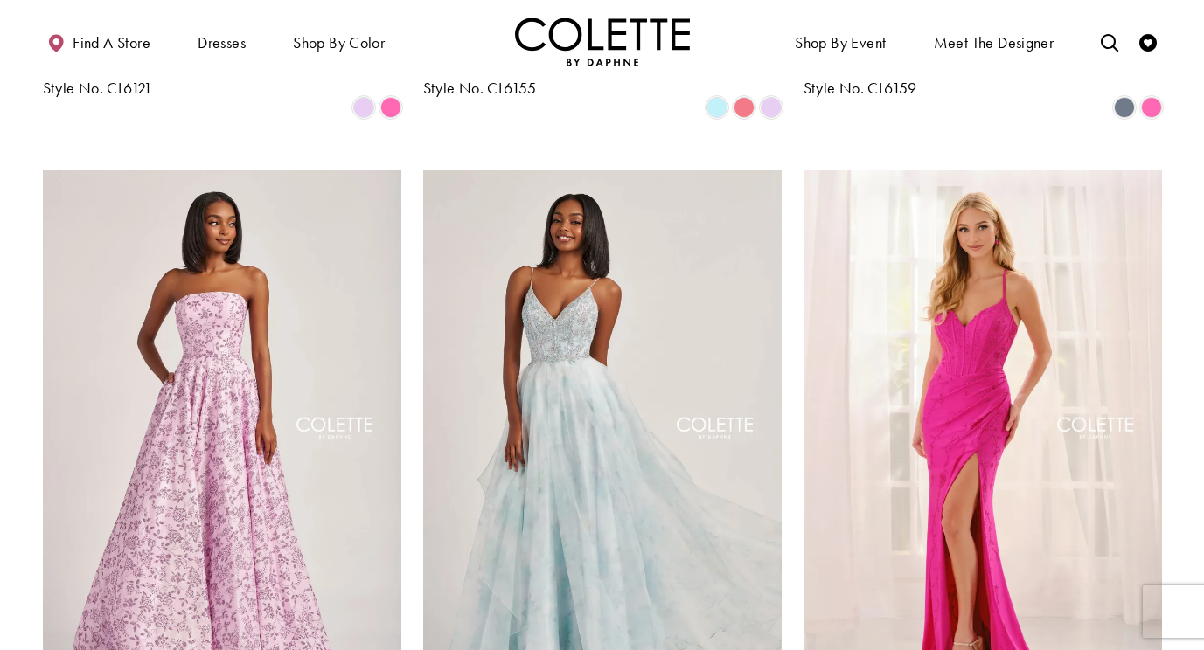
scroll to position [1656, 0]
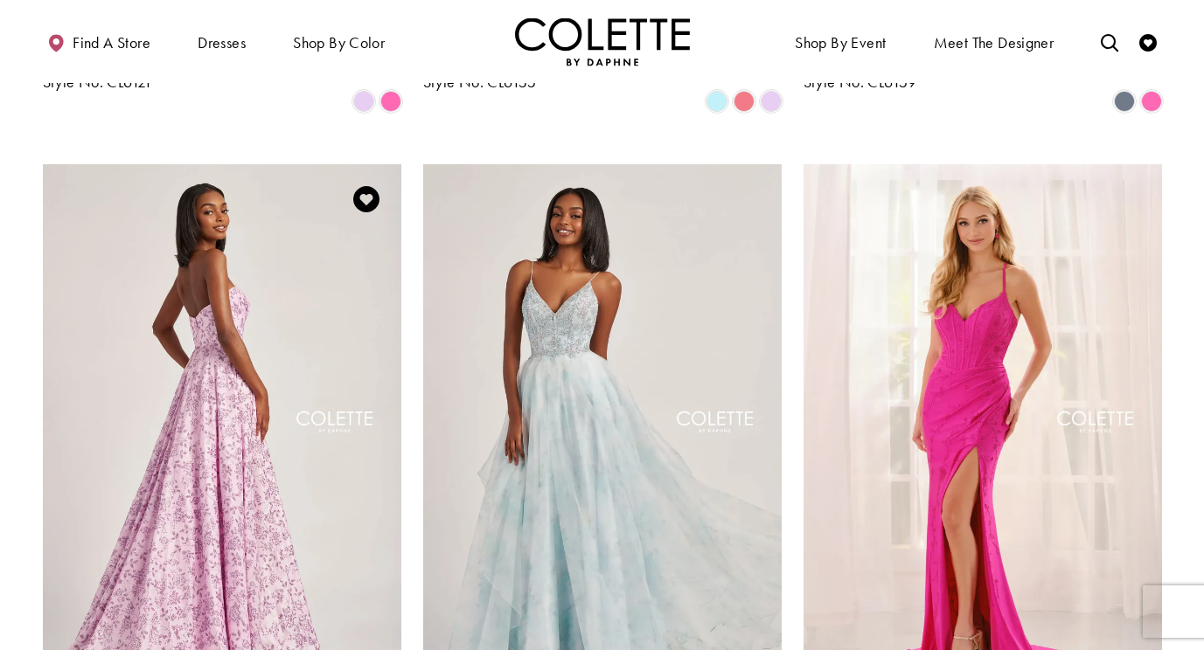
click at [224, 439] on img "Visit Colette by Daphne Style No. CL6002 Page" at bounding box center [222, 424] width 358 height 521
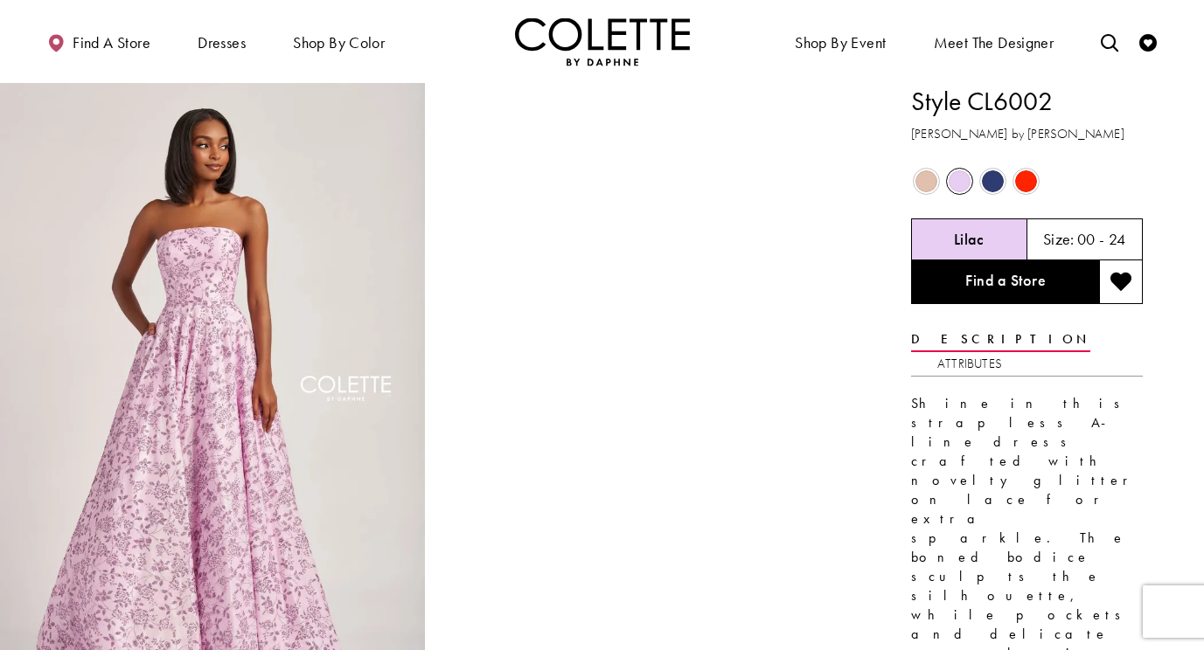
click at [930, 184] on span "Product color controls state depends on size chosen" at bounding box center [926, 181] width 22 height 22
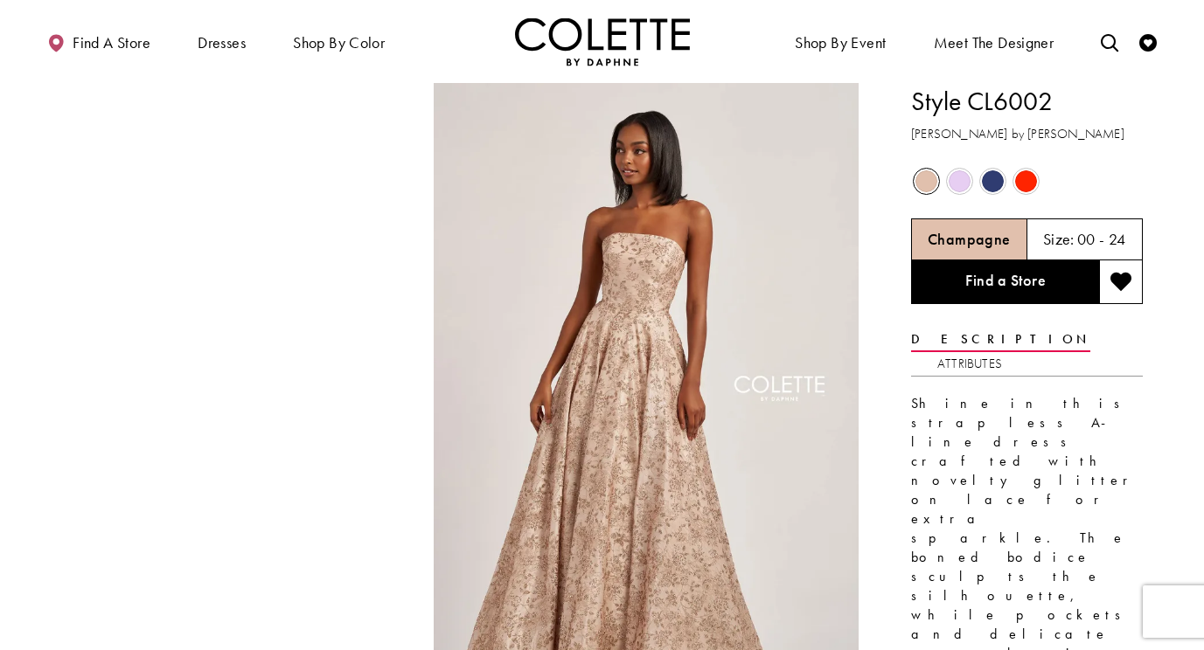
click at [927, 178] on span "Product color controls state depends on size chosen" at bounding box center [926, 181] width 22 height 22
click at [930, 187] on span "Product color controls state depends on size chosen" at bounding box center [926, 181] width 22 height 22
click at [811, 252] on img "Full size Style CL6002 Colette by Daphne #5 Champagne frontface vertical picture" at bounding box center [646, 401] width 425 height 637
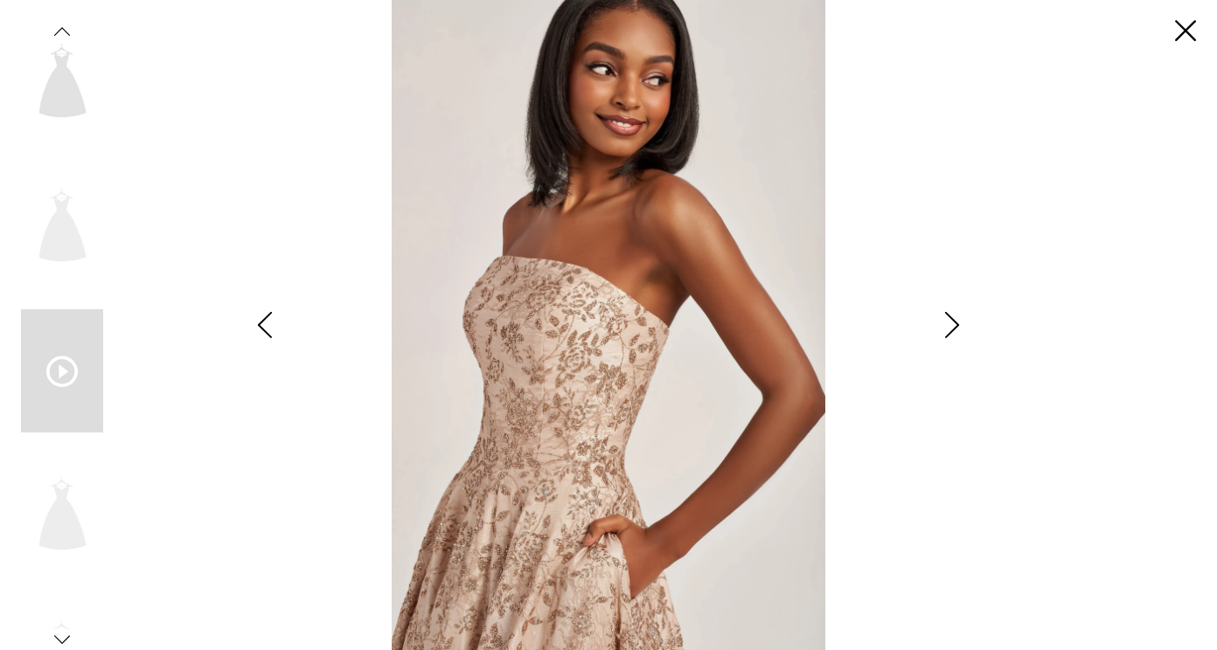
click at [66, 364] on icon "Scroll List" at bounding box center [61, 371] width 31 height 31
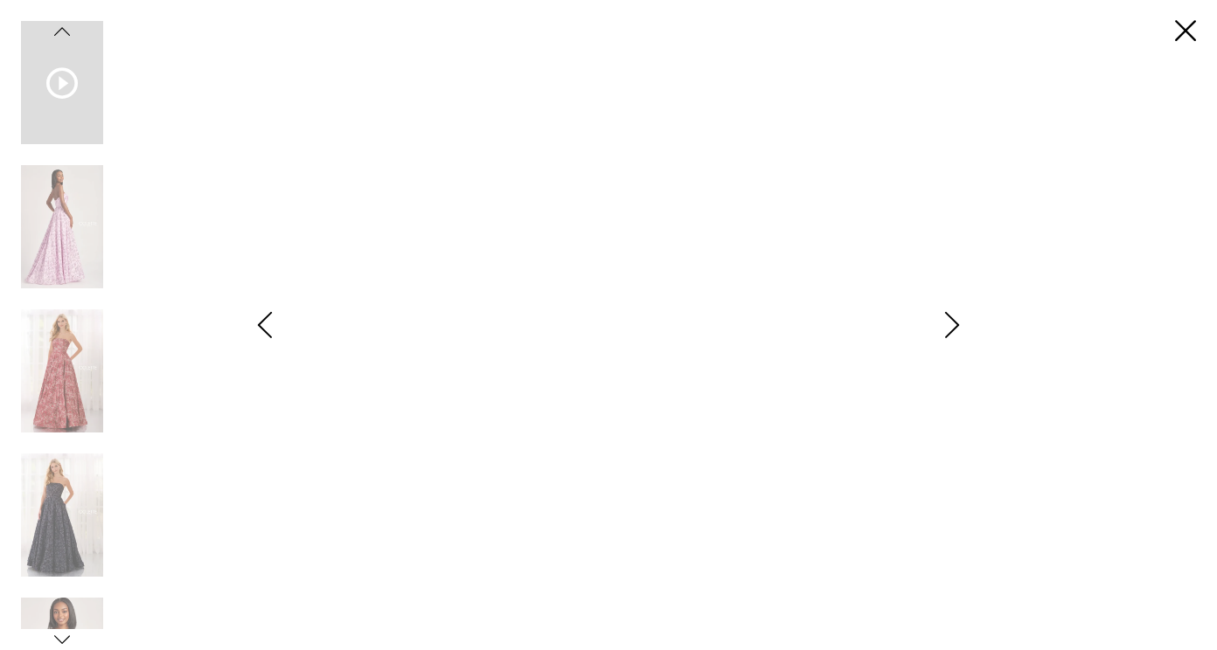
click at [947, 322] on icon "Style CL6002 Colette by Daphne Views dialog" at bounding box center [952, 325] width 44 height 26
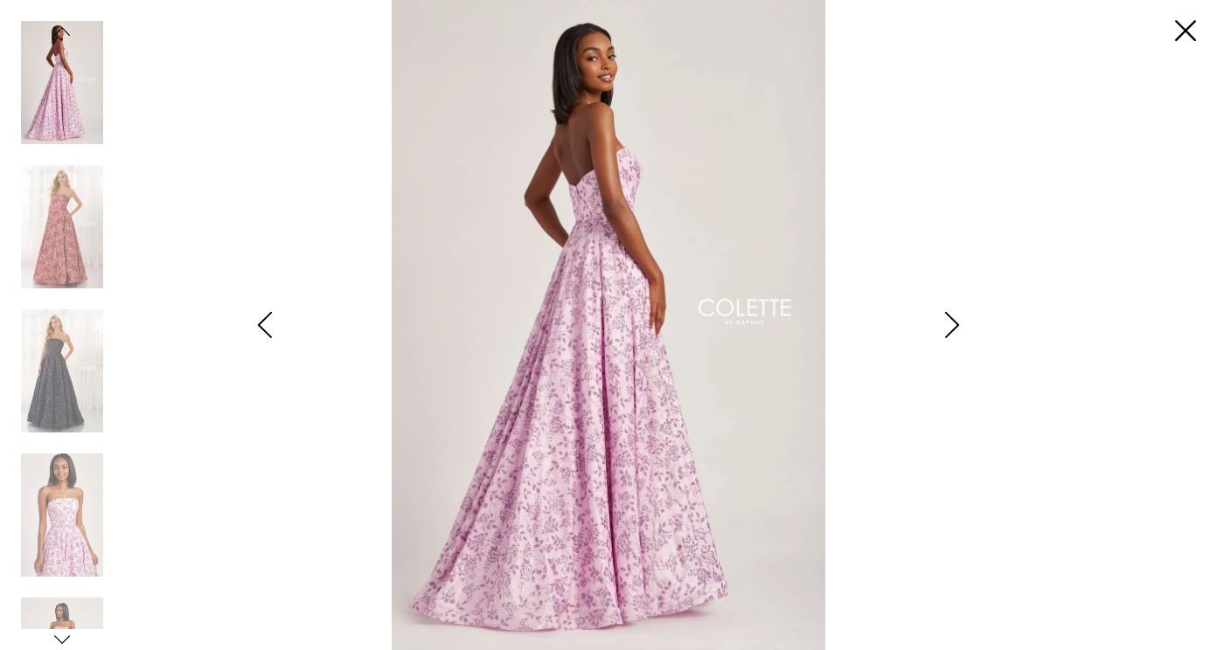
click at [947, 322] on icon "Style CL6002 Colette by Daphne Views dialog" at bounding box center [952, 325] width 44 height 26
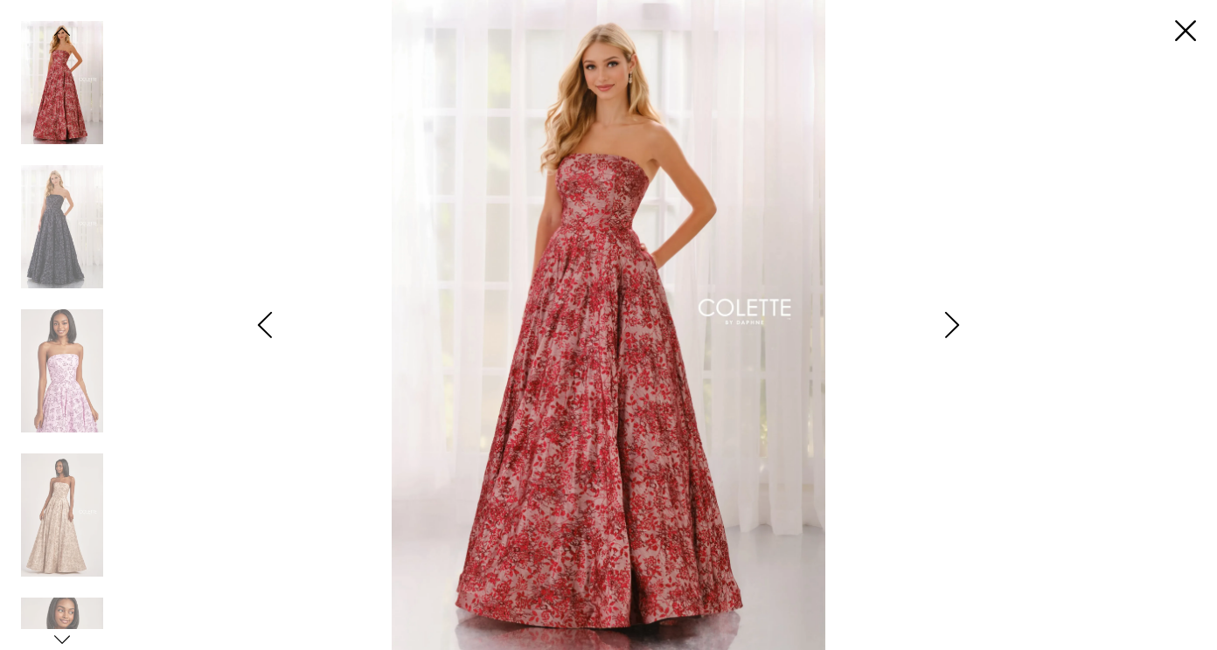
click at [947, 322] on icon "Style CL6002 Colette by Daphne Views dialog" at bounding box center [952, 325] width 44 height 26
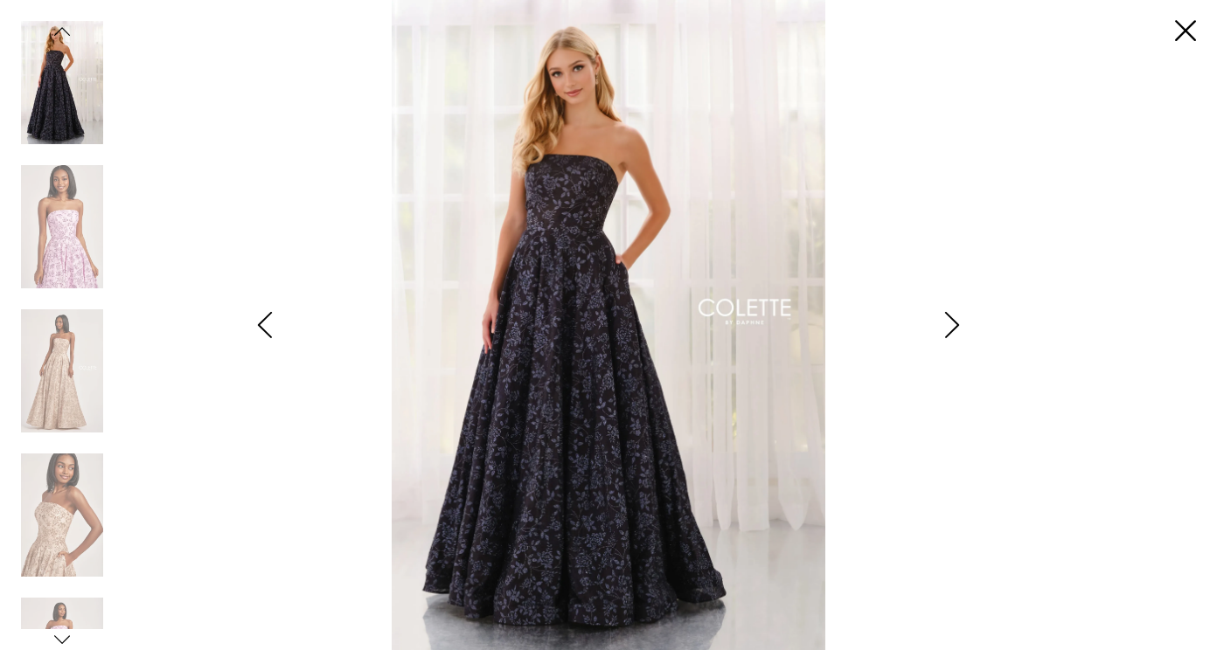
click at [947, 322] on icon "Style CL6002 Colette by Daphne Views dialog" at bounding box center [952, 325] width 44 height 26
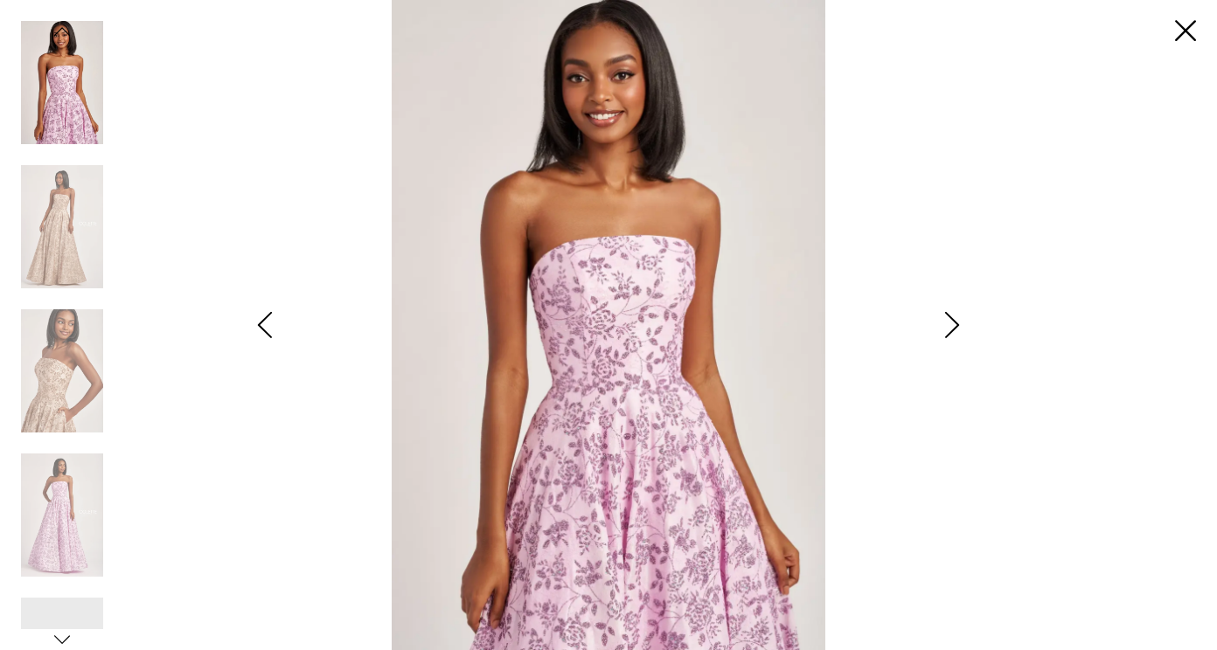
click at [947, 322] on icon "Style CL6002 Colette by Daphne Views dialog" at bounding box center [952, 325] width 44 height 26
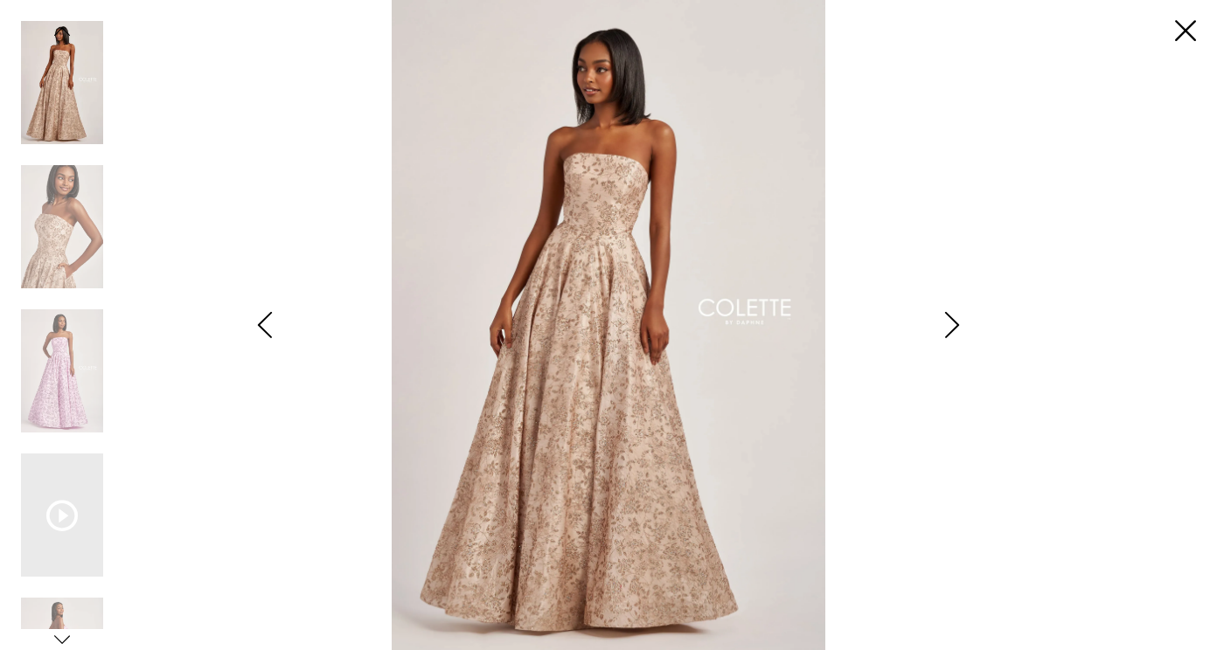
click at [947, 322] on icon "Style CL6002 Colette by Daphne Views dialog" at bounding box center [952, 325] width 44 height 26
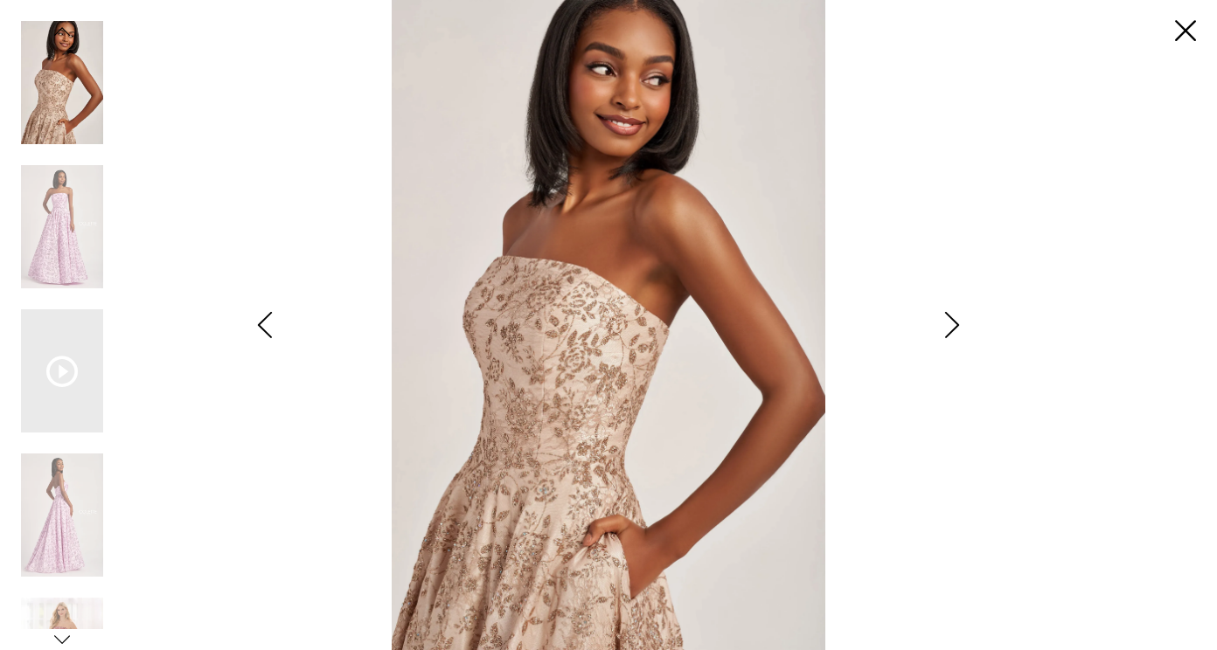
click at [947, 322] on icon "Style CL6002 Colette by Daphne Views dialog" at bounding box center [952, 325] width 44 height 26
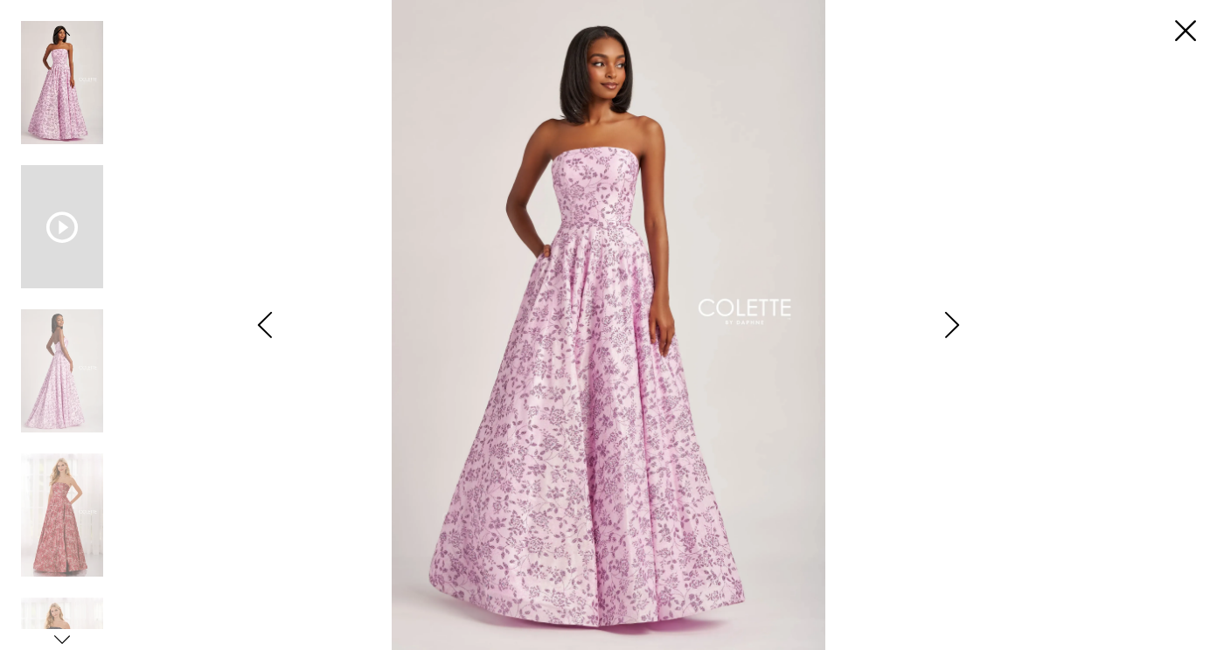
click at [75, 206] on div "Scroll List" at bounding box center [62, 226] width 82 height 123
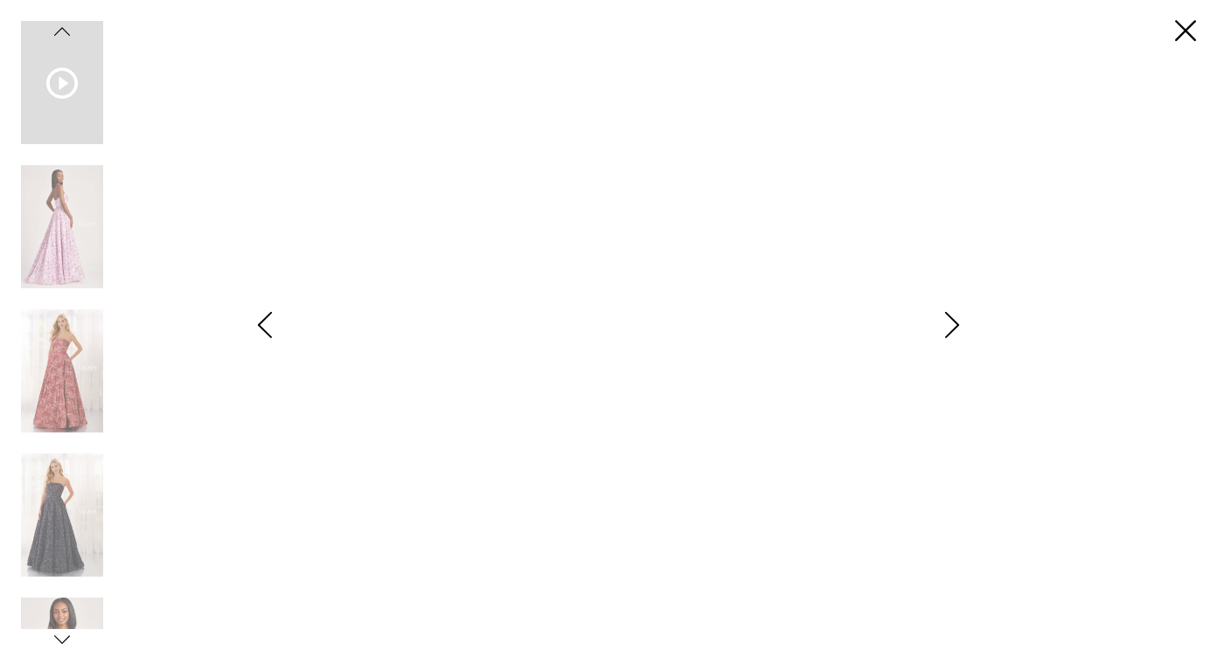
click at [61, 103] on div "Scroll List" at bounding box center [62, 82] width 82 height 123
click at [61, 72] on icon "Scroll List" at bounding box center [61, 82] width 31 height 31
click at [1184, 31] on link "Close" at bounding box center [1185, 31] width 21 height 21
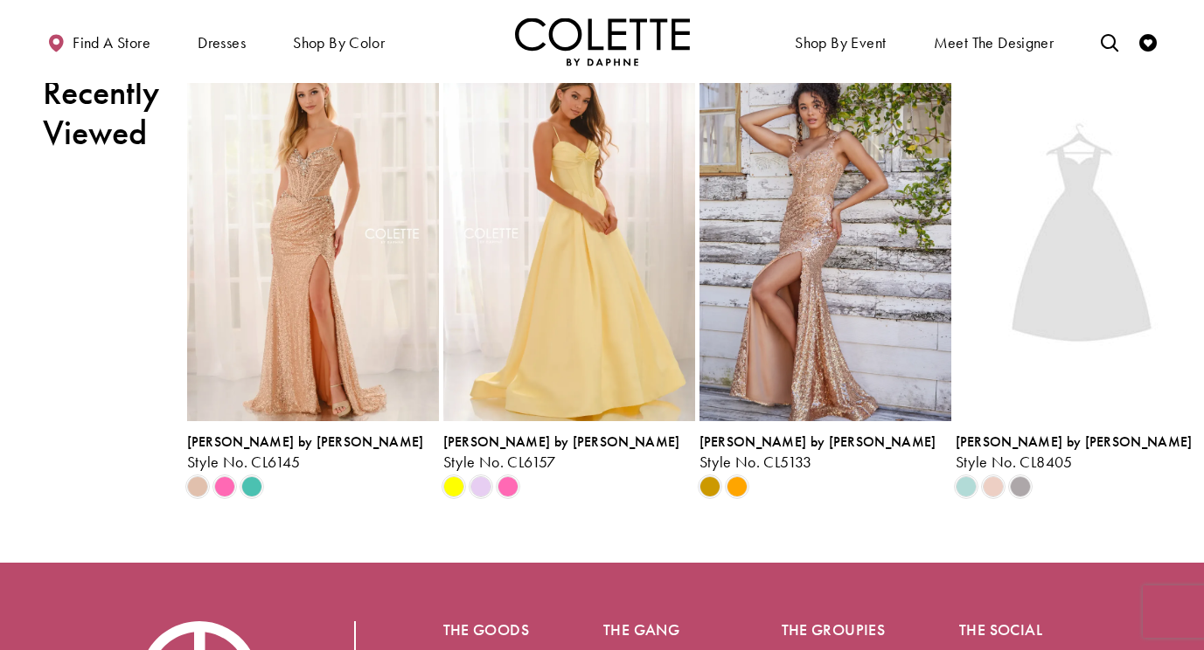
scroll to position [2674, 0]
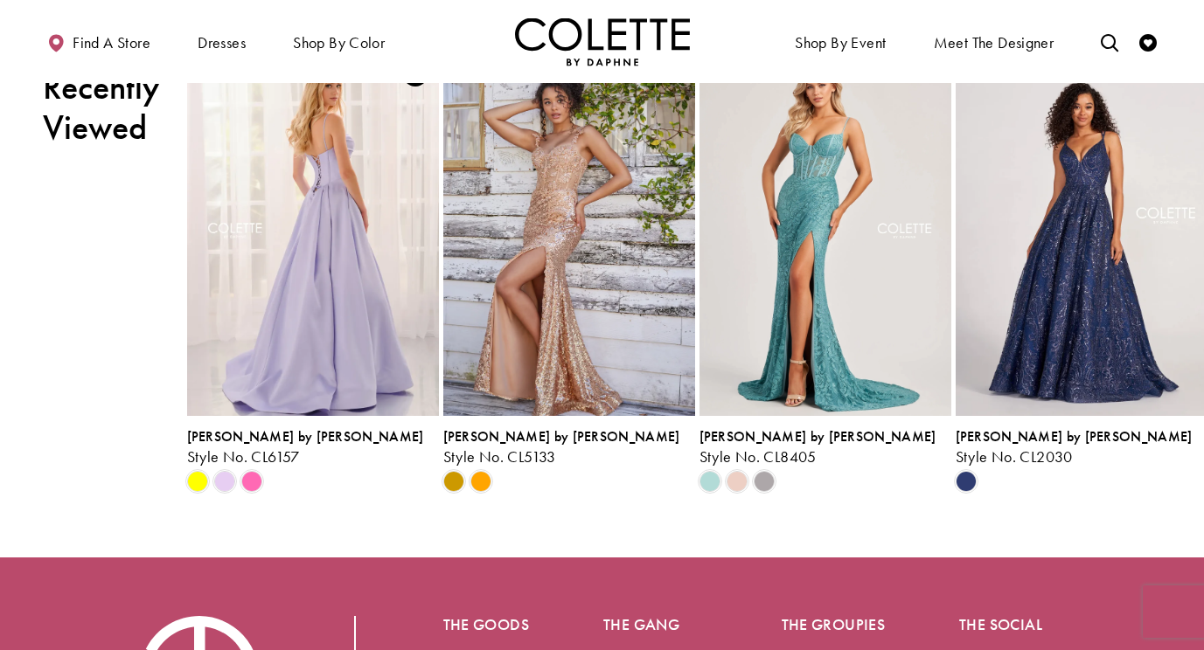
click at [336, 356] on img "Visit Colette by Daphne Style No. CL6157 Page" at bounding box center [313, 233] width 252 height 366
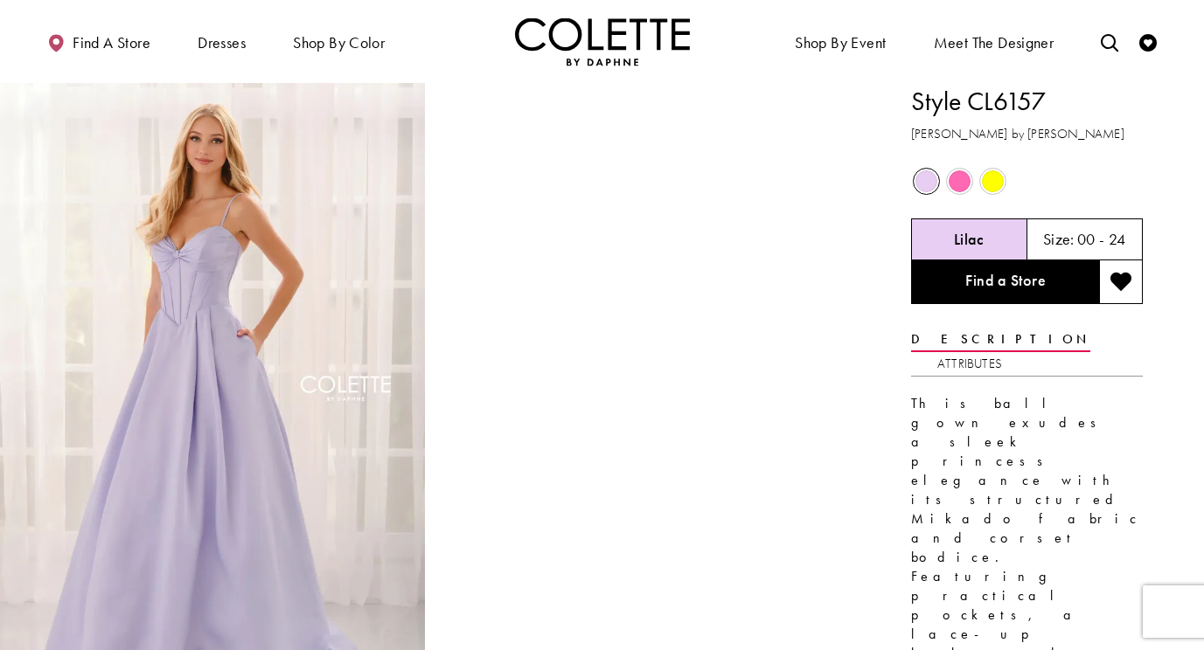
click at [990, 181] on span "Product color controls state depends on size chosen" at bounding box center [993, 181] width 22 height 22
